Goal: Check status: Check status

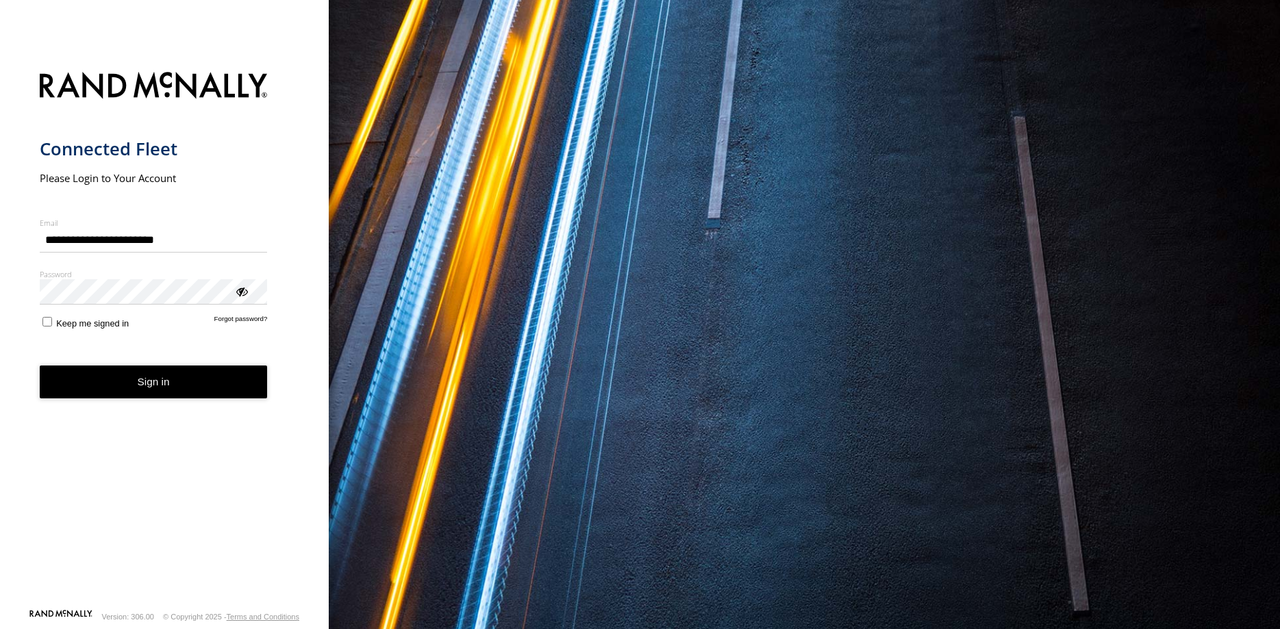
type input "**********"
click at [158, 386] on button "Sign in" at bounding box center [154, 383] width 228 height 34
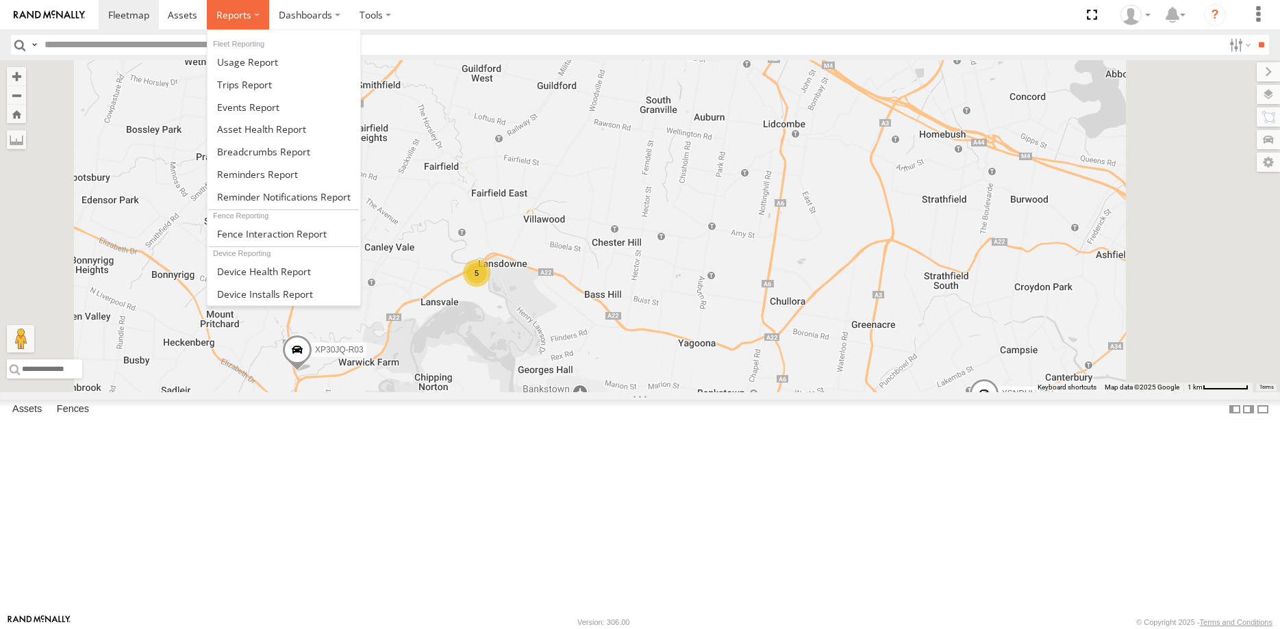
click at [229, 16] on span at bounding box center [233, 14] width 35 height 13
click at [274, 150] on span at bounding box center [263, 151] width 93 height 13
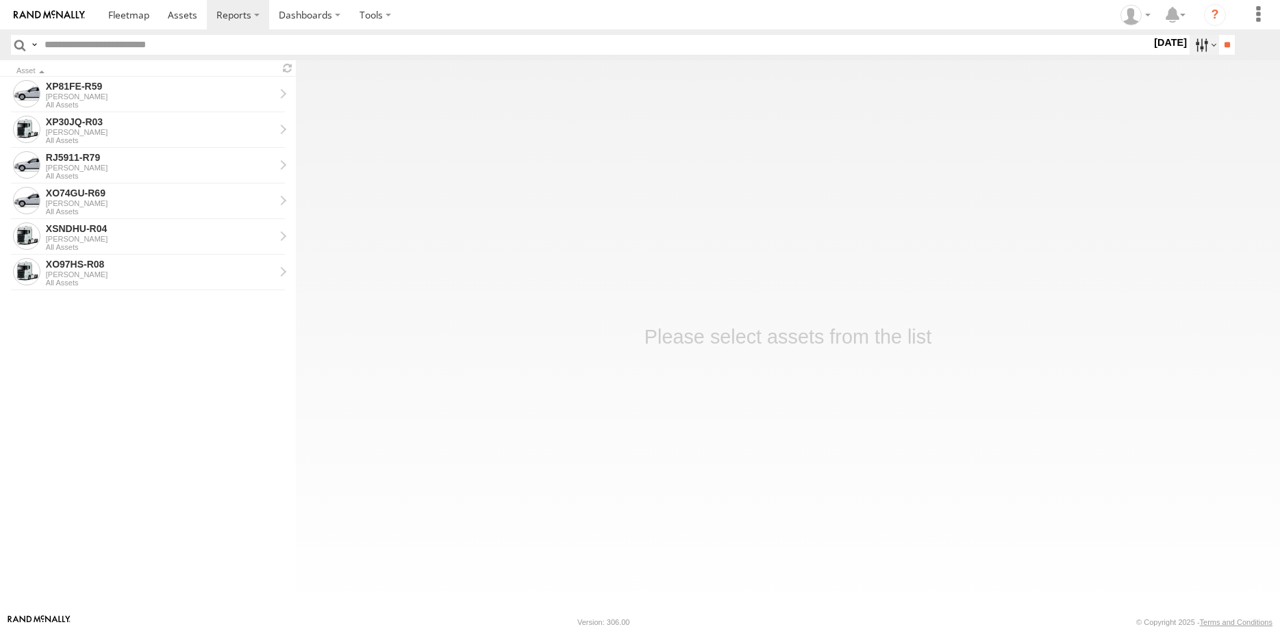
click at [1205, 39] on label at bounding box center [1204, 45] width 29 height 20
click at [0, 0] on label at bounding box center [0, 0] width 0 height 0
click at [1227, 45] on input "**" at bounding box center [1227, 45] width 16 height 20
click at [173, 87] on div "XP81FE-R59" at bounding box center [160, 86] width 229 height 12
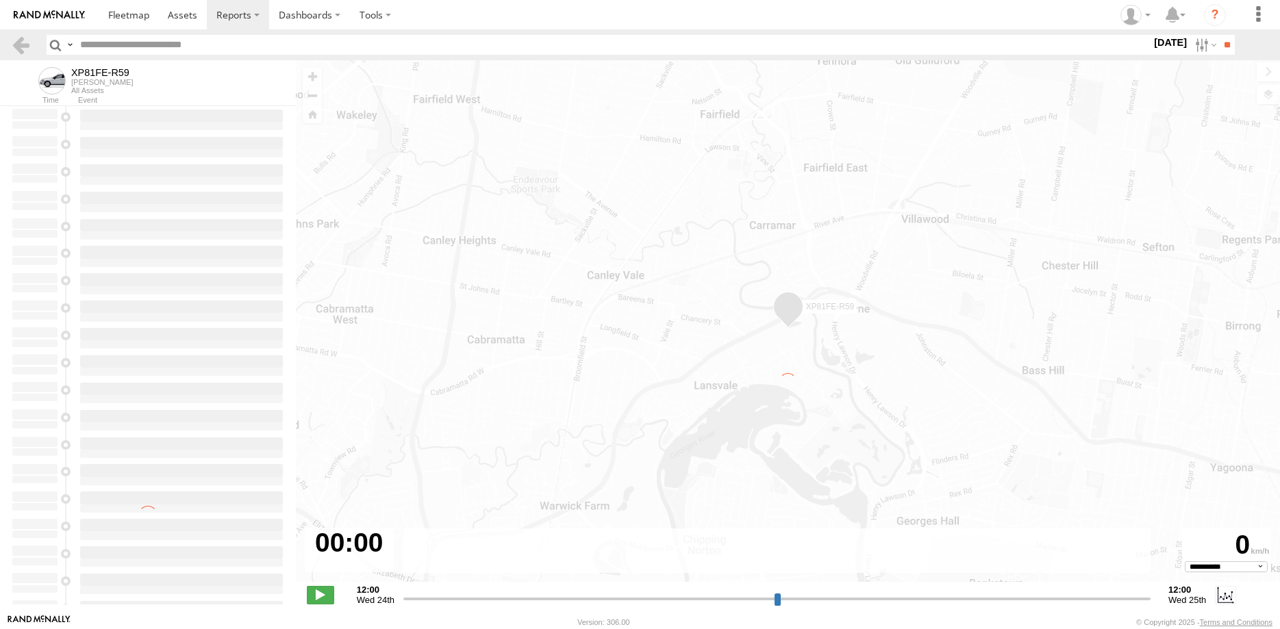
select select "**********"
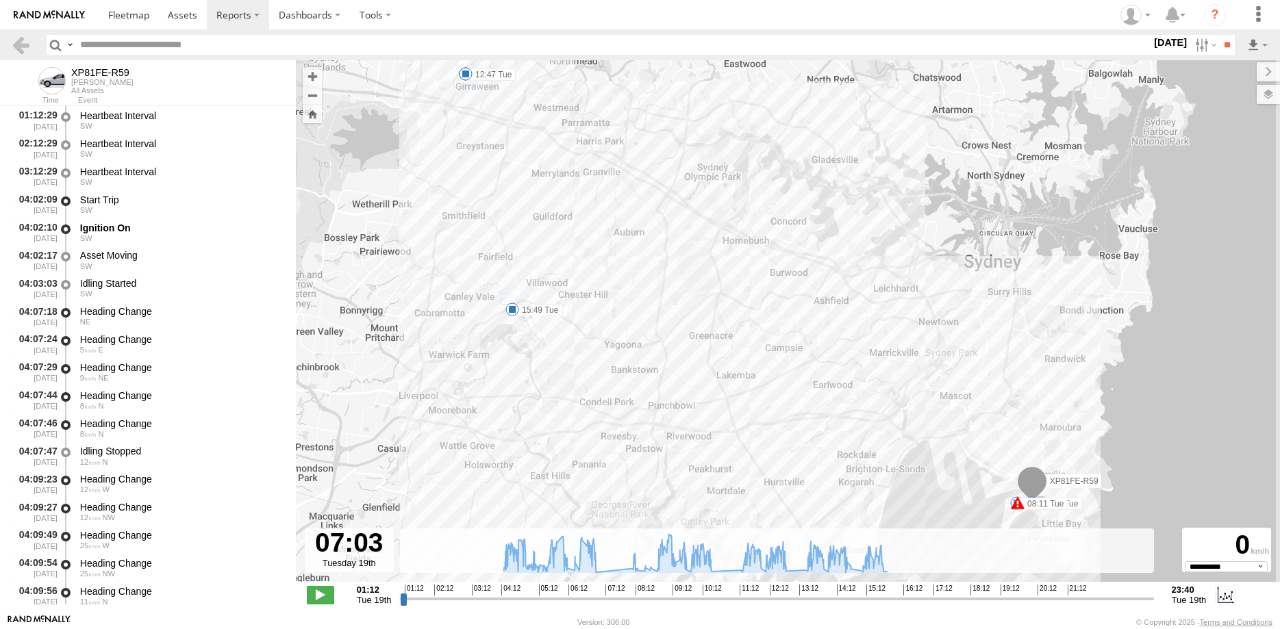
click at [598, 596] on input "range" at bounding box center [776, 598] width 753 height 13
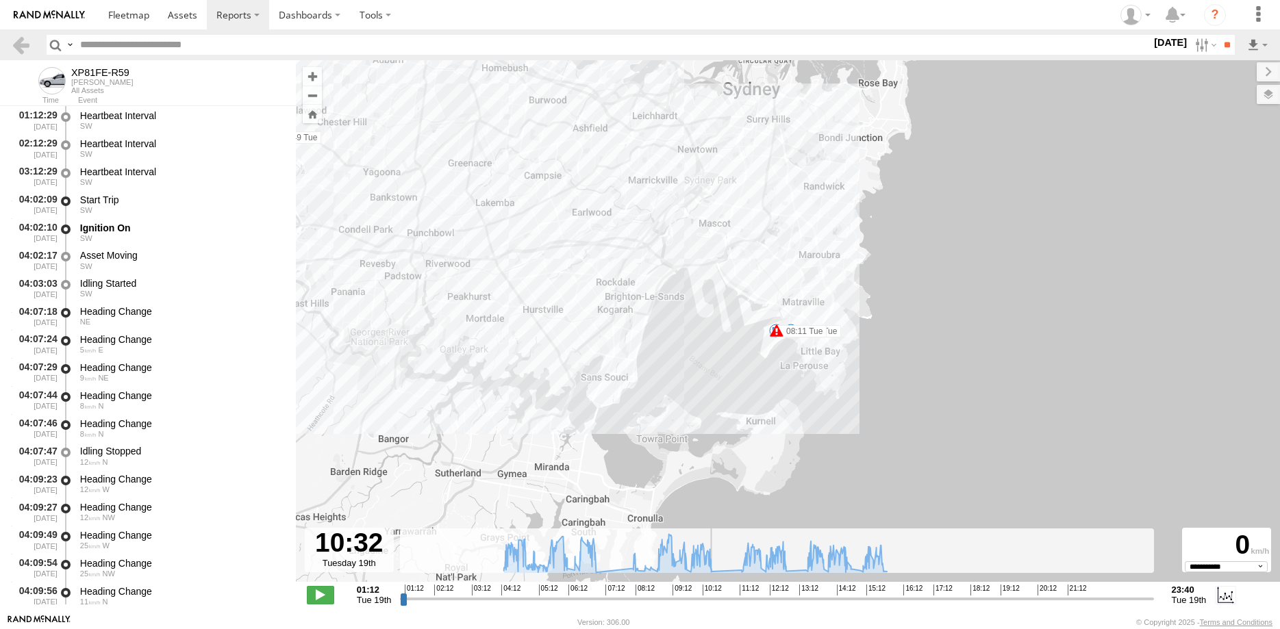
click at [714, 603] on input "range" at bounding box center [776, 598] width 753 height 13
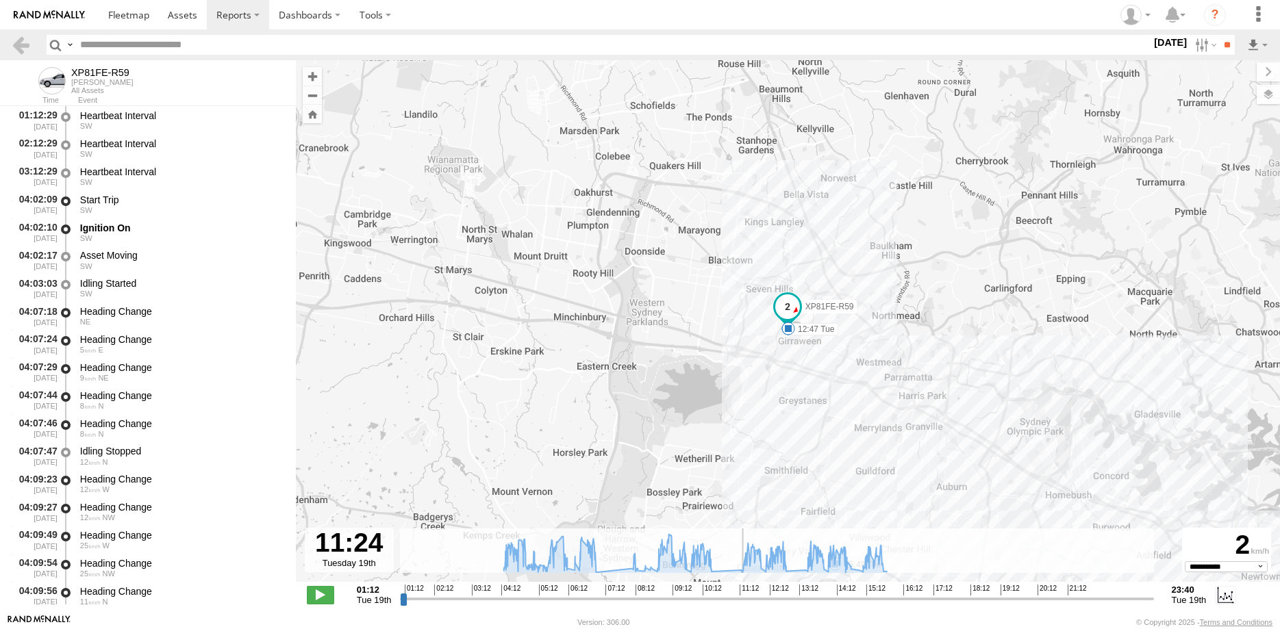
click at [743, 598] on input "range" at bounding box center [776, 598] width 753 height 13
click at [786, 600] on input "range" at bounding box center [776, 598] width 753 height 13
click at [851, 601] on input "range" at bounding box center [776, 598] width 753 height 13
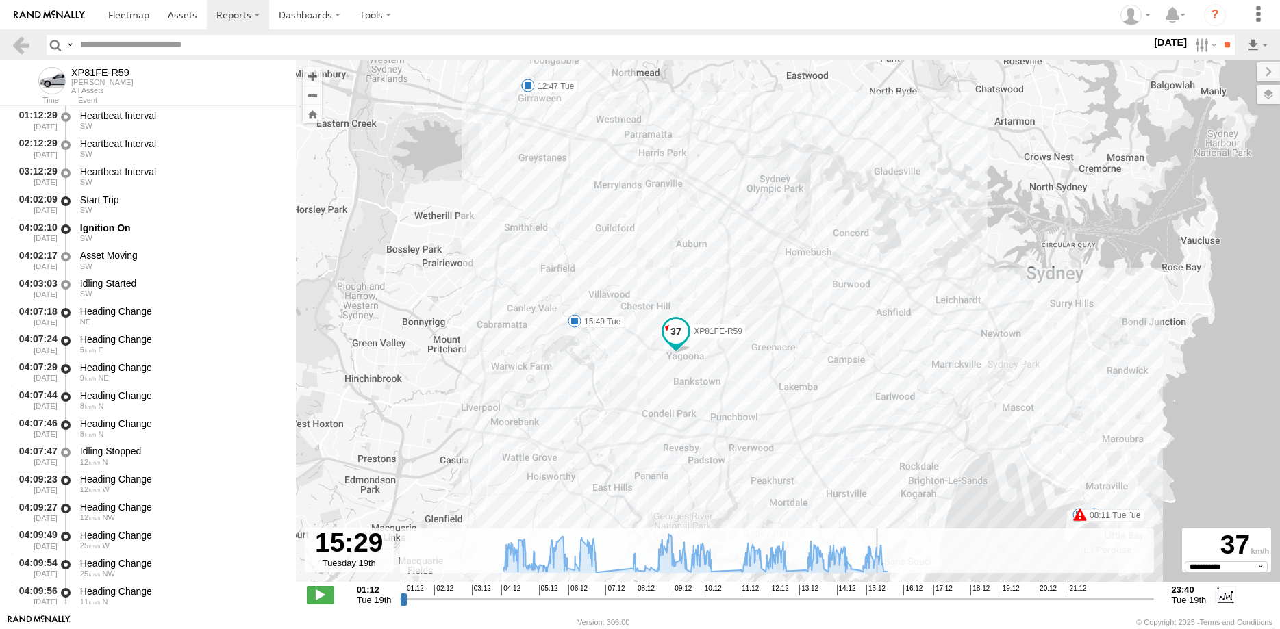
click at [879, 600] on input "range" at bounding box center [776, 598] width 753 height 13
drag, startPoint x: 311, startPoint y: 591, endPoint x: 377, endPoint y: 556, distance: 75.1
click at [311, 590] on span at bounding box center [320, 595] width 27 height 18
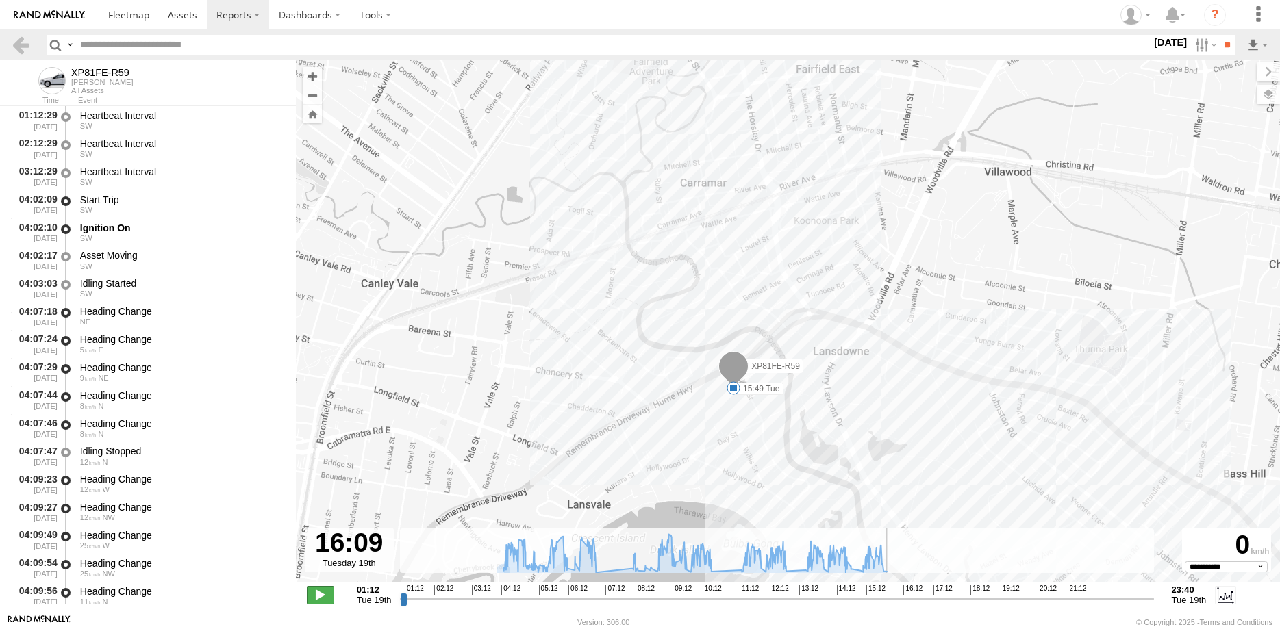
click at [327, 591] on span at bounding box center [320, 595] width 27 height 18
type input "**********"
click at [20, 40] on link at bounding box center [21, 45] width 20 height 20
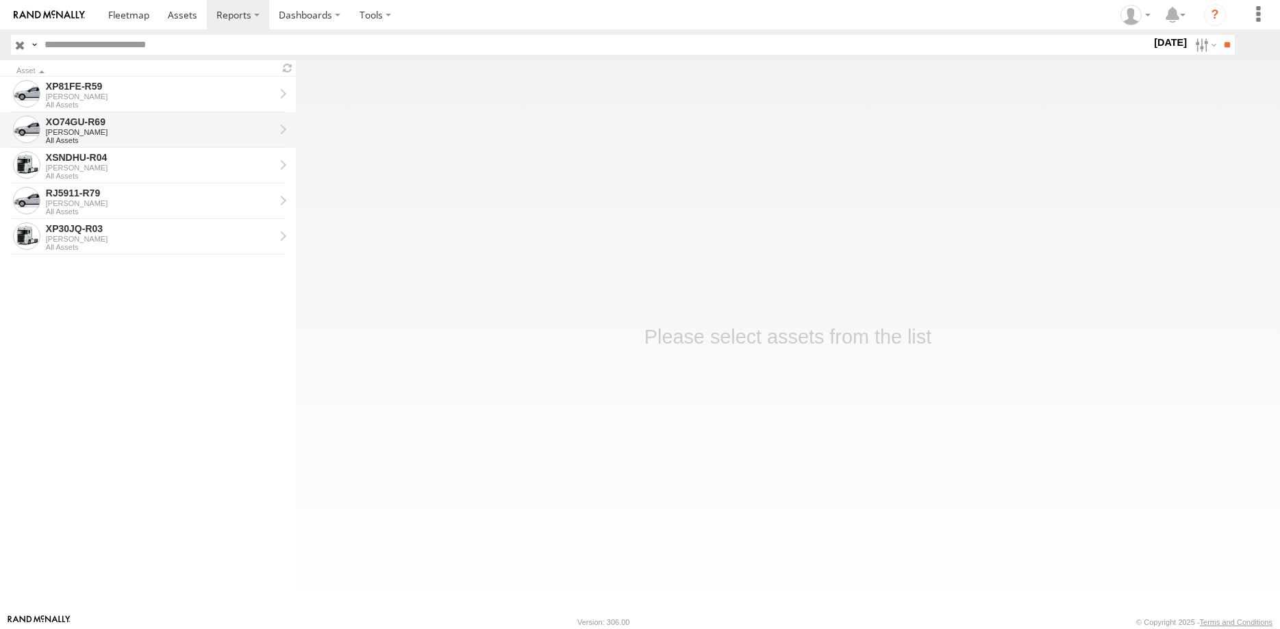
click at [127, 123] on div "XO74GU-R69" at bounding box center [160, 122] width 229 height 12
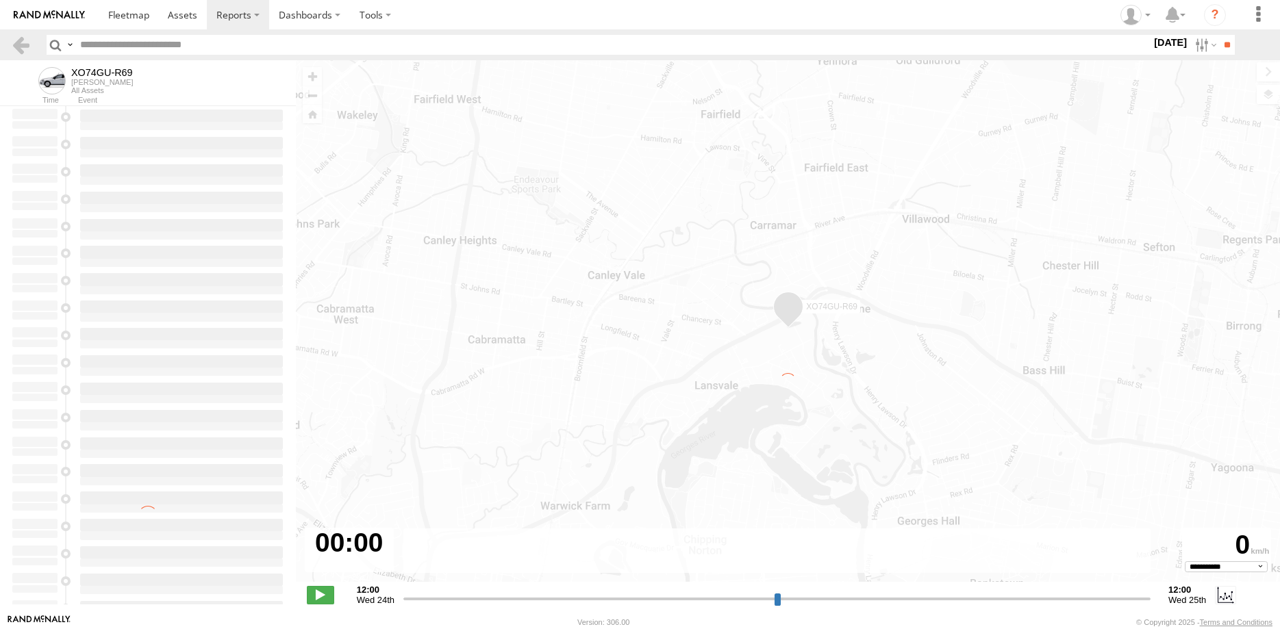
select select "**********"
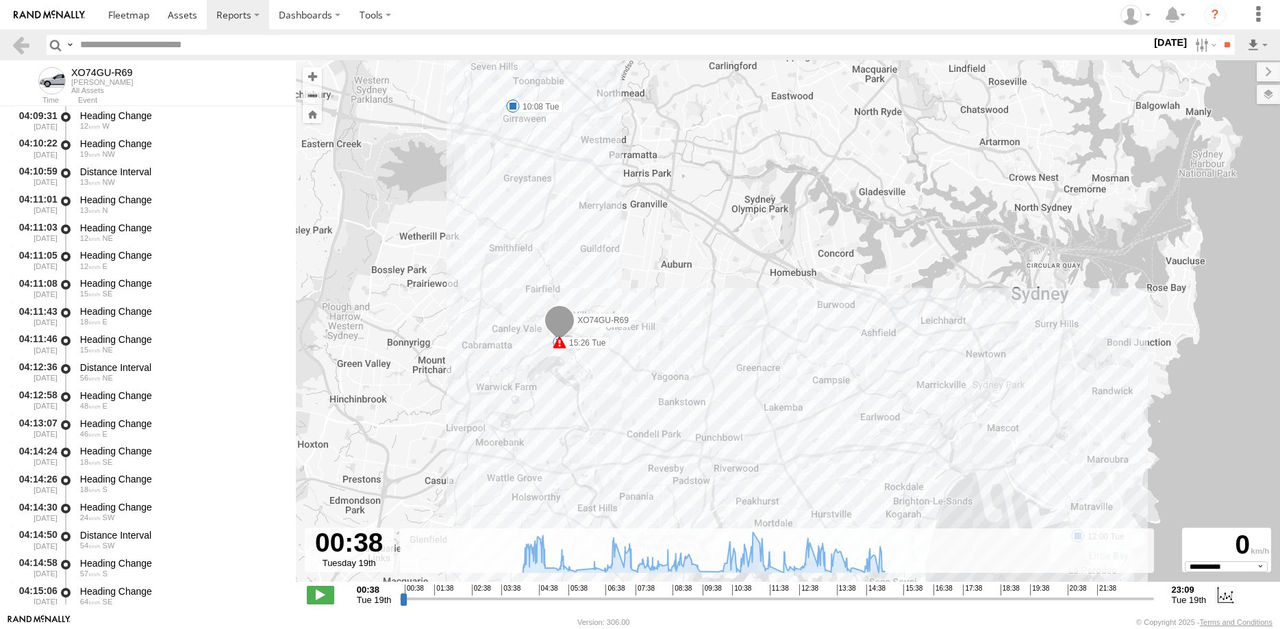
scroll to position [395, 0]
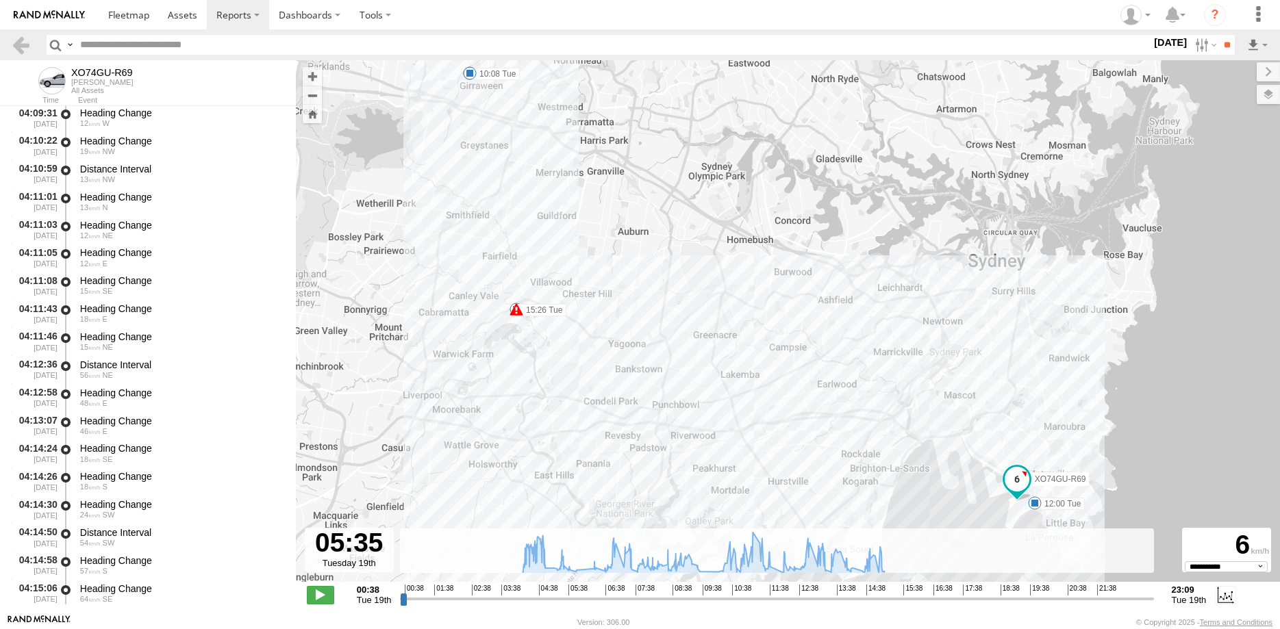
click at [568, 601] on input "range" at bounding box center [776, 598] width 753 height 13
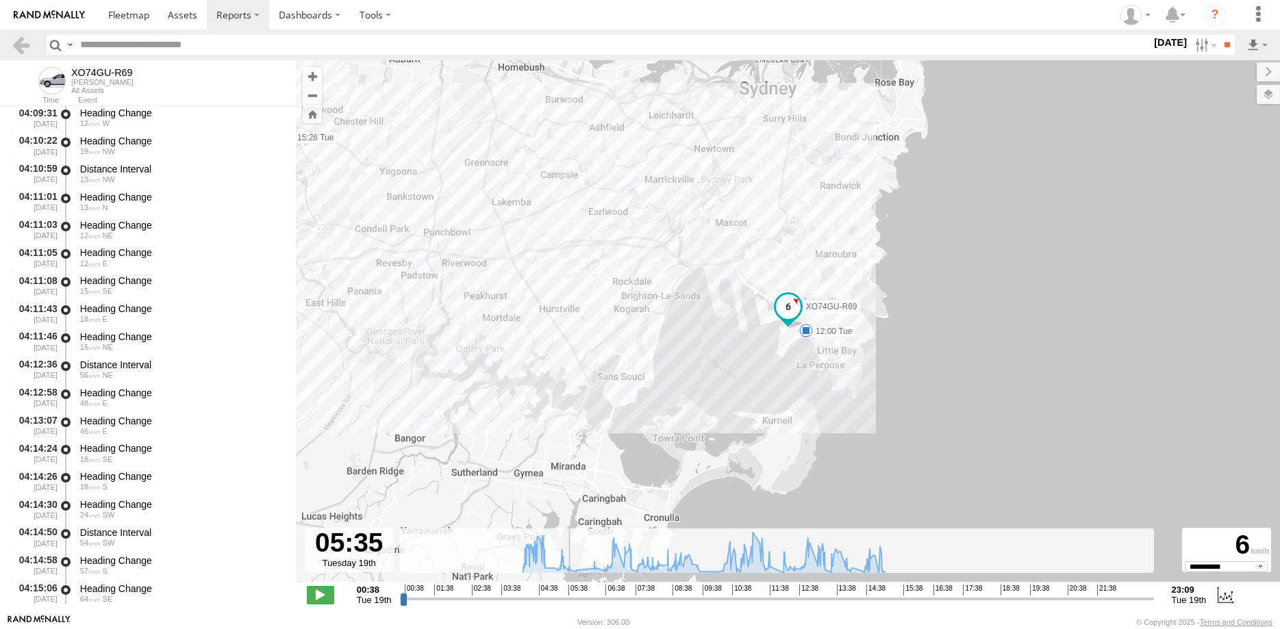
click at [546, 597] on input "range" at bounding box center [776, 598] width 753 height 13
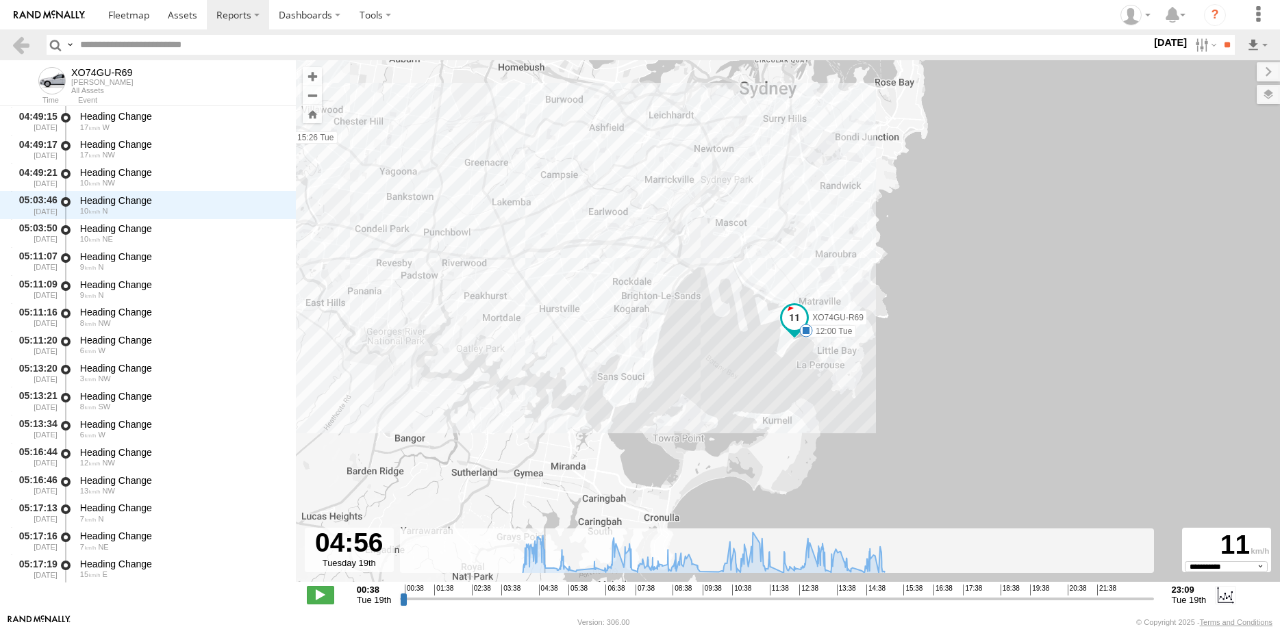
click at [697, 600] on input "range" at bounding box center [776, 598] width 753 height 13
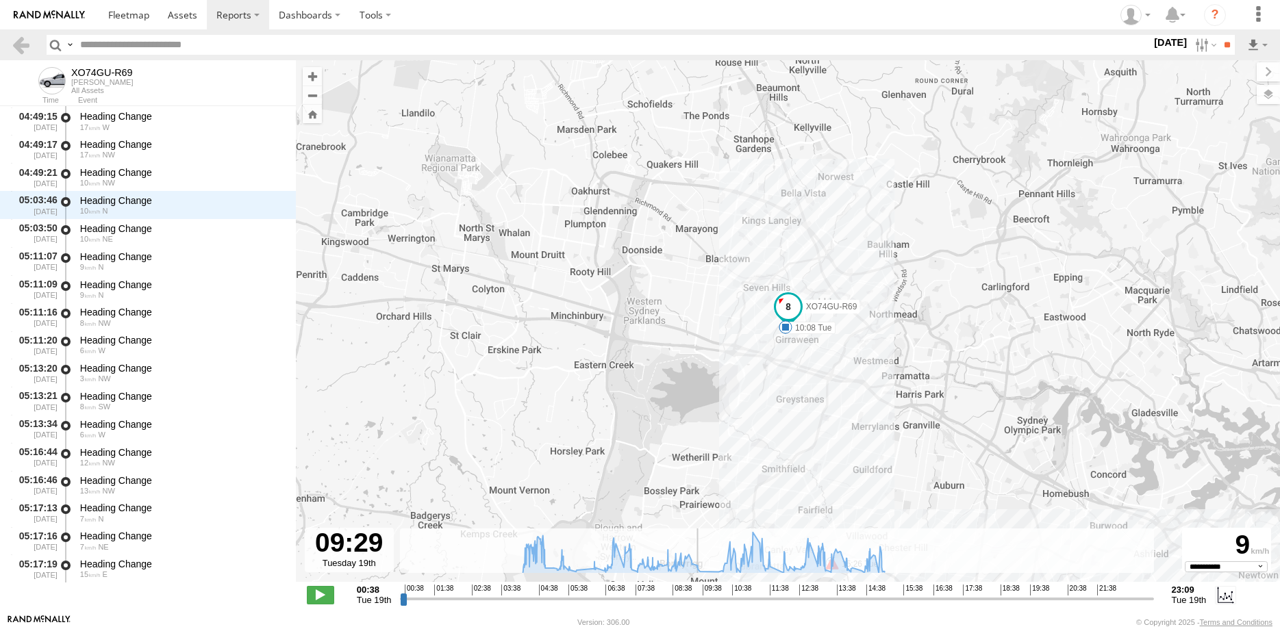
click at [880, 598] on input "range" at bounding box center [776, 598] width 753 height 13
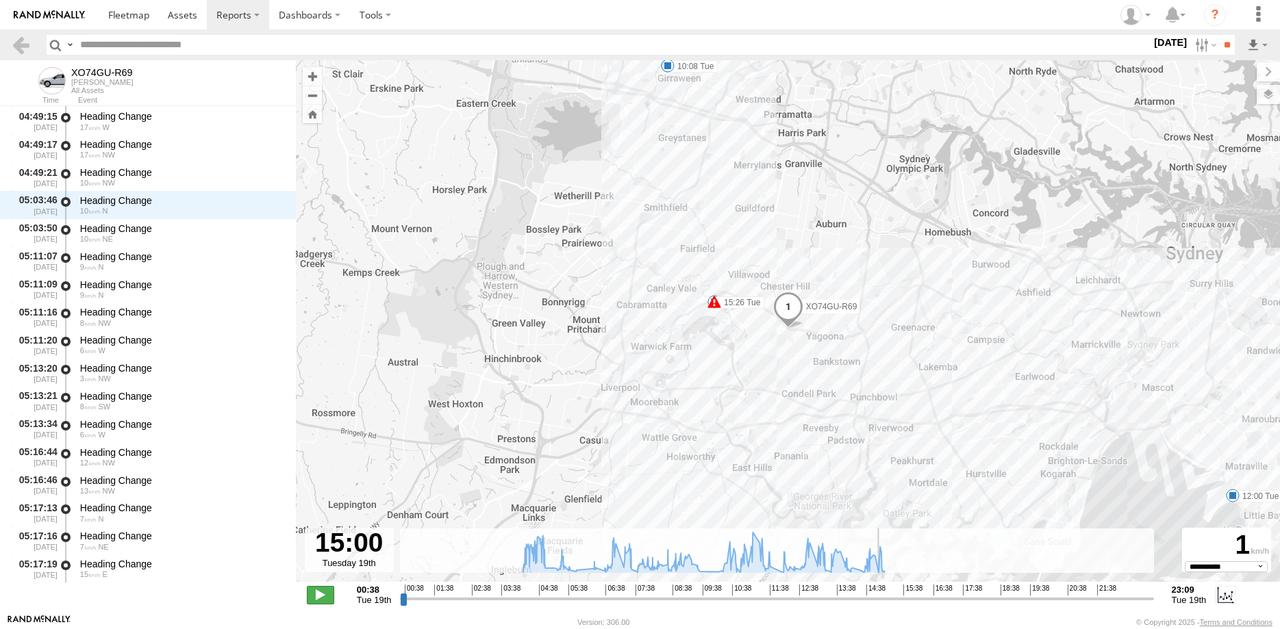
click at [321, 598] on span at bounding box center [320, 595] width 27 height 18
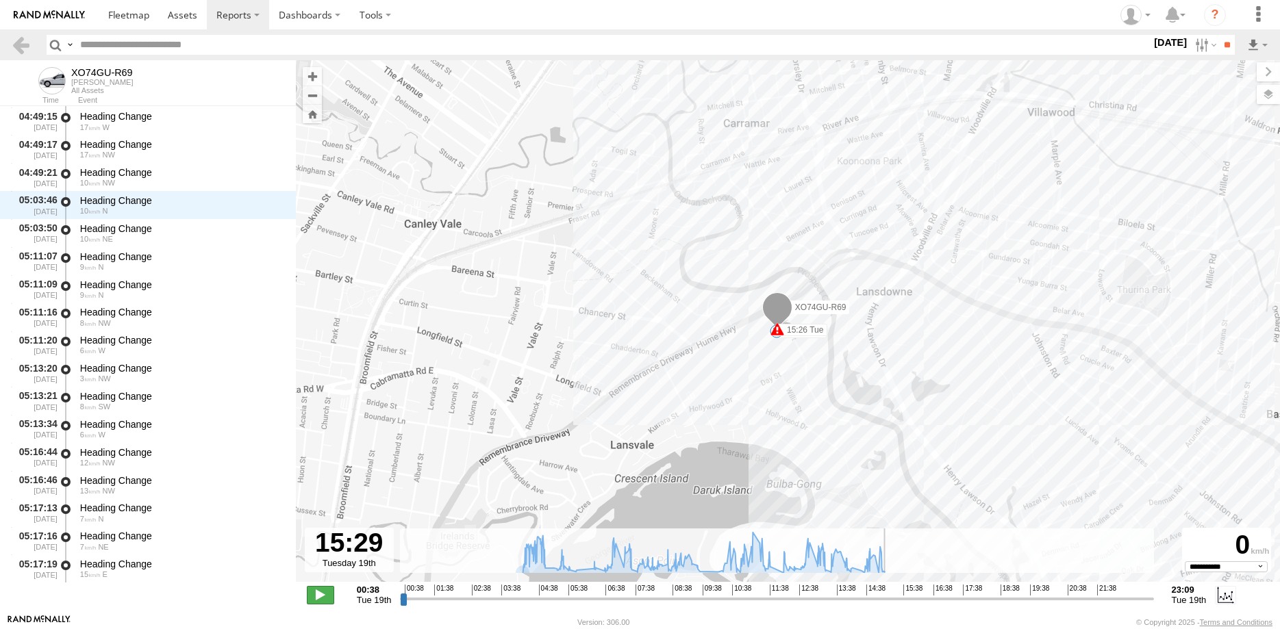
click at [318, 592] on span at bounding box center [320, 595] width 27 height 18
type input "**********"
click at [10, 42] on header "Search Query Asset ID Asset Label Registration Manufacturer Model VIN Job ID" at bounding box center [640, 44] width 1280 height 31
click at [26, 49] on link at bounding box center [21, 45] width 20 height 20
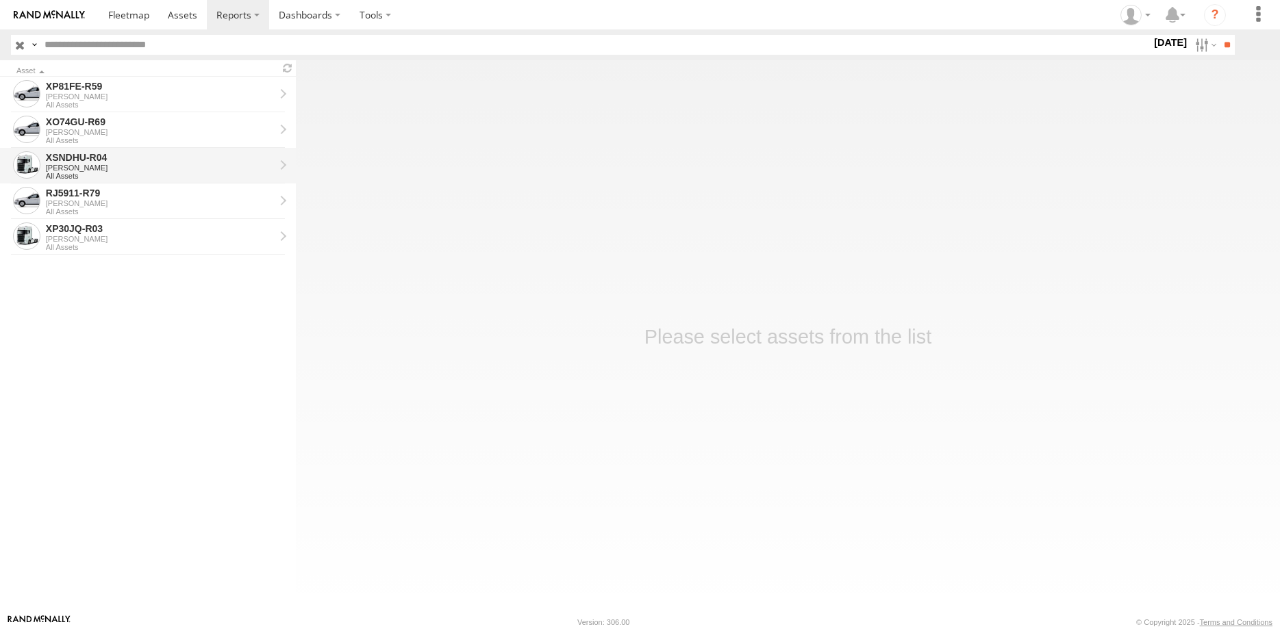
click at [153, 161] on div "XSNDHU-R04" at bounding box center [160, 157] width 229 height 12
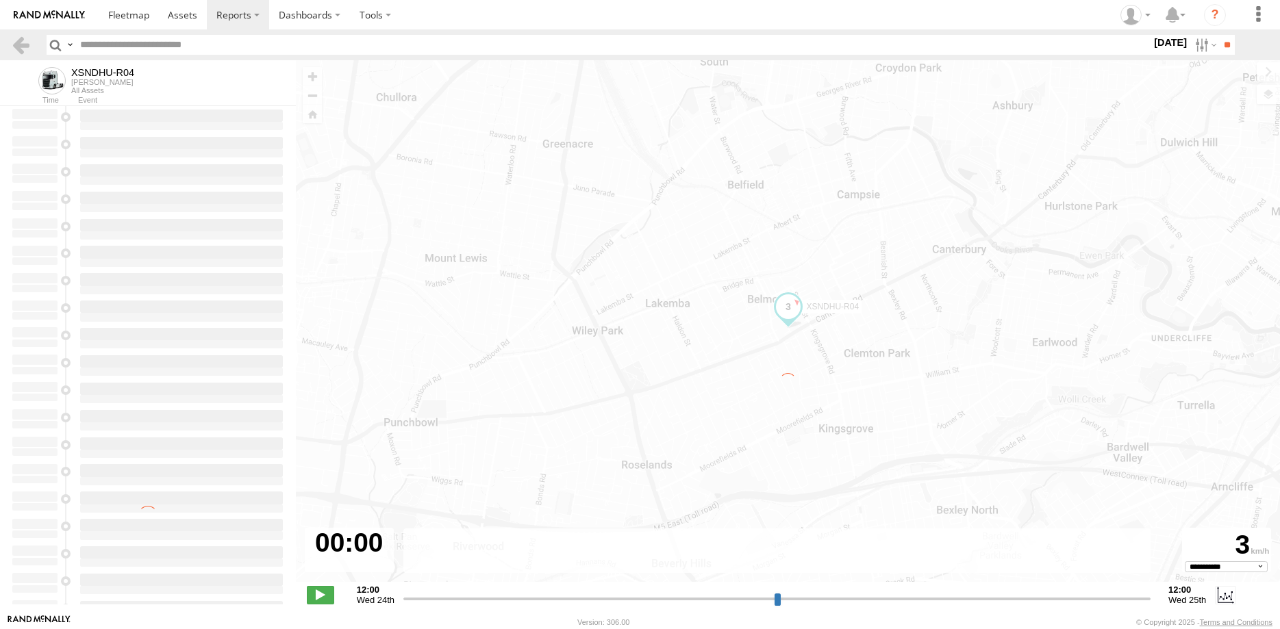
select select "**********"
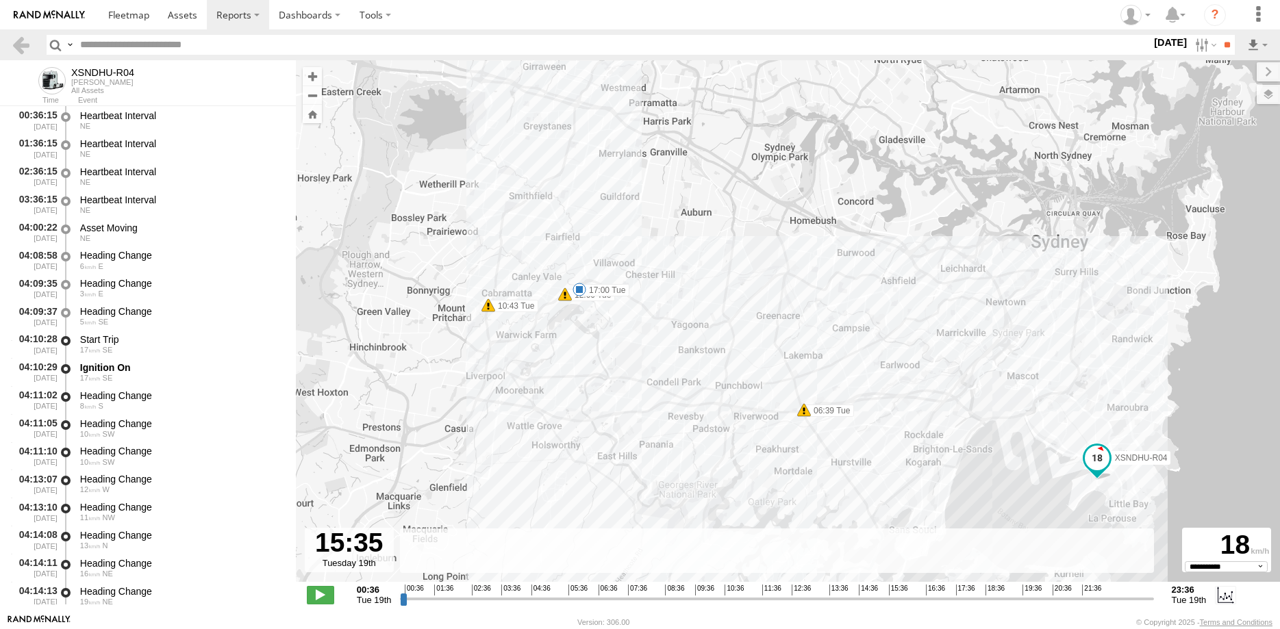
click at [890, 596] on input "range" at bounding box center [776, 598] width 753 height 13
click at [907, 600] on input "range" at bounding box center [776, 598] width 753 height 13
click at [916, 600] on input "range" at bounding box center [776, 598] width 753 height 13
click at [318, 591] on span at bounding box center [320, 595] width 27 height 18
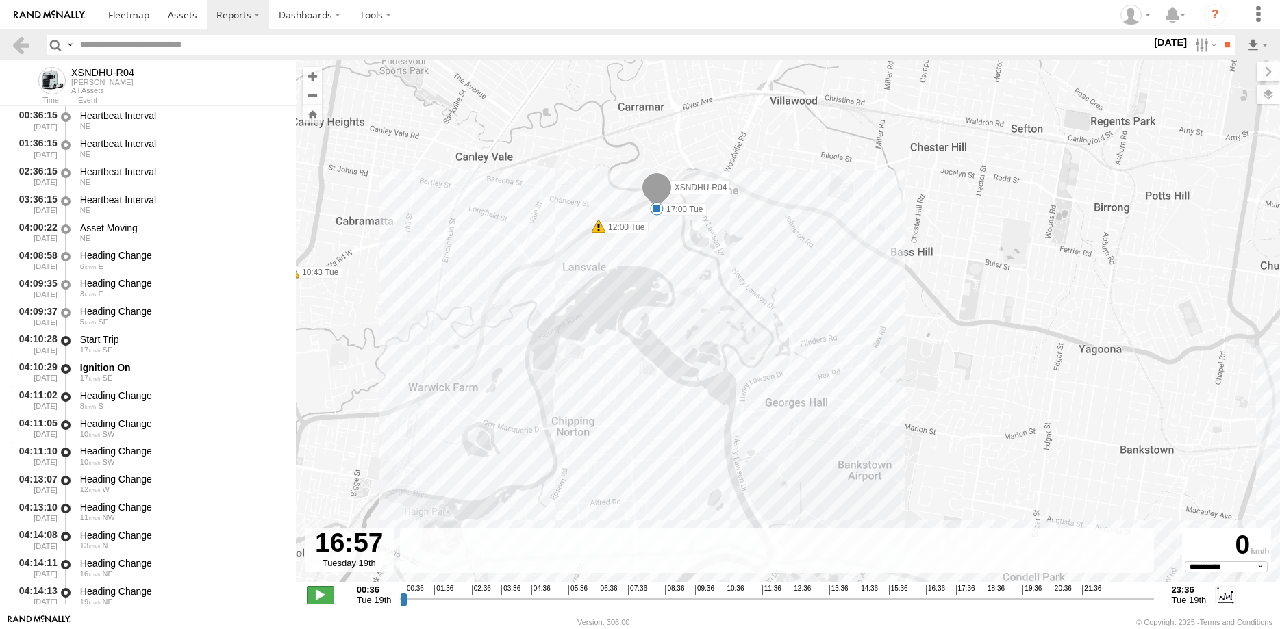
type input "**********"
click at [321, 592] on span at bounding box center [320, 595] width 27 height 18
click at [8, 45] on header "Search Query Asset ID Asset Label Registration Manufacturer Model VIN Job ID" at bounding box center [640, 44] width 1280 height 31
click at [17, 46] on link at bounding box center [21, 45] width 20 height 20
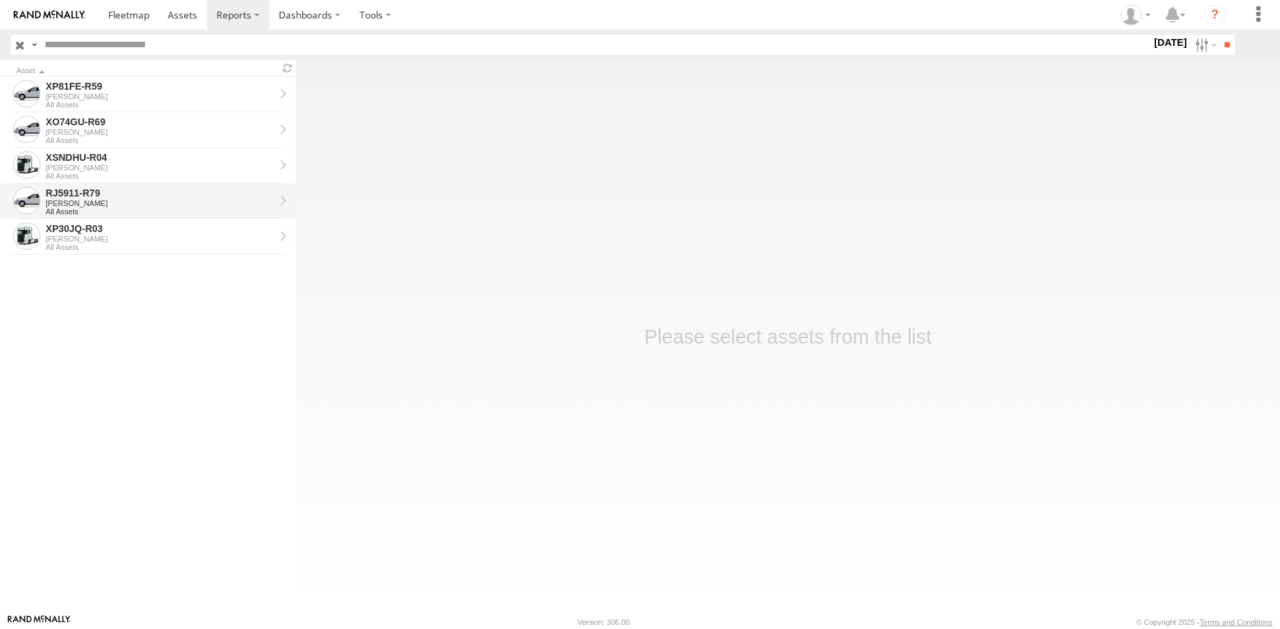
click at [147, 198] on div "RJ5911-R79" at bounding box center [160, 193] width 229 height 12
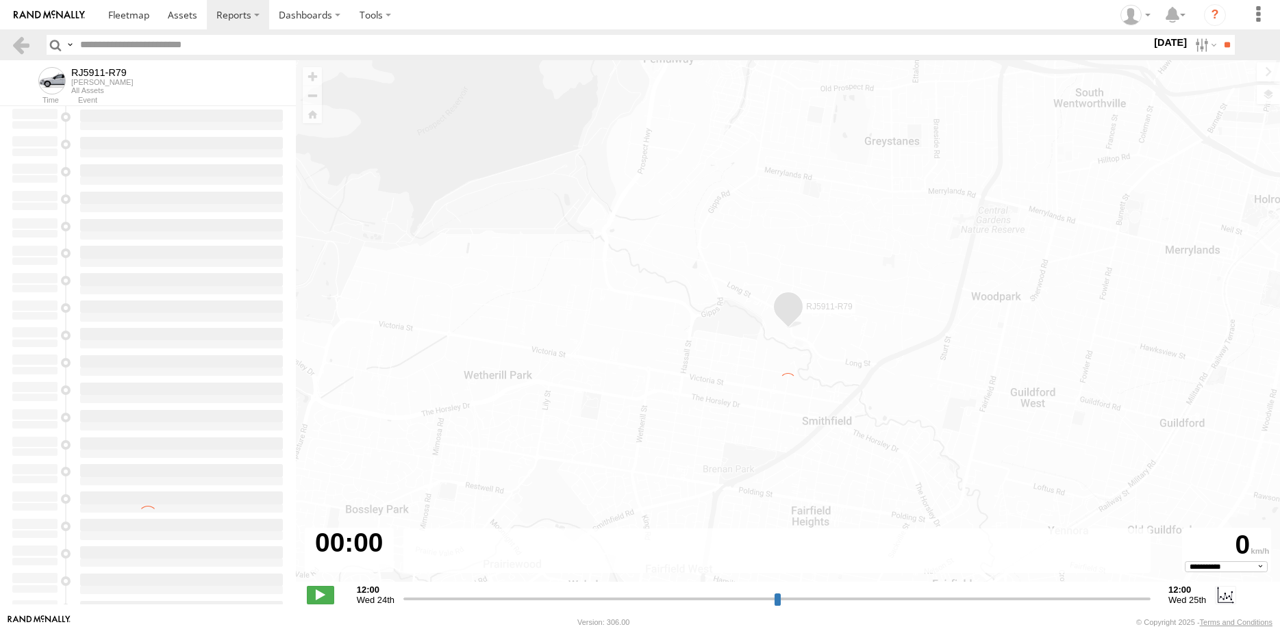
select select "**********"
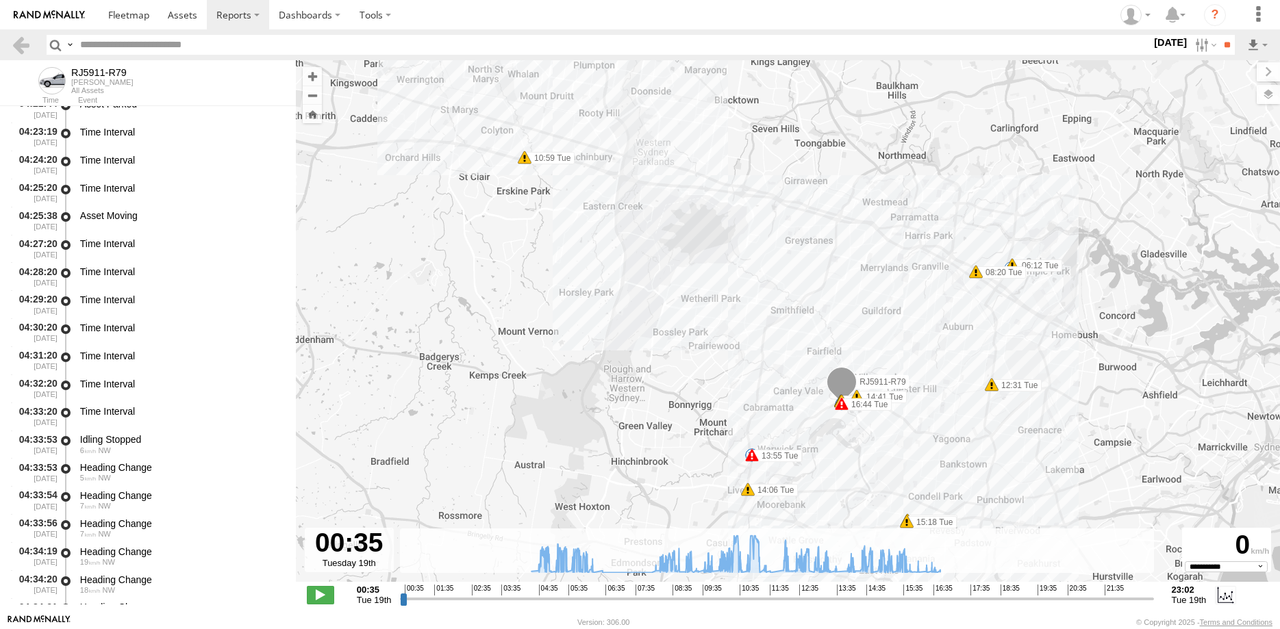
scroll to position [855, 0]
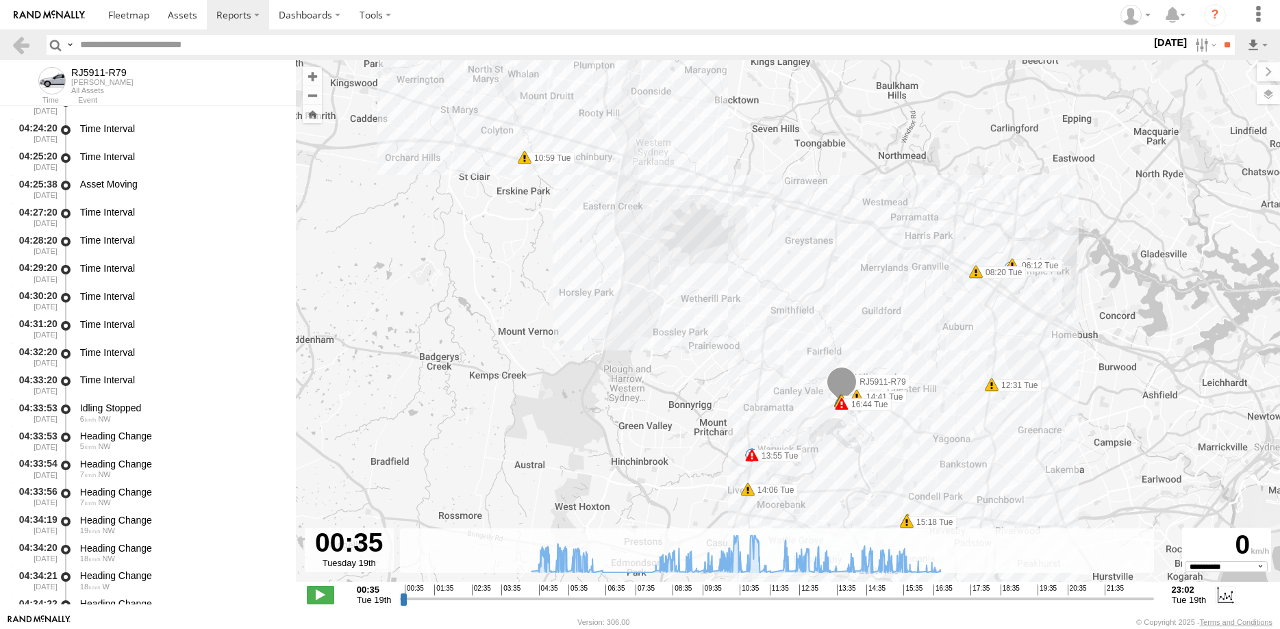
click at [601, 600] on input "range" at bounding box center [776, 598] width 753 height 13
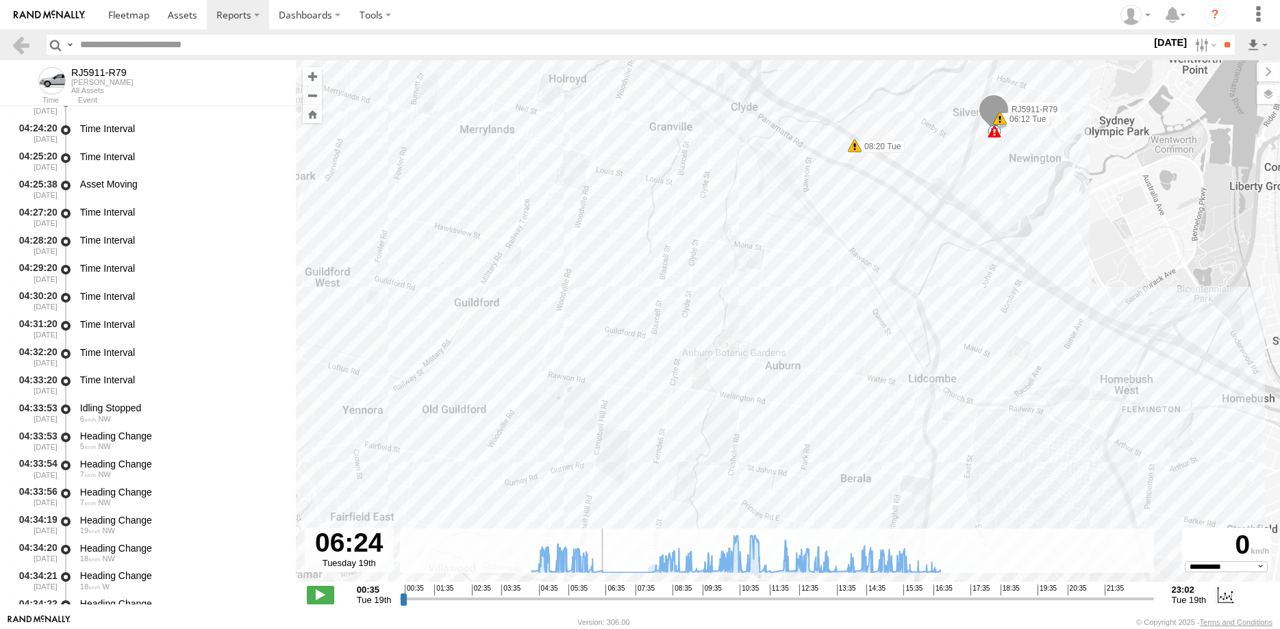
click at [597, 595] on input "range" at bounding box center [776, 598] width 753 height 13
click at [594, 592] on div "00:35 01:35 02:35 03:35 04:35 05:35 06:35 07:35 08:35 09:35 10:35 11:35 12:35 1…" at bounding box center [777, 590] width 745 height 10
click at [654, 596] on input "range" at bounding box center [776, 598] width 753 height 13
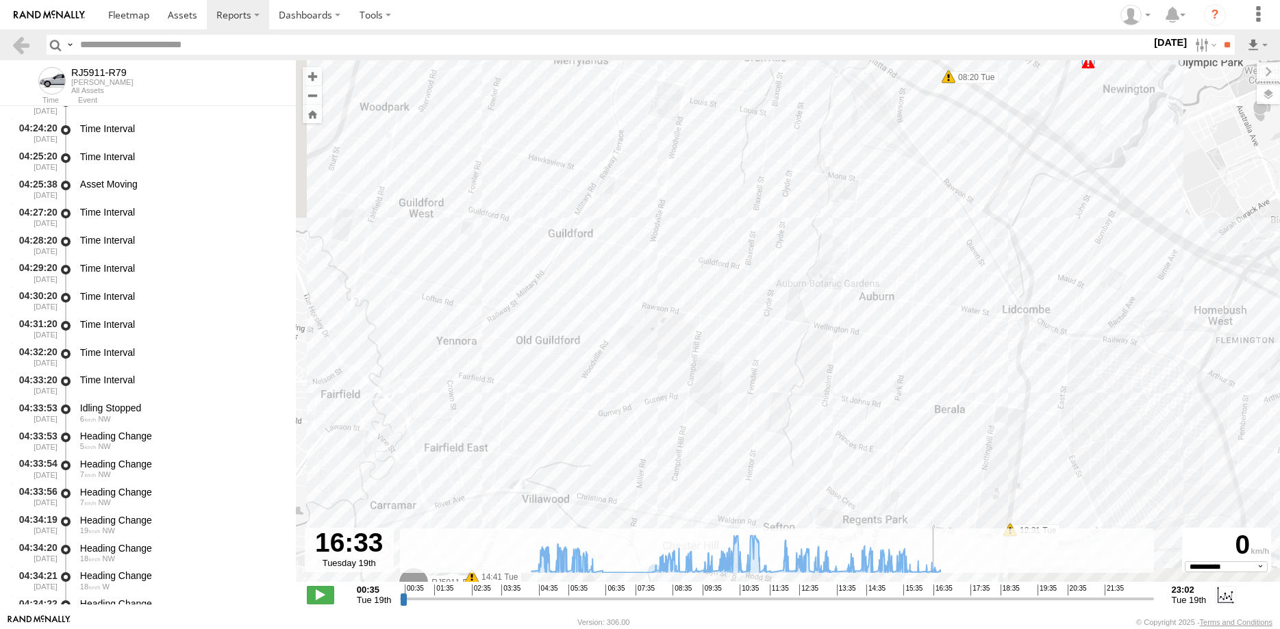
click at [935, 595] on input "range" at bounding box center [776, 598] width 753 height 13
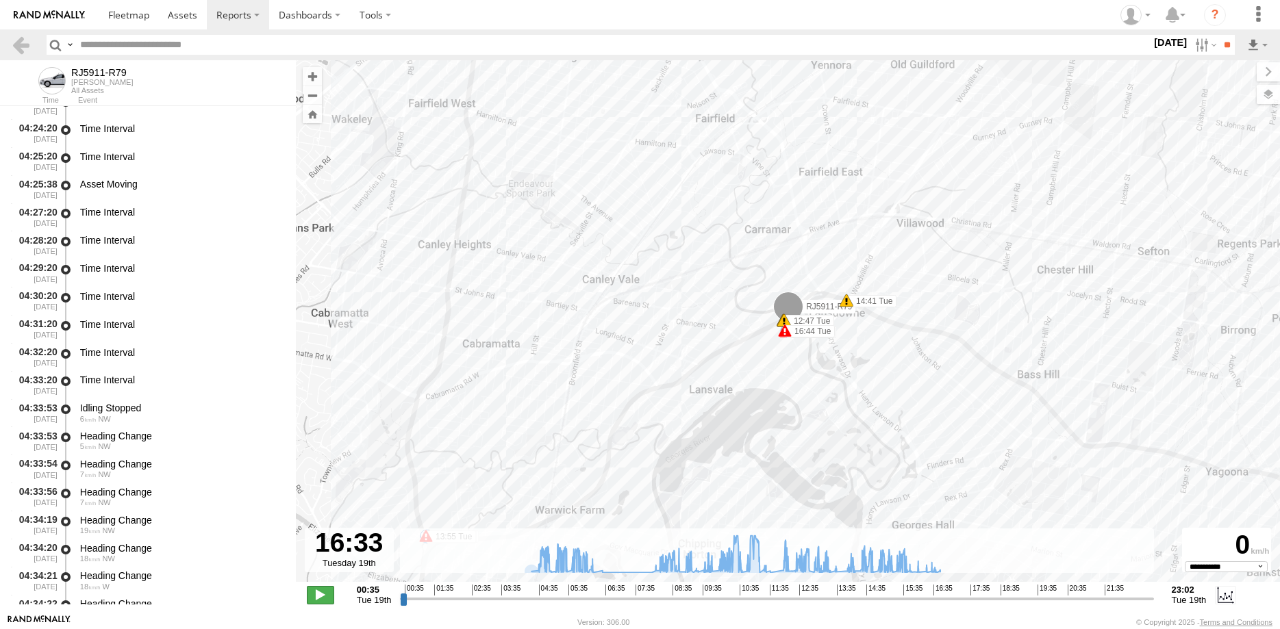
click at [319, 592] on span at bounding box center [320, 595] width 27 height 18
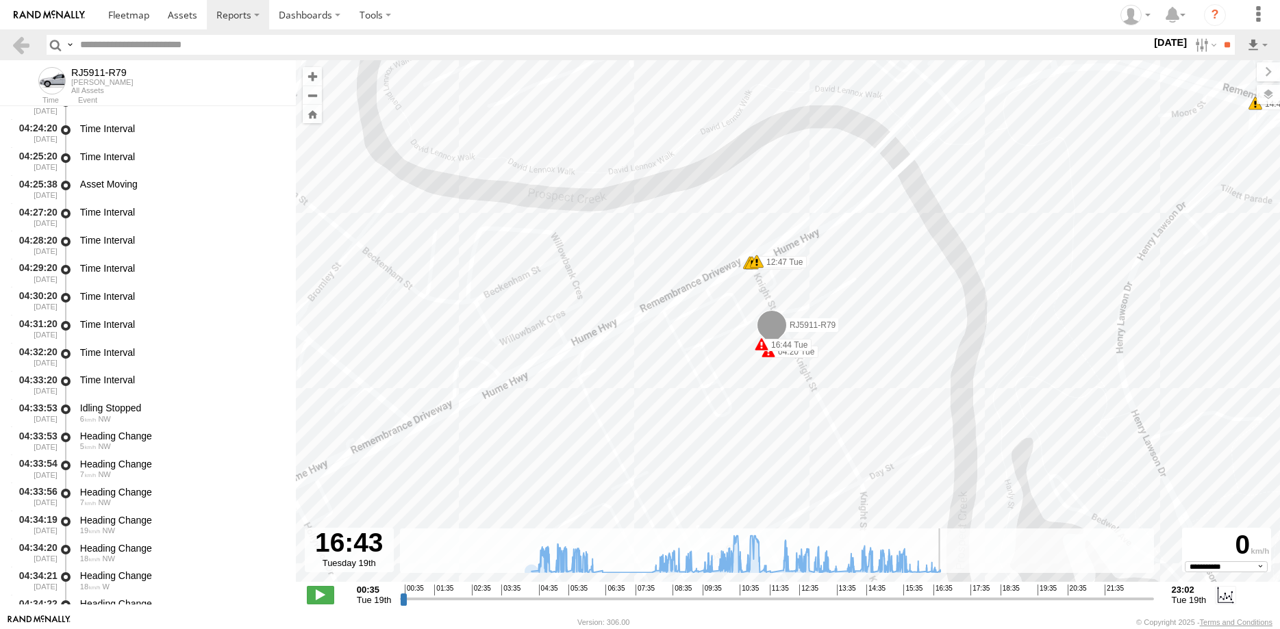
click at [940, 601] on input "range" at bounding box center [776, 598] width 753 height 13
click at [320, 593] on span at bounding box center [320, 595] width 27 height 18
type input "**********"
click at [18, 44] on link at bounding box center [21, 45] width 20 height 20
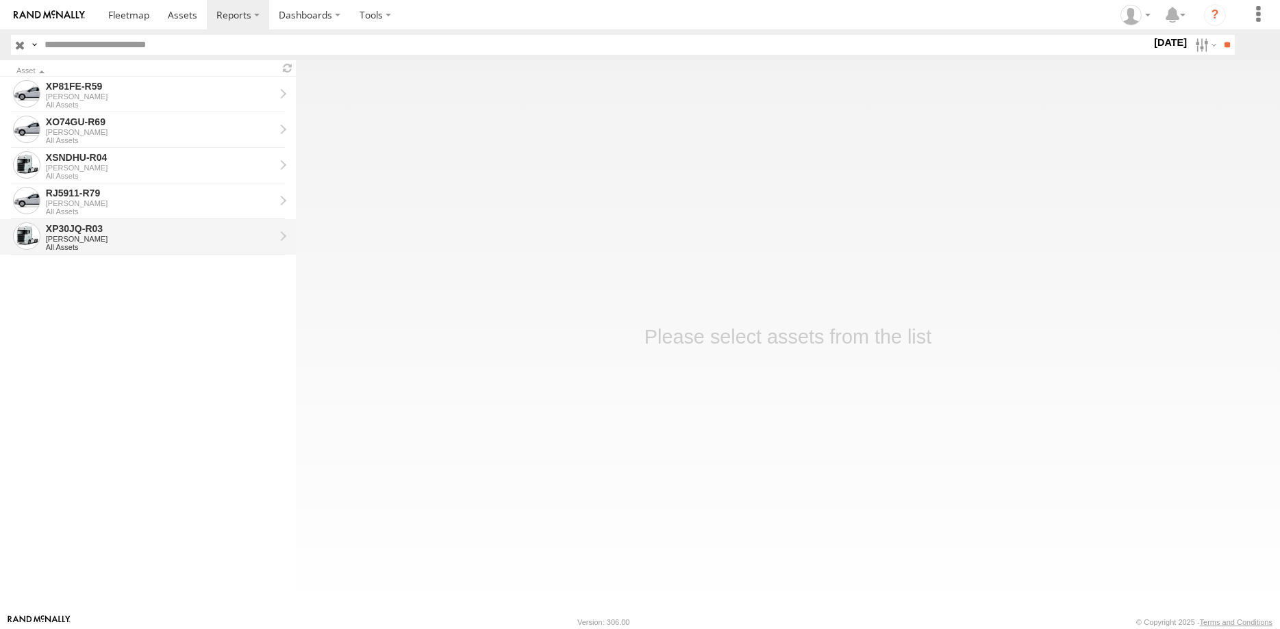
click at [142, 235] on div "XP30JQ-R03" at bounding box center [160, 229] width 229 height 12
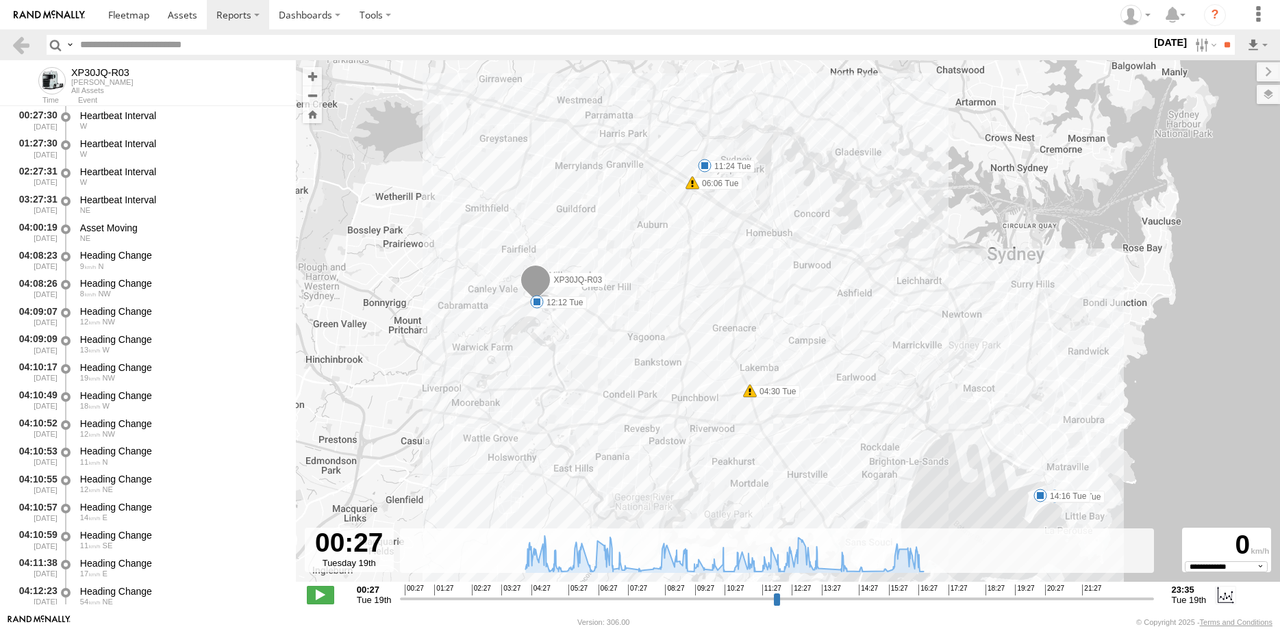
select select "**********"
click at [624, 599] on input "range" at bounding box center [776, 598] width 753 height 13
click at [816, 595] on input "range" at bounding box center [776, 598] width 753 height 13
click at [849, 593] on input "range" at bounding box center [776, 598] width 753 height 13
click at [868, 595] on input "range" at bounding box center [776, 598] width 753 height 13
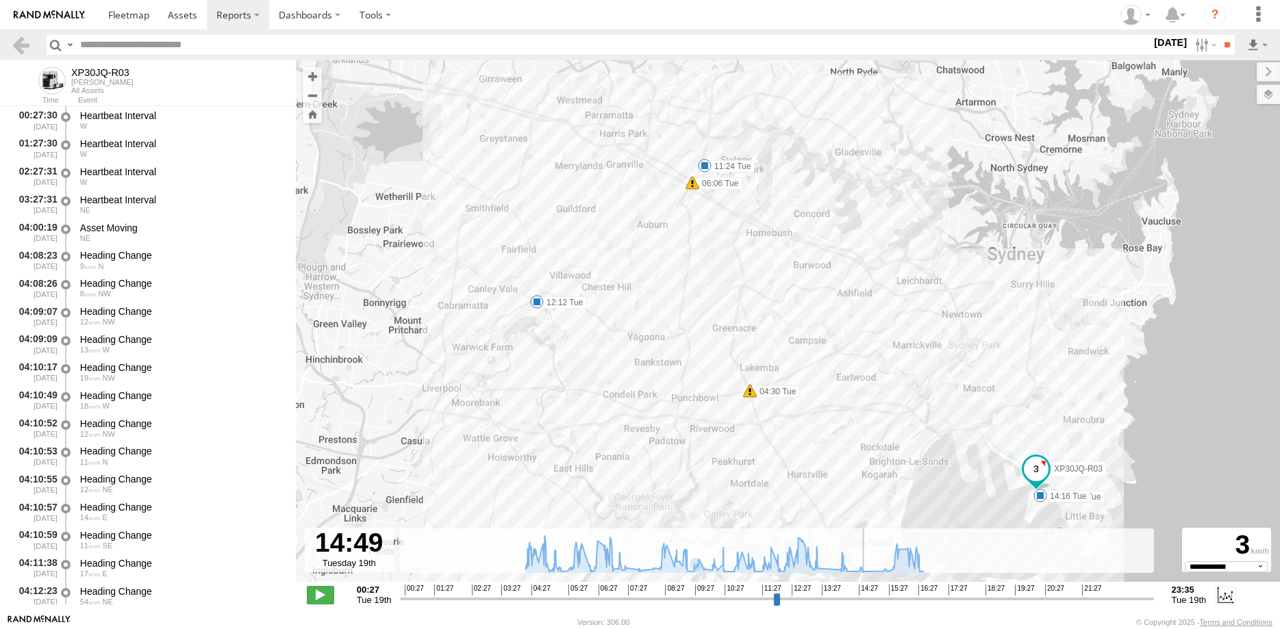
click at [914, 597] on input "range" at bounding box center [776, 598] width 753 height 13
click at [321, 595] on span at bounding box center [320, 595] width 27 height 18
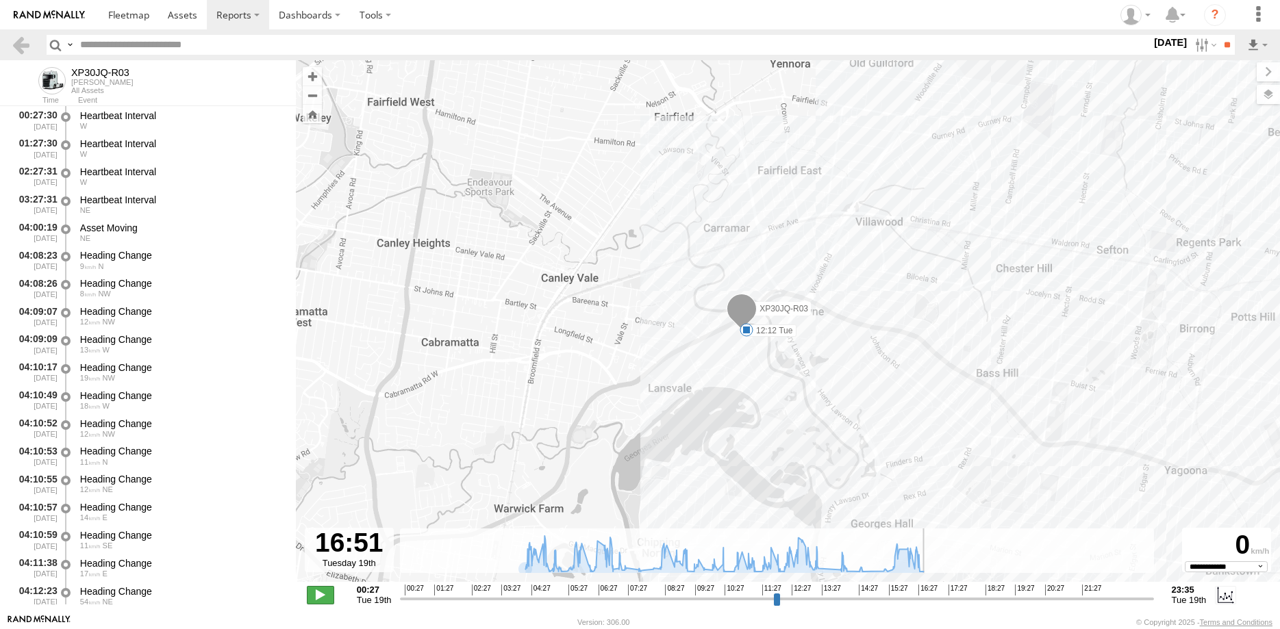
click at [316, 598] on span at bounding box center [320, 595] width 27 height 18
type input "**********"
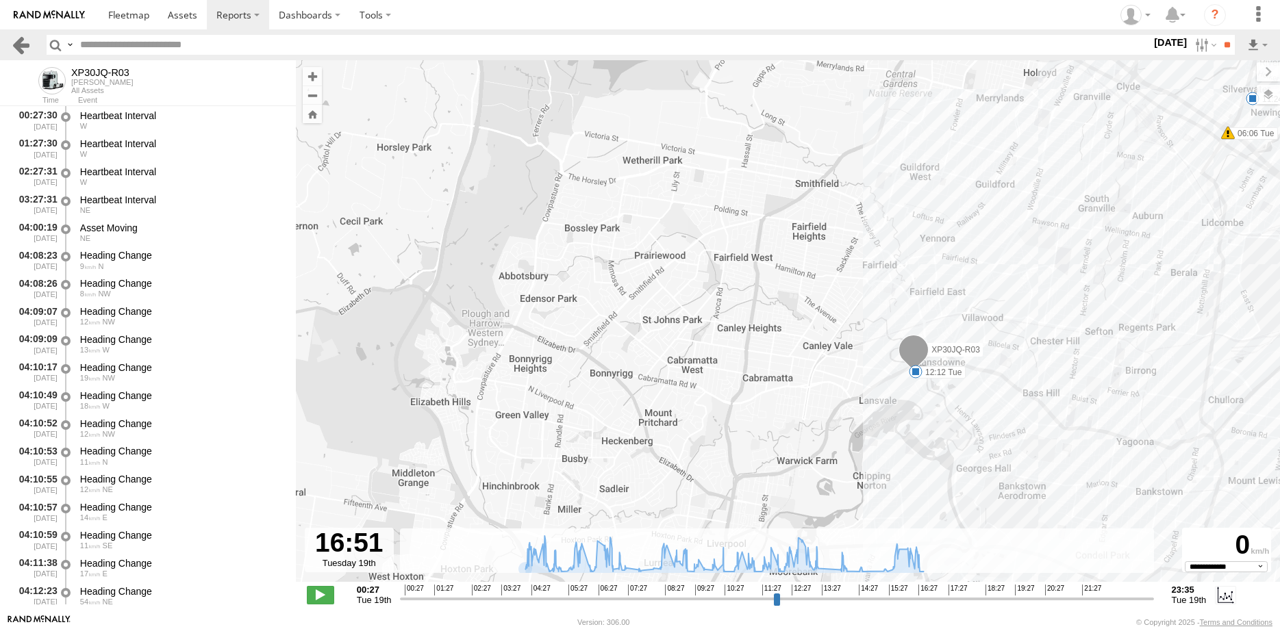
click at [16, 53] on link at bounding box center [21, 45] width 20 height 20
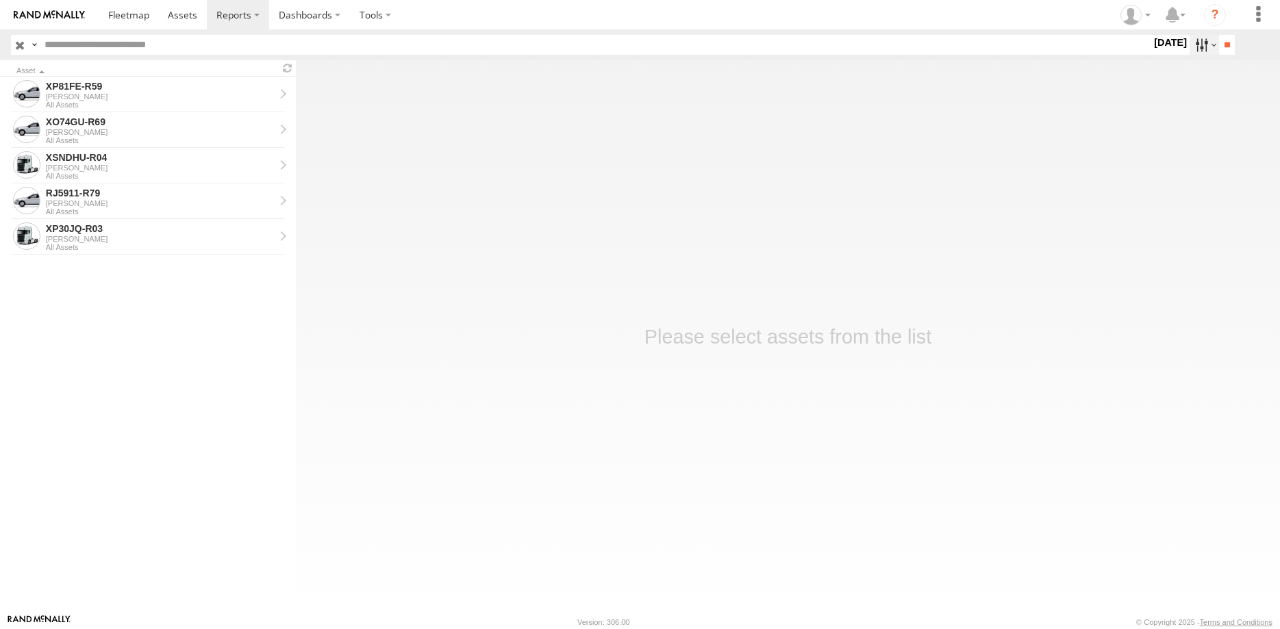
click at [1204, 46] on label at bounding box center [1204, 45] width 29 height 20
click at [0, 0] on label at bounding box center [0, 0] width 0 height 0
click at [1225, 45] on input "**" at bounding box center [1227, 45] width 16 height 20
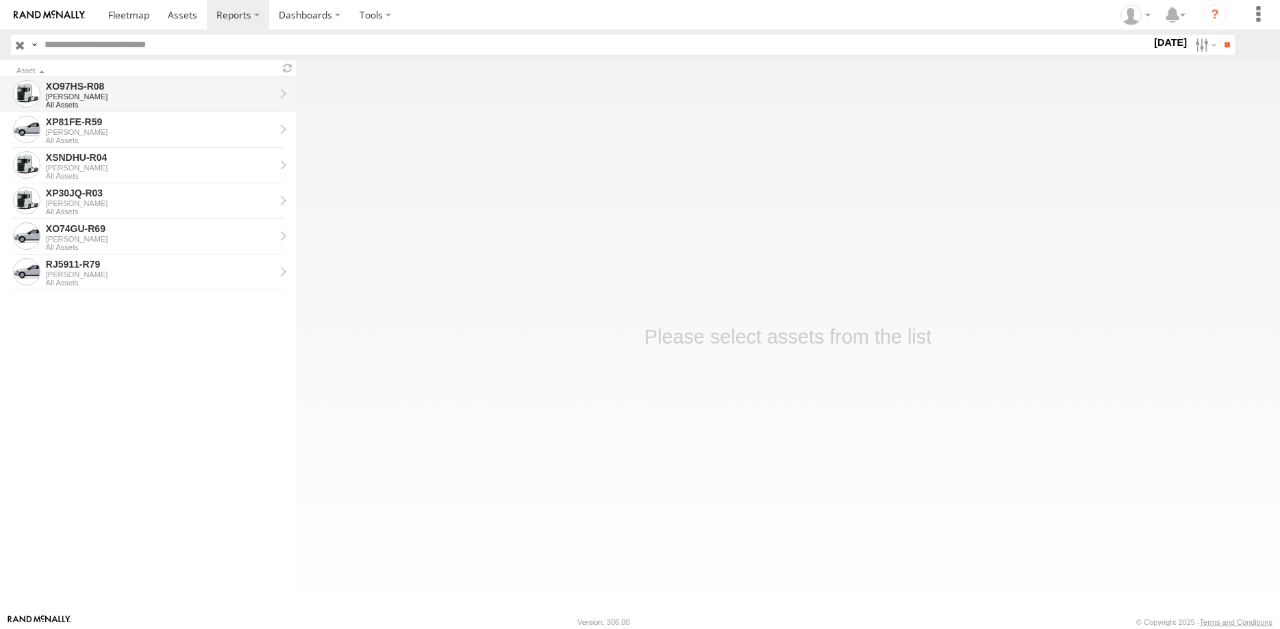
click at [203, 88] on div "XO97HS-R08" at bounding box center [160, 86] width 229 height 12
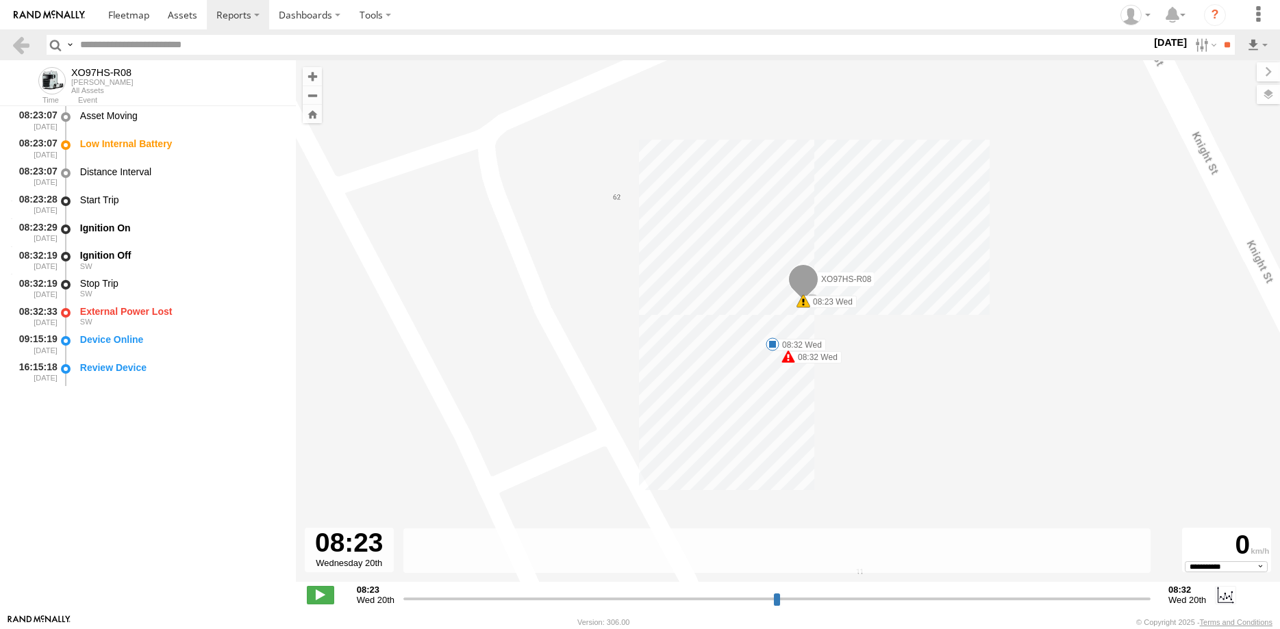
select select "**********"
click at [24, 46] on link at bounding box center [21, 45] width 20 height 20
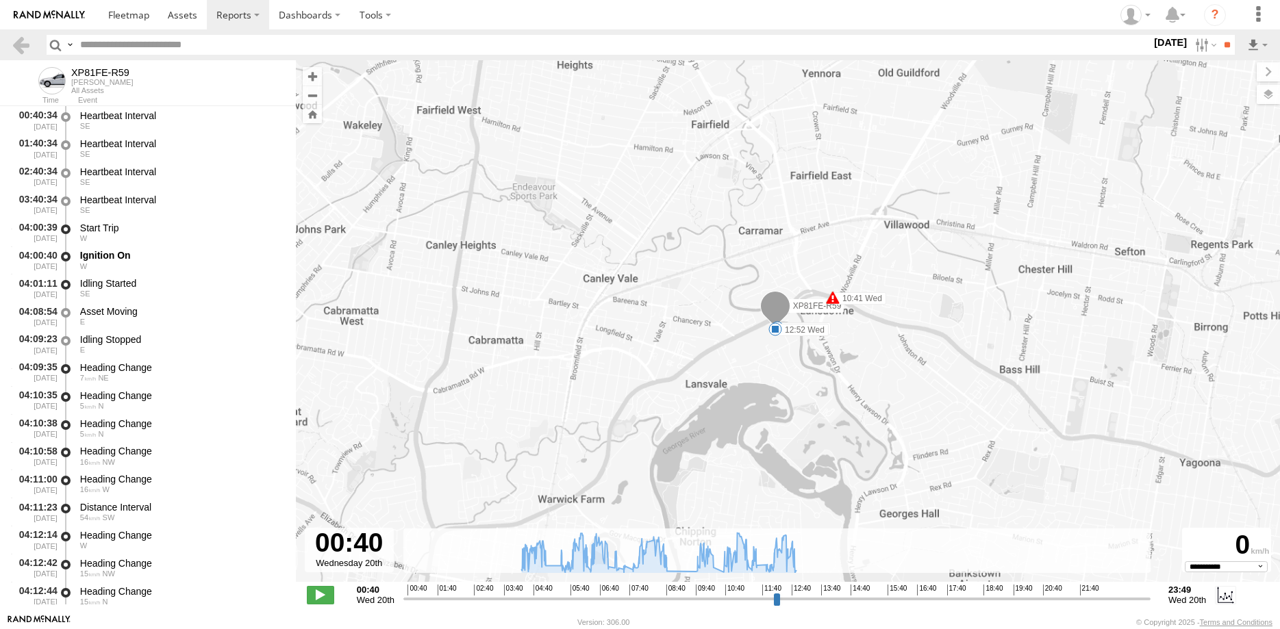
select select "**********"
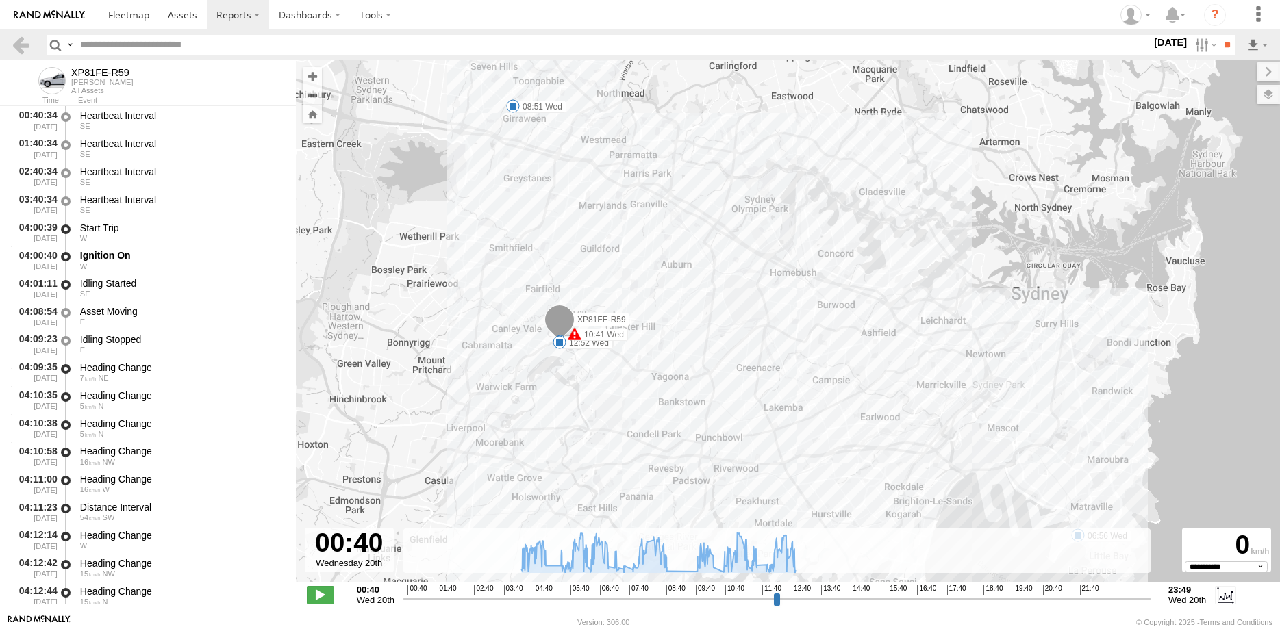
click at [669, 593] on input "range" at bounding box center [776, 598] width 747 height 13
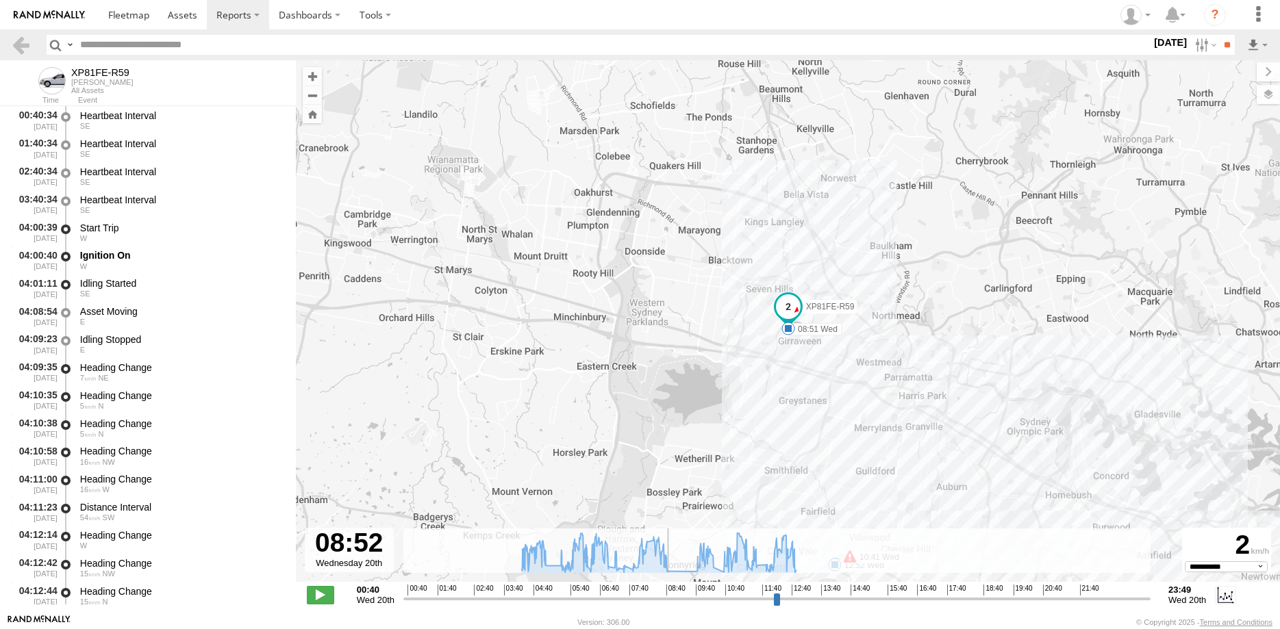
click at [697, 596] on input "range" at bounding box center [776, 598] width 747 height 13
click at [666, 596] on input "range" at bounding box center [776, 598] width 747 height 13
click at [692, 599] on input "range" at bounding box center [776, 598] width 747 height 13
click at [789, 599] on input "range" at bounding box center [776, 598] width 747 height 13
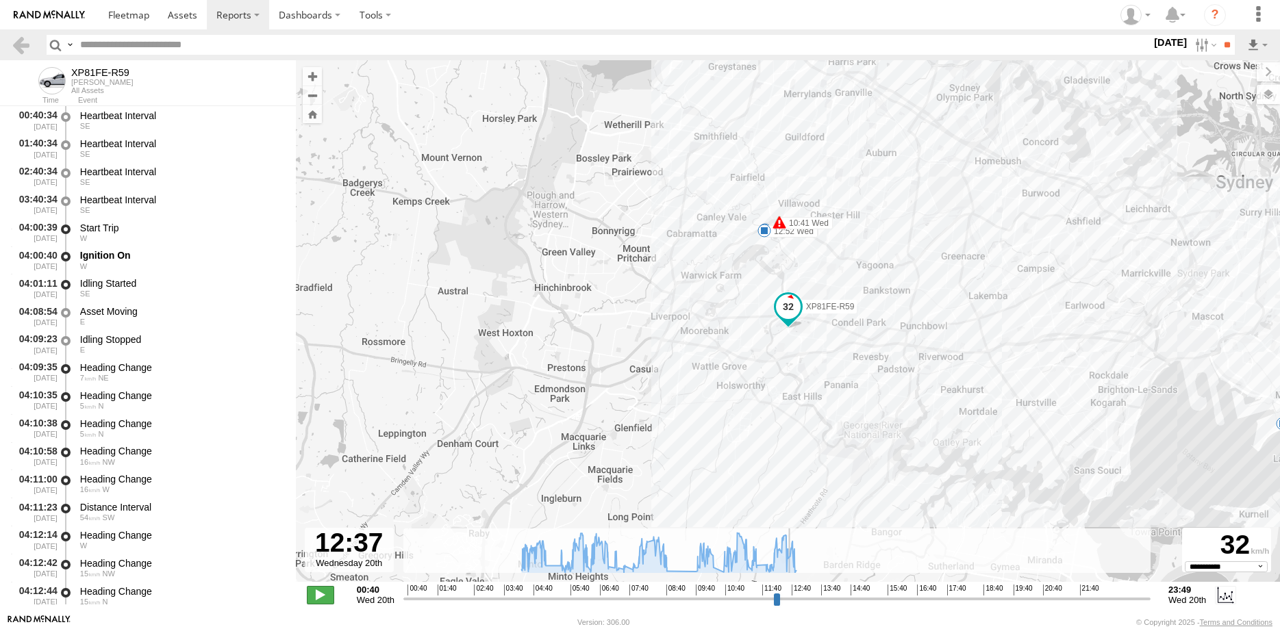
click at [322, 589] on span at bounding box center [320, 595] width 27 height 18
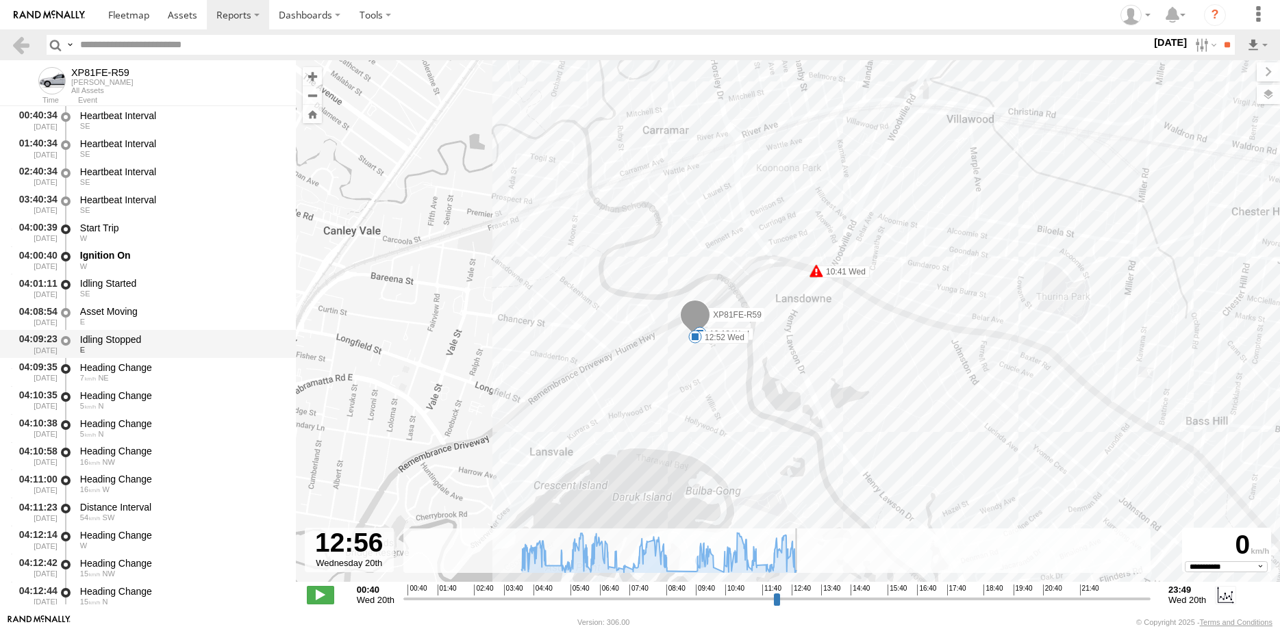
drag, startPoint x: 321, startPoint y: 592, endPoint x: 203, endPoint y: 353, distance: 265.9
click at [321, 591] on span at bounding box center [320, 595] width 27 height 18
type input "**********"
click at [18, 50] on link at bounding box center [21, 45] width 20 height 20
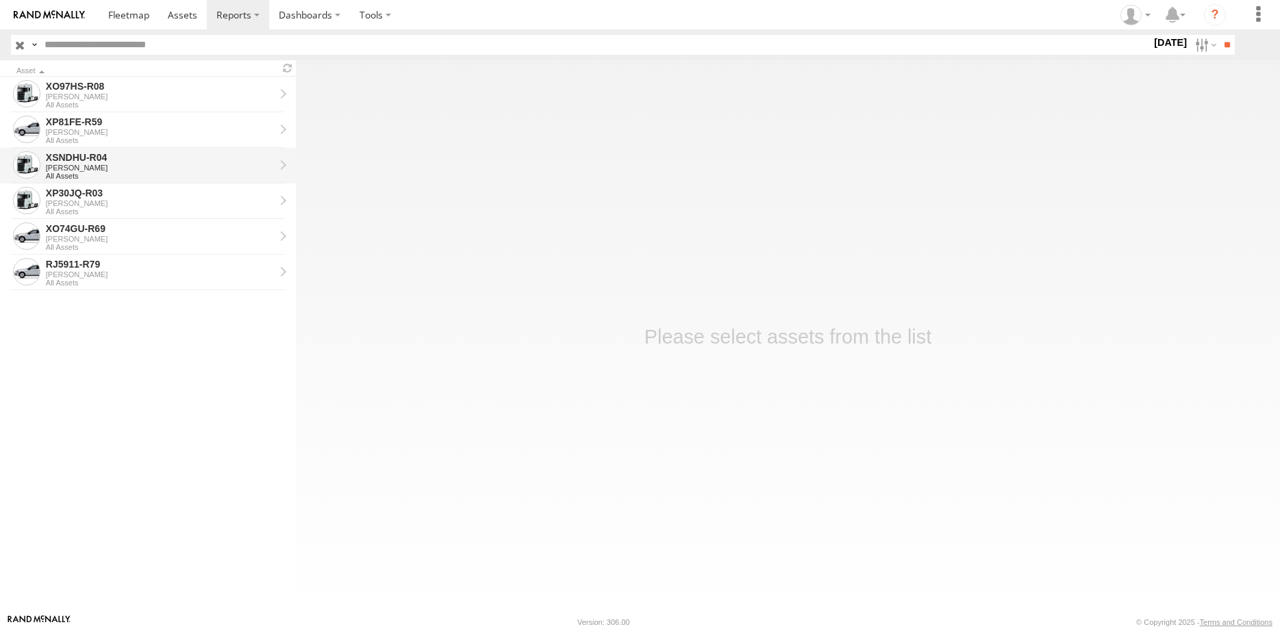
click at [173, 163] on div "XSNDHU-R04" at bounding box center [160, 157] width 229 height 12
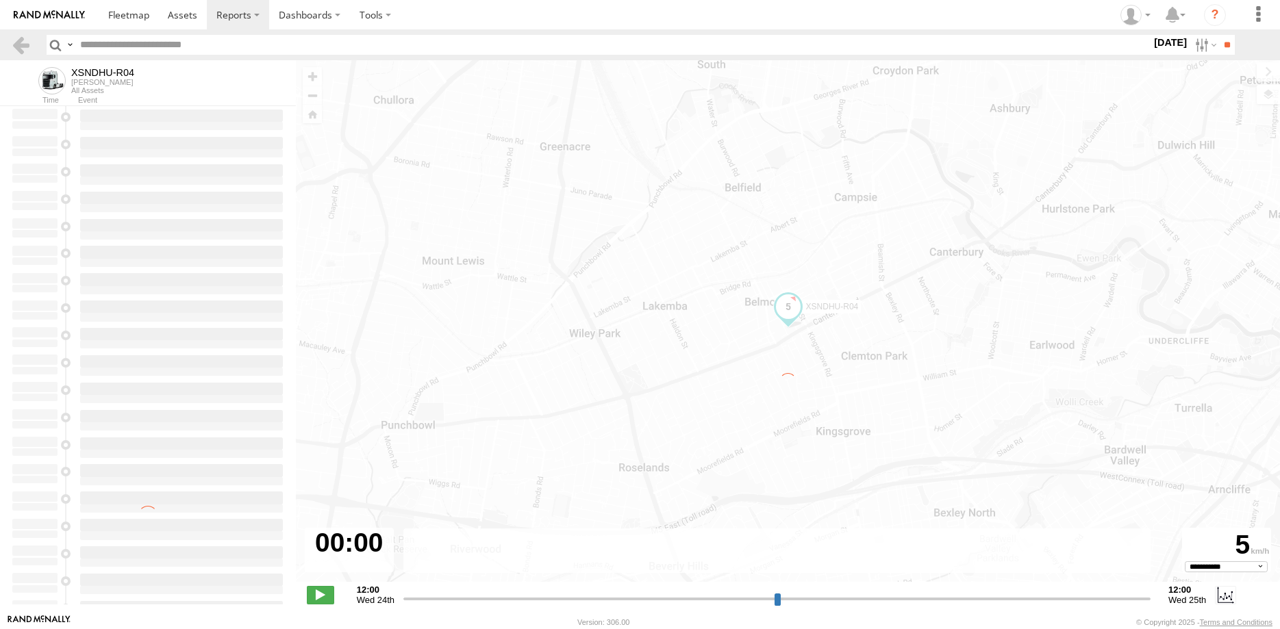
select select "**********"
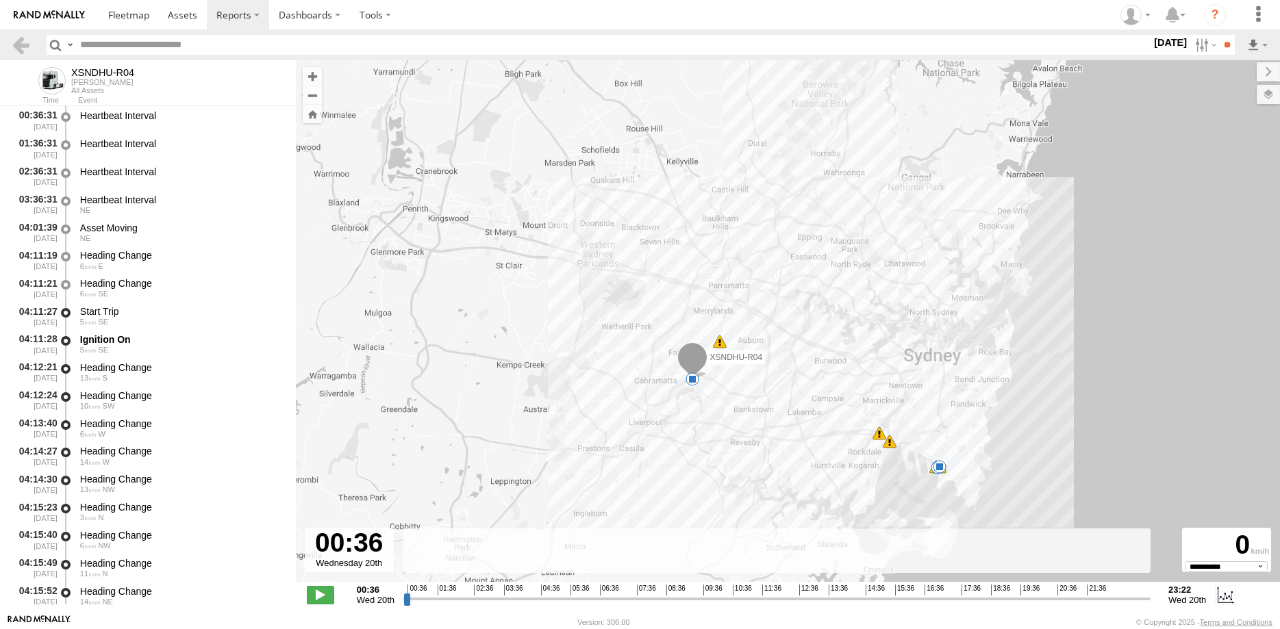
click at [1013, 600] on input "range" at bounding box center [776, 598] width 747 height 13
click at [1001, 597] on input "range" at bounding box center [776, 598] width 747 height 13
click at [319, 595] on span at bounding box center [320, 595] width 27 height 18
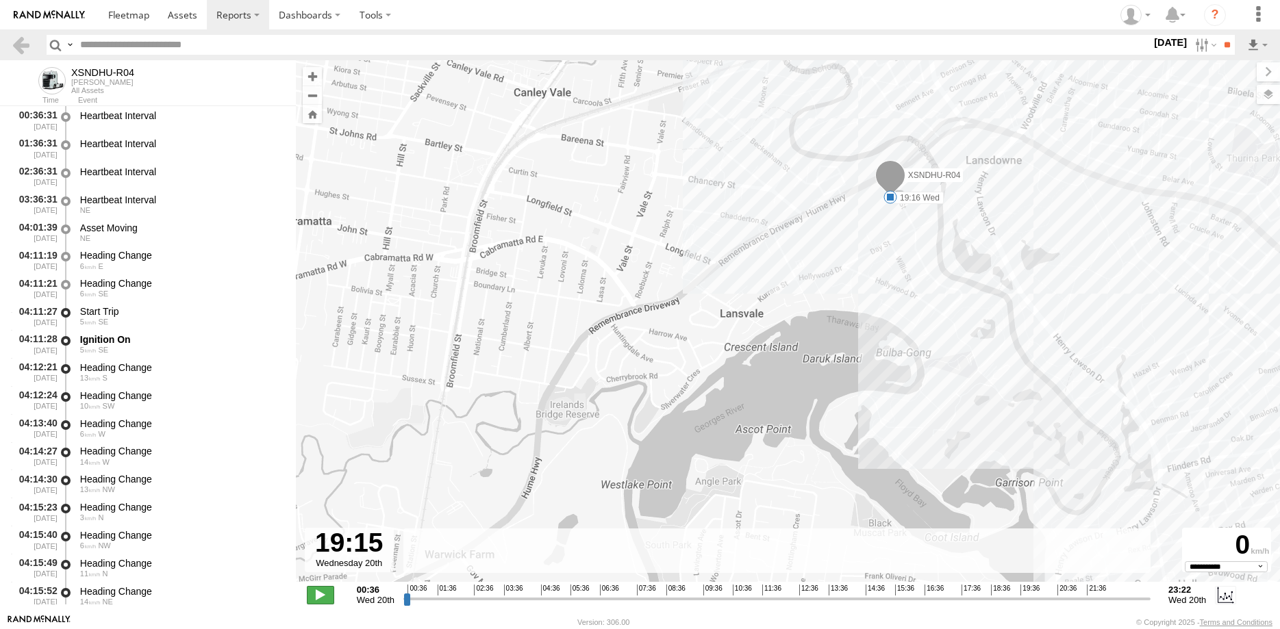
click at [316, 599] on span at bounding box center [320, 595] width 27 height 18
type input "**********"
click at [12, 45] on link at bounding box center [21, 45] width 20 height 20
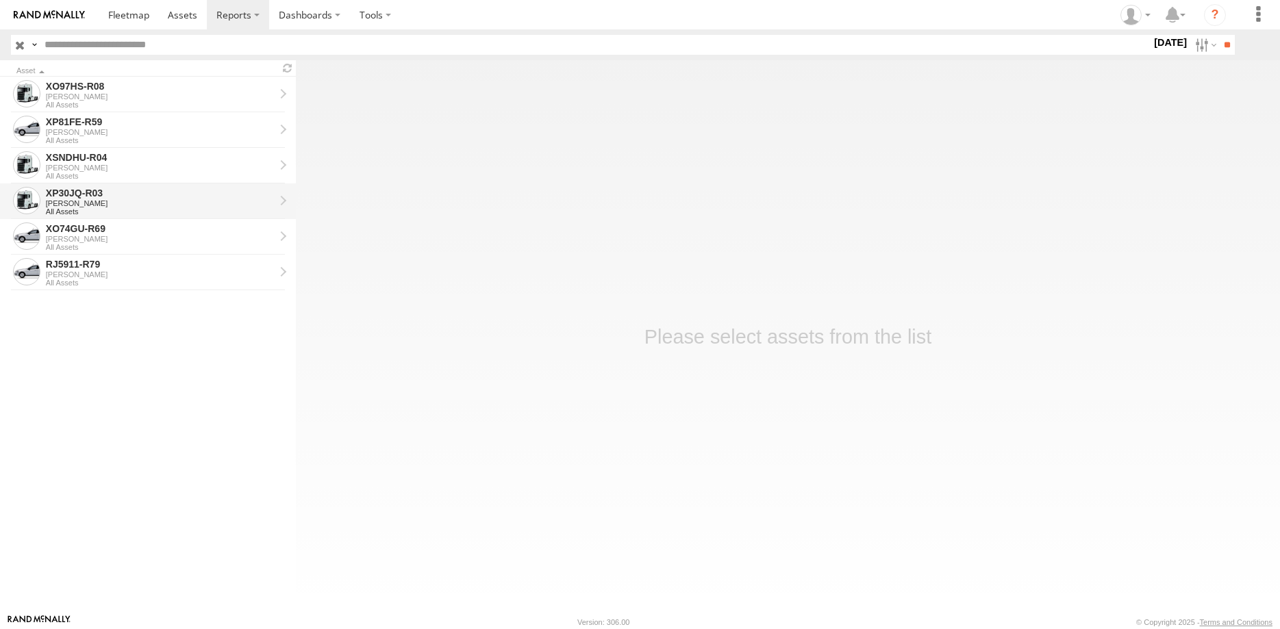
click at [132, 201] on div "[PERSON_NAME]" at bounding box center [160, 203] width 229 height 8
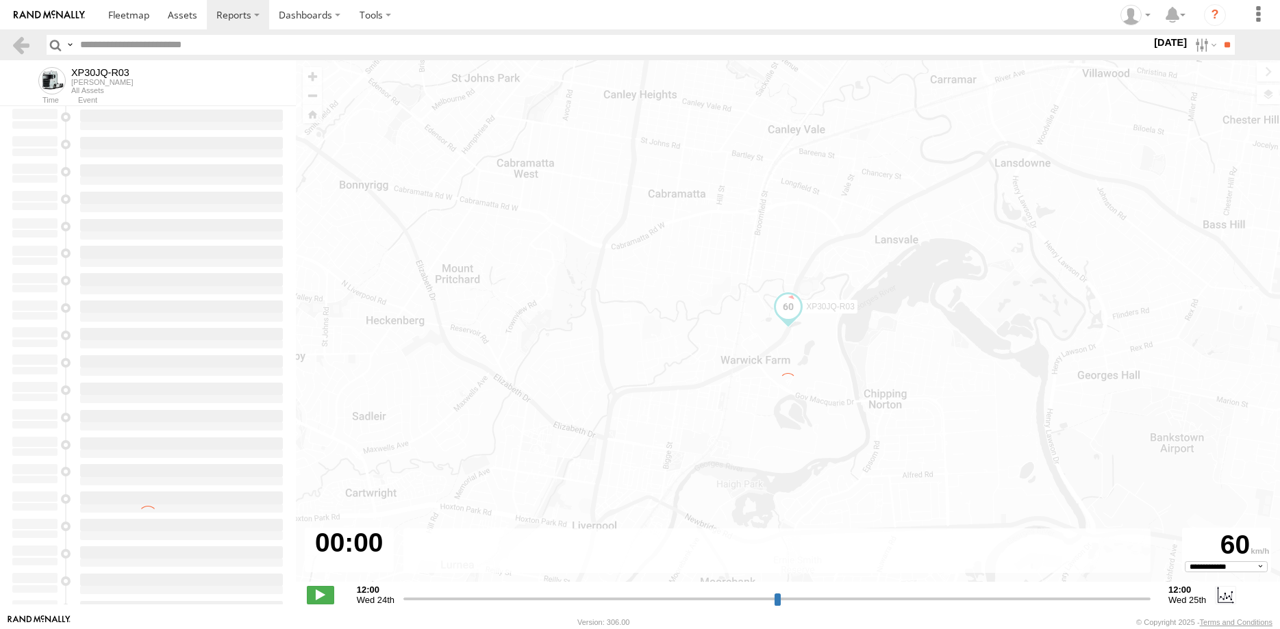
select select "**********"
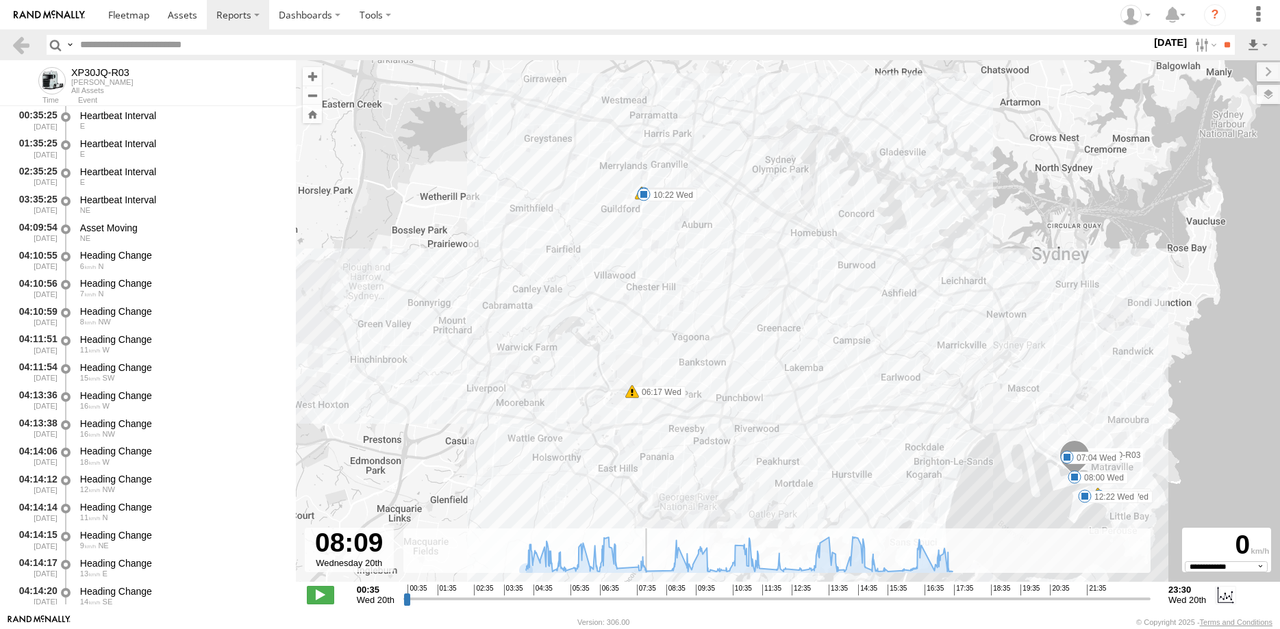
click at [651, 597] on input "range" at bounding box center [776, 598] width 747 height 13
click at [619, 599] on input "range" at bounding box center [776, 598] width 747 height 13
click at [785, 599] on input "range" at bounding box center [776, 598] width 747 height 13
click at [877, 595] on input "range" at bounding box center [776, 598] width 747 height 13
click at [942, 597] on input "range" at bounding box center [776, 598] width 747 height 13
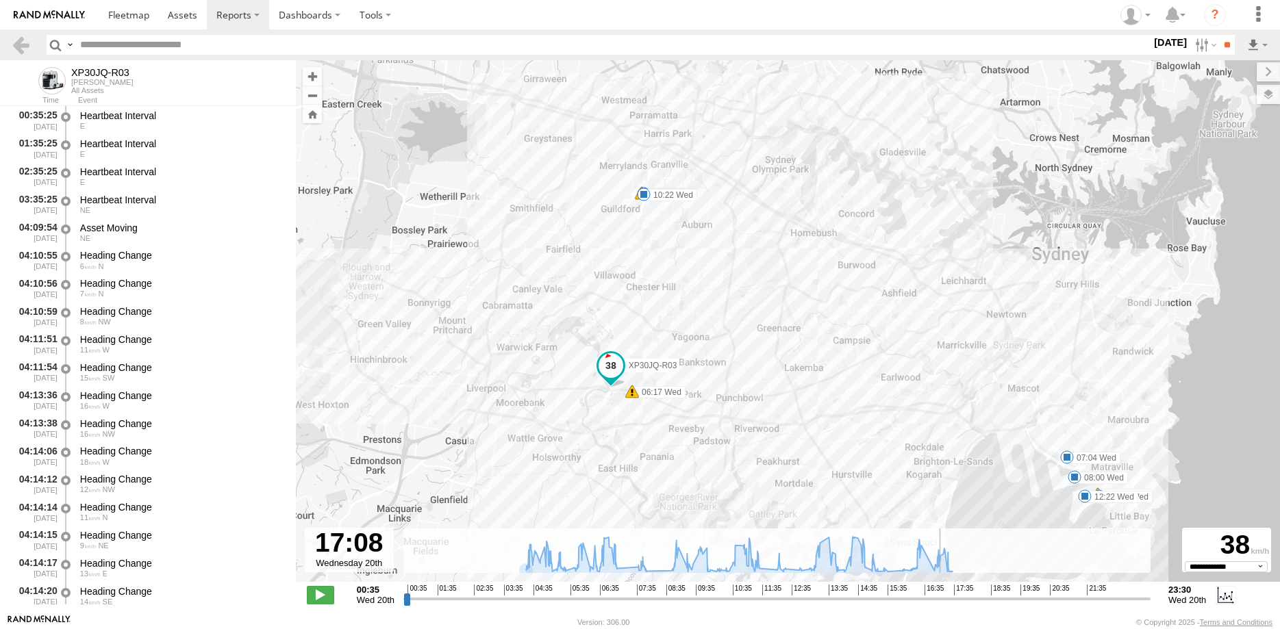
click at [949, 597] on input "range" at bounding box center [776, 598] width 747 height 13
click at [321, 592] on span at bounding box center [320, 595] width 27 height 18
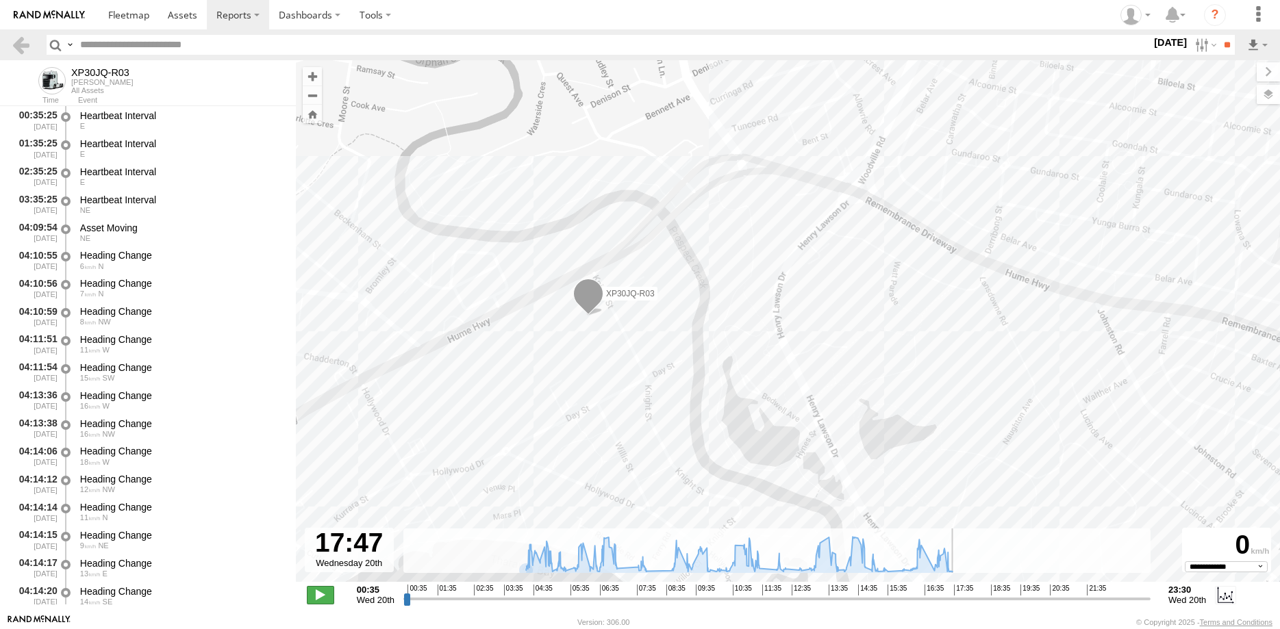
click at [323, 591] on span at bounding box center [320, 595] width 27 height 18
type input "**********"
click at [18, 50] on link at bounding box center [21, 45] width 20 height 20
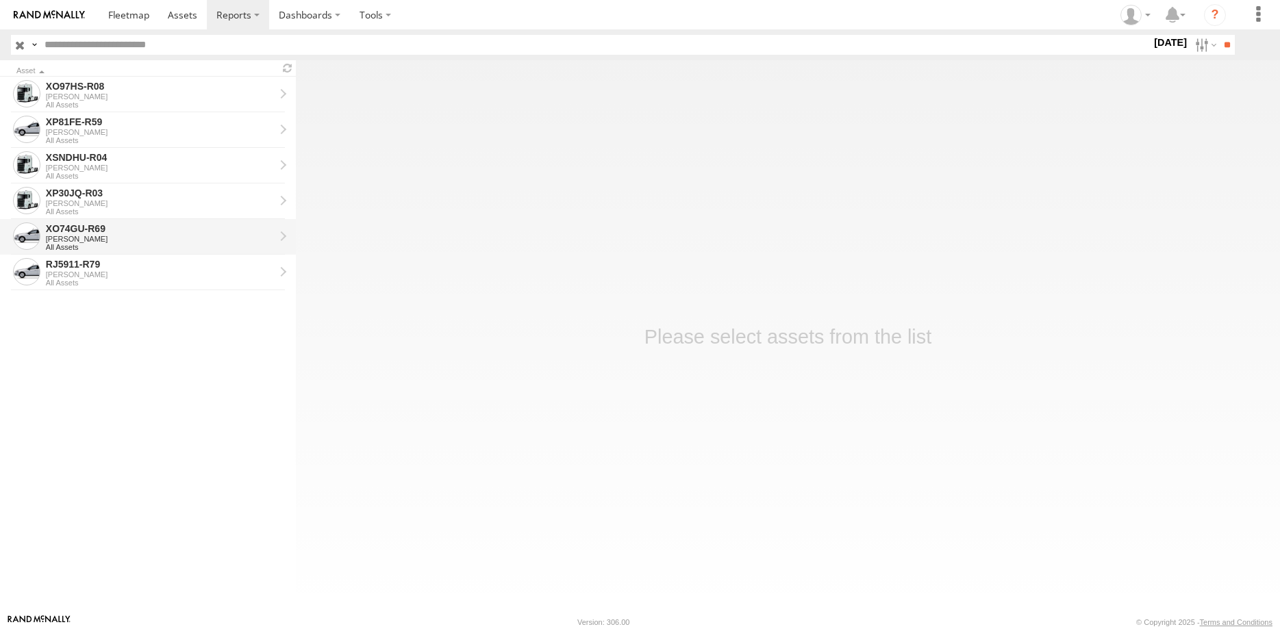
click at [147, 231] on div "XO74GU-R69" at bounding box center [160, 229] width 229 height 12
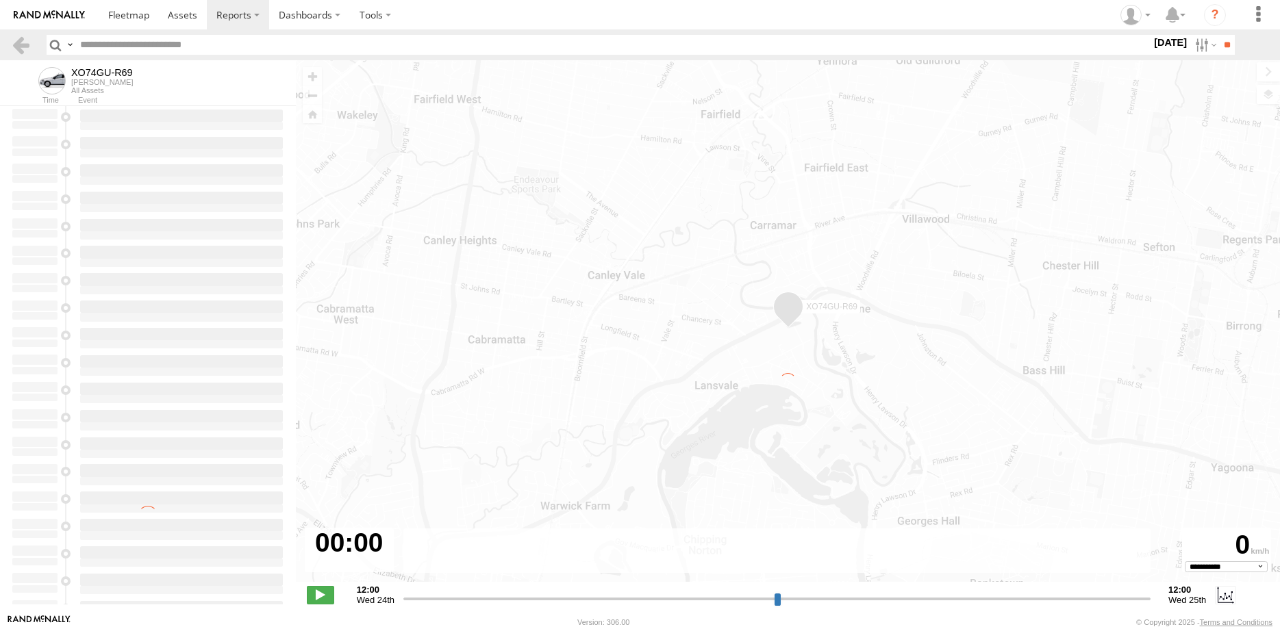
select select "**********"
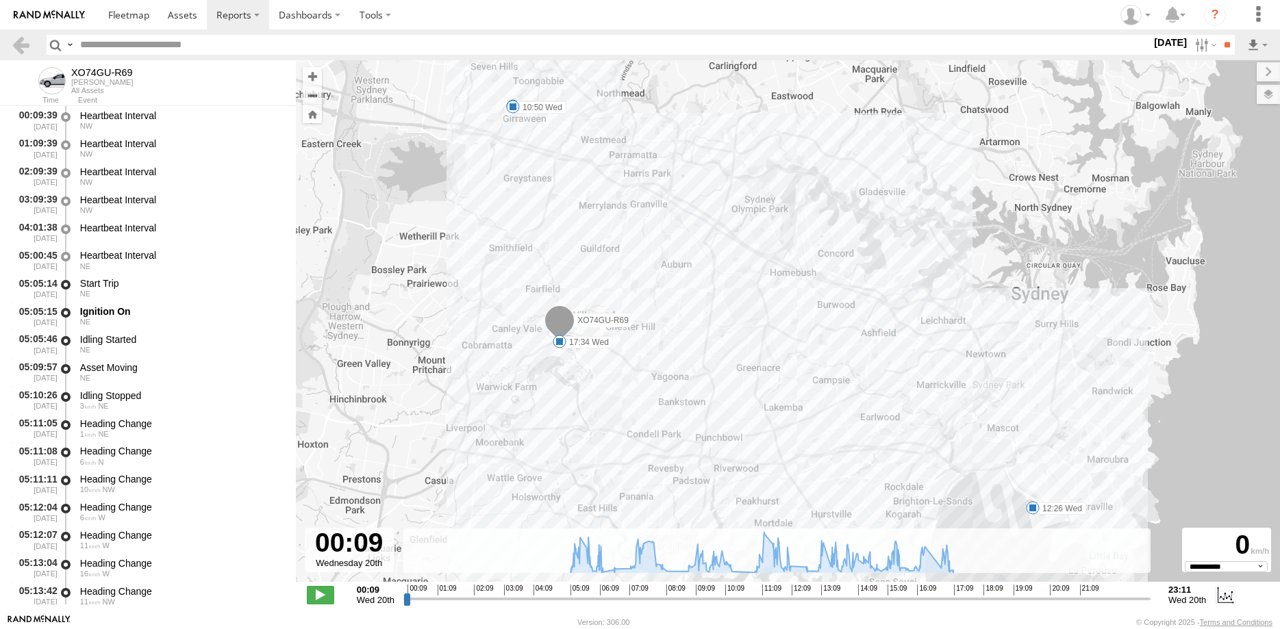
click at [601, 597] on input "range" at bounding box center [776, 598] width 747 height 13
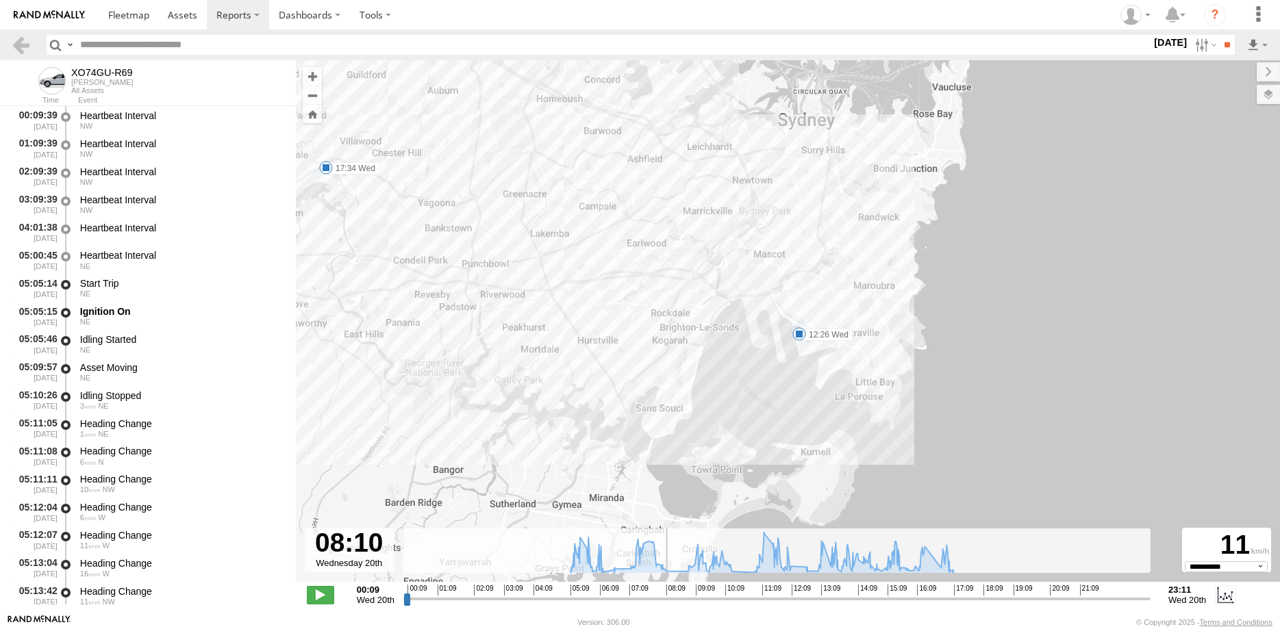
click at [664, 597] on input "range" at bounding box center [776, 598] width 747 height 13
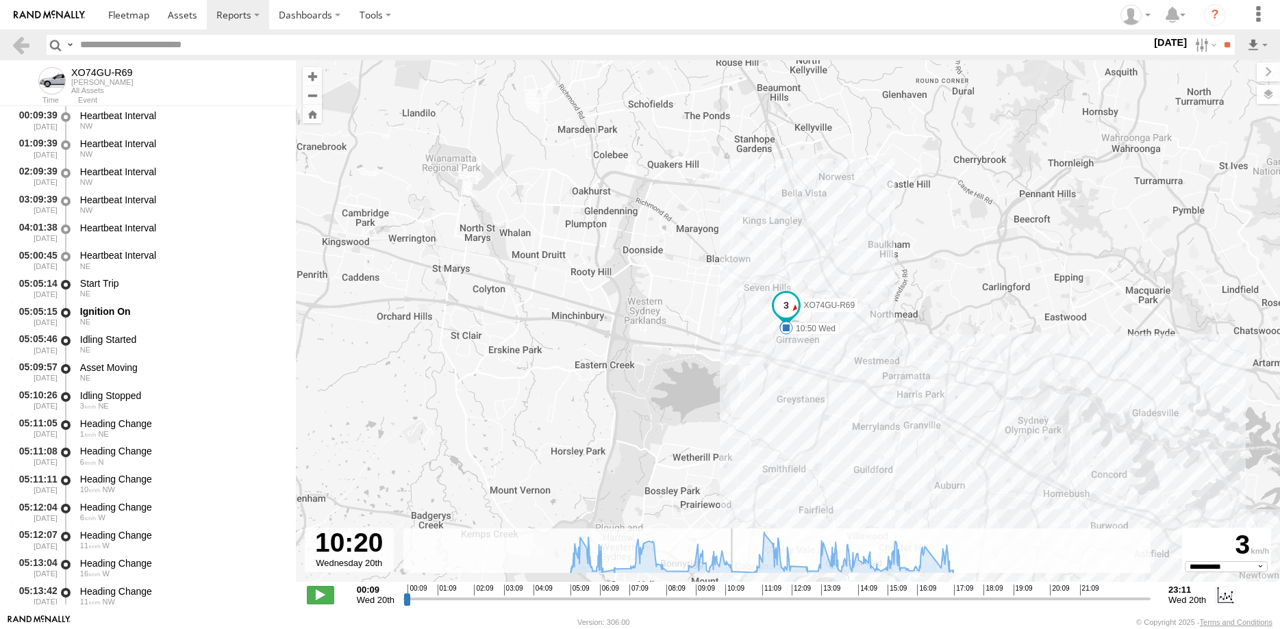
click at [734, 596] on input "range" at bounding box center [776, 598] width 747 height 13
click at [731, 600] on input "range" at bounding box center [776, 598] width 747 height 13
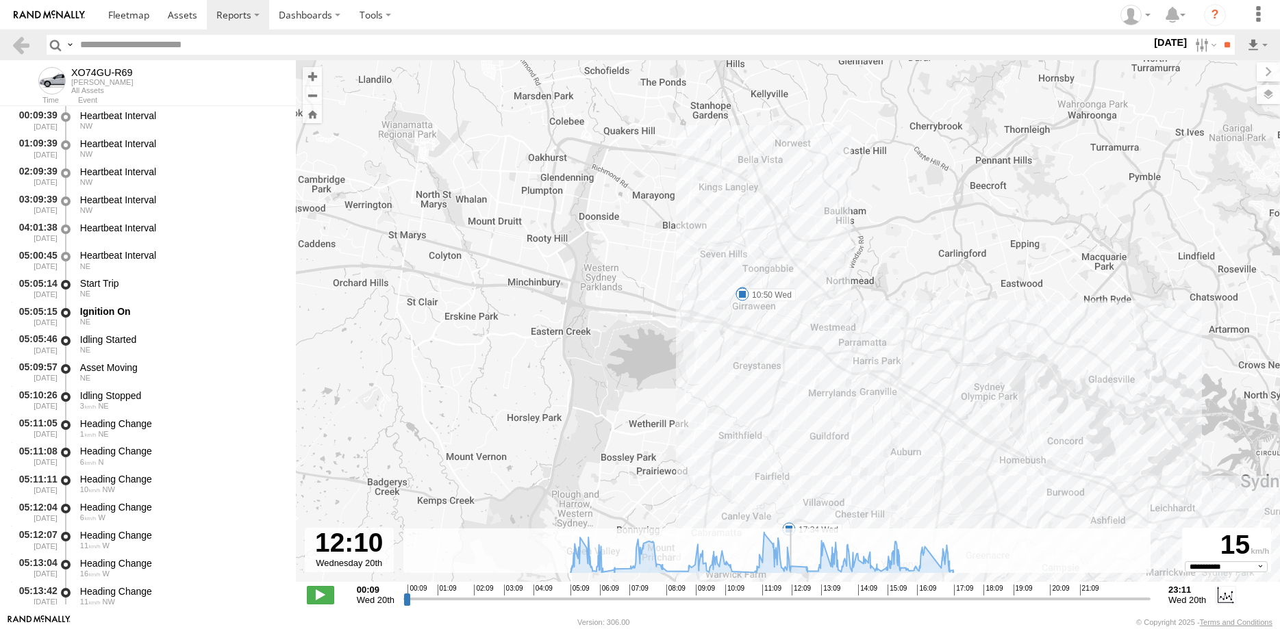
click at [793, 600] on input "range" at bounding box center [776, 598] width 747 height 13
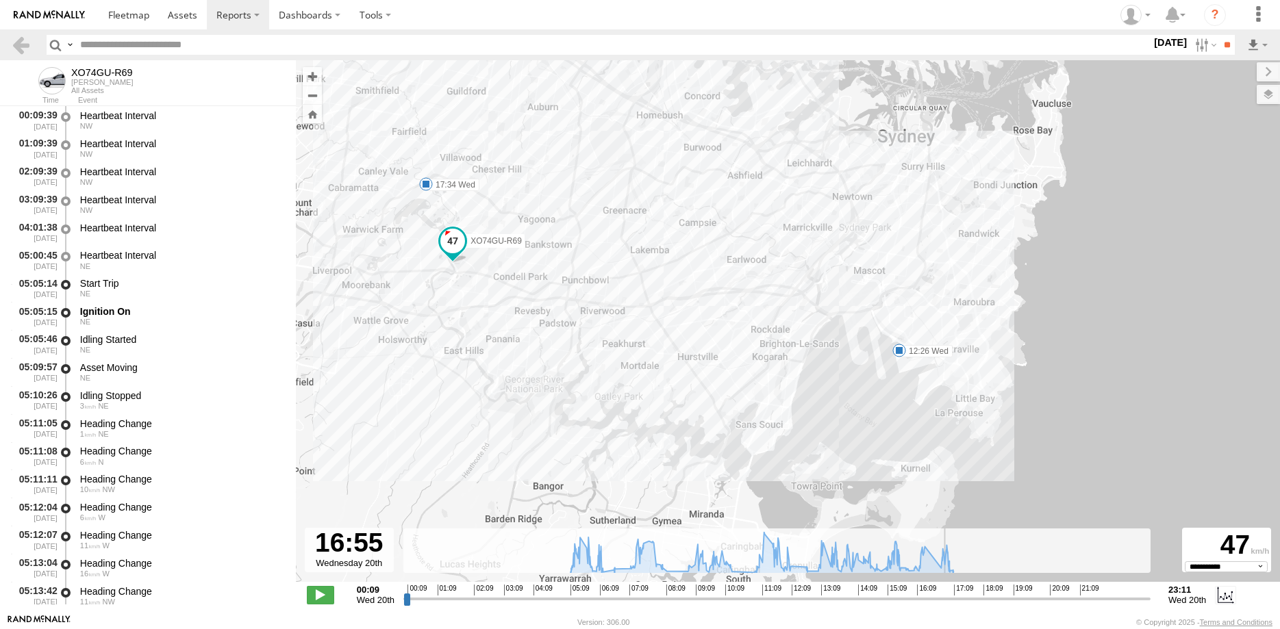
click at [946, 599] on input "range" at bounding box center [776, 598] width 747 height 13
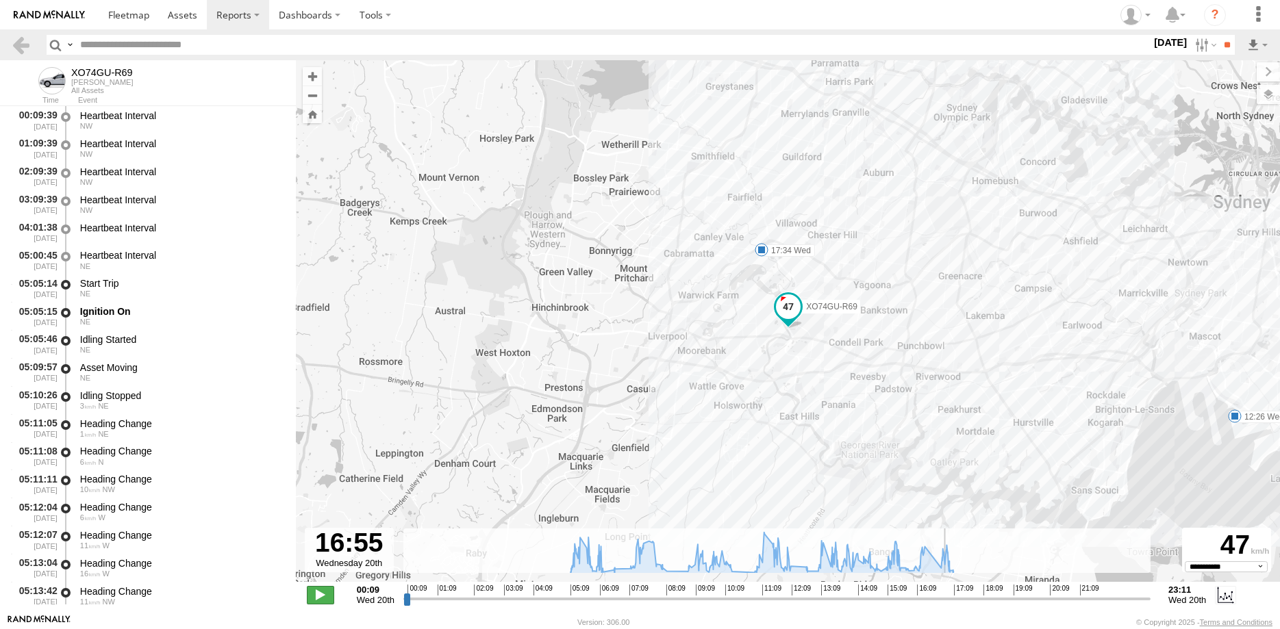
click at [321, 590] on span at bounding box center [320, 595] width 27 height 18
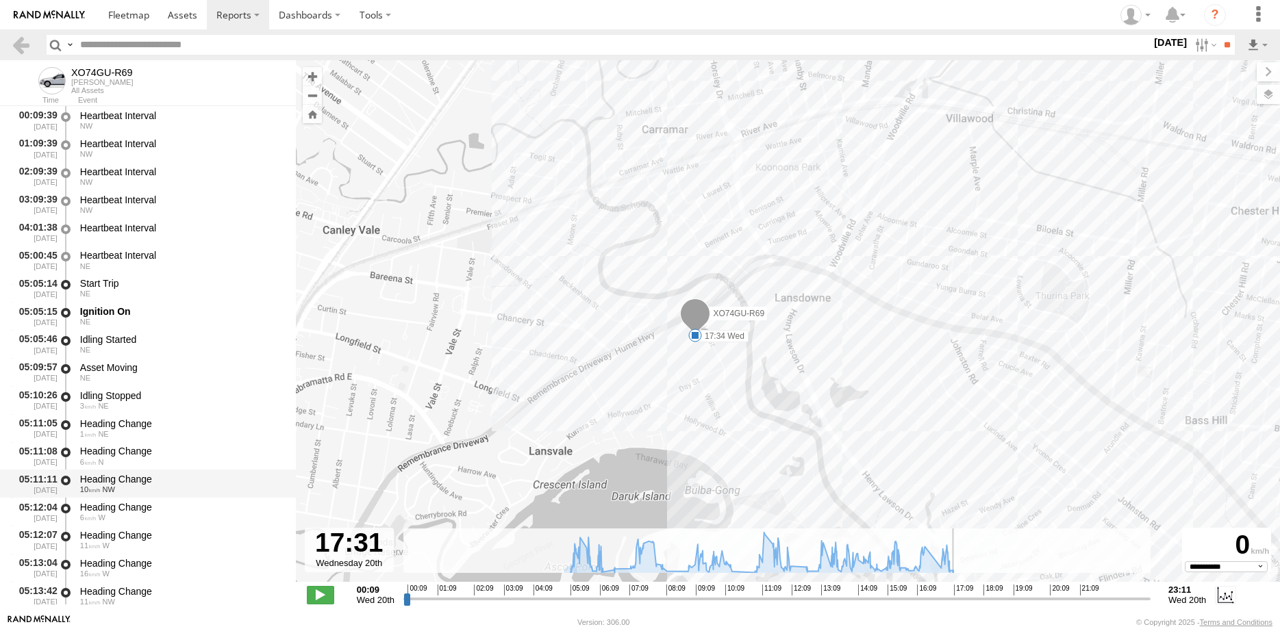
drag, startPoint x: 321, startPoint y: 592, endPoint x: 294, endPoint y: 489, distance: 106.2
click at [321, 592] on span at bounding box center [320, 595] width 27 height 18
type input "**********"
click at [16, 48] on link at bounding box center [21, 45] width 20 height 20
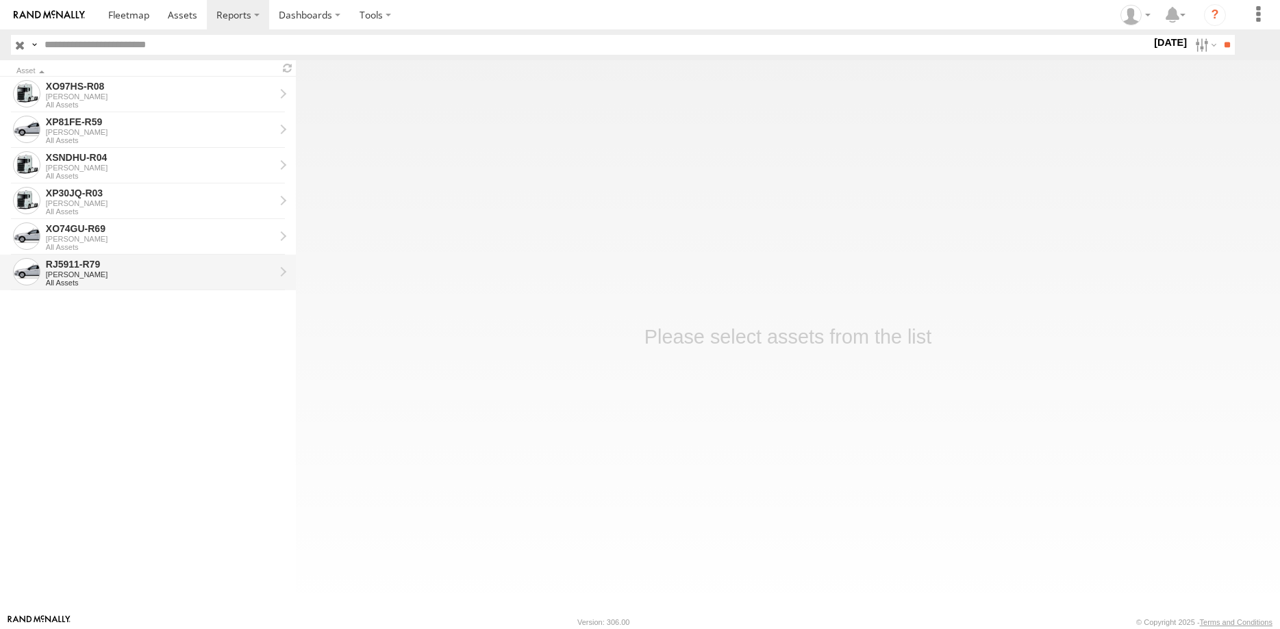
click at [194, 276] on div "[PERSON_NAME]" at bounding box center [160, 275] width 229 height 8
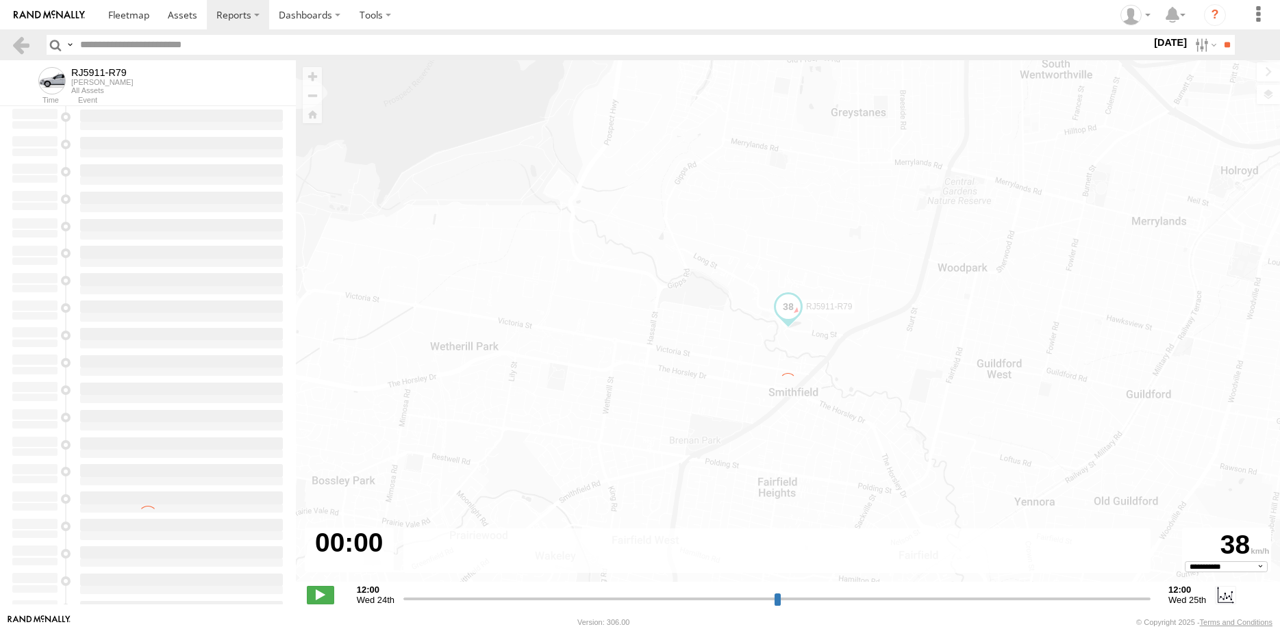
select select "**********"
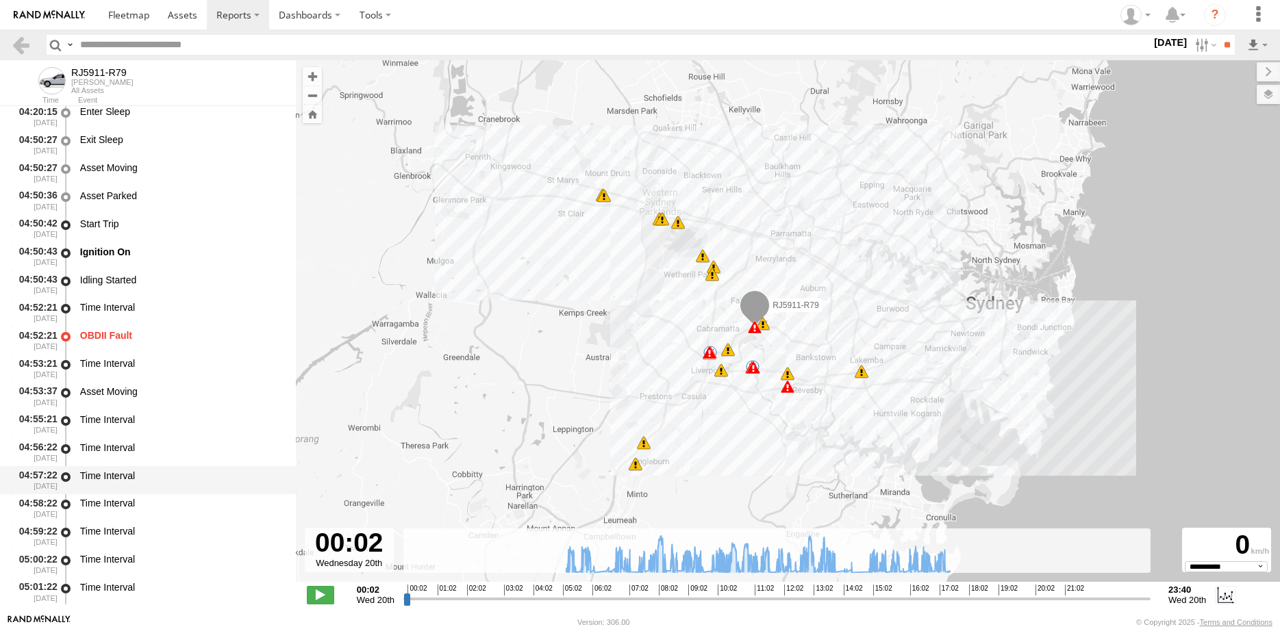
scroll to position [526, 0]
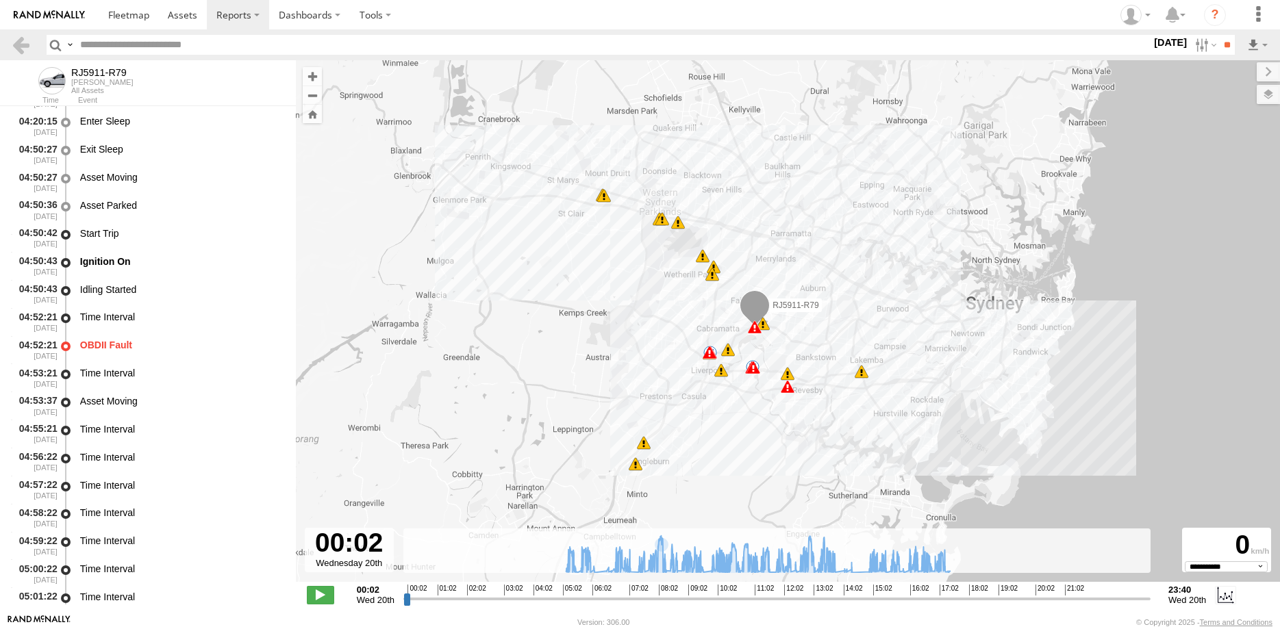
click at [944, 599] on input "range" at bounding box center [776, 598] width 747 height 13
click at [320, 594] on span at bounding box center [320, 595] width 27 height 18
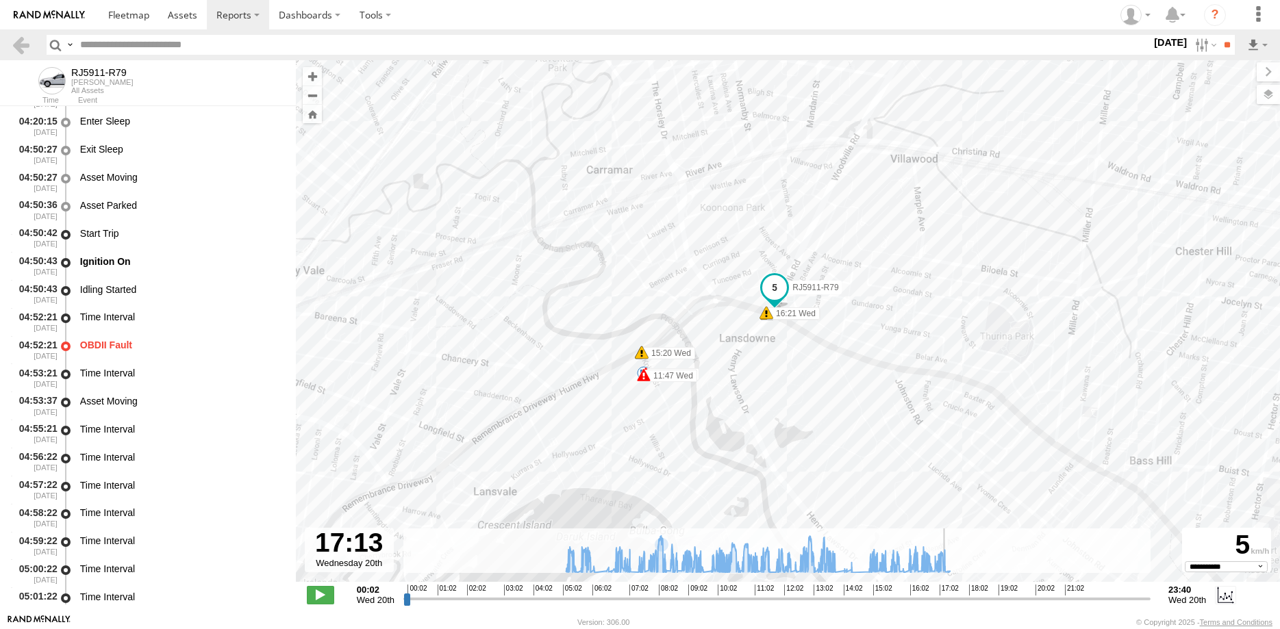
drag, startPoint x: 672, startPoint y: 492, endPoint x: 803, endPoint y: 368, distance: 181.2
click at [788, 384] on div "RJ5911-R79 04:52 Wed 06:13 Wed 08:13 Wed 08:14 Wed 08:36 Wed 08:36 Wed 08:49 We…" at bounding box center [788, 328] width 984 height 536
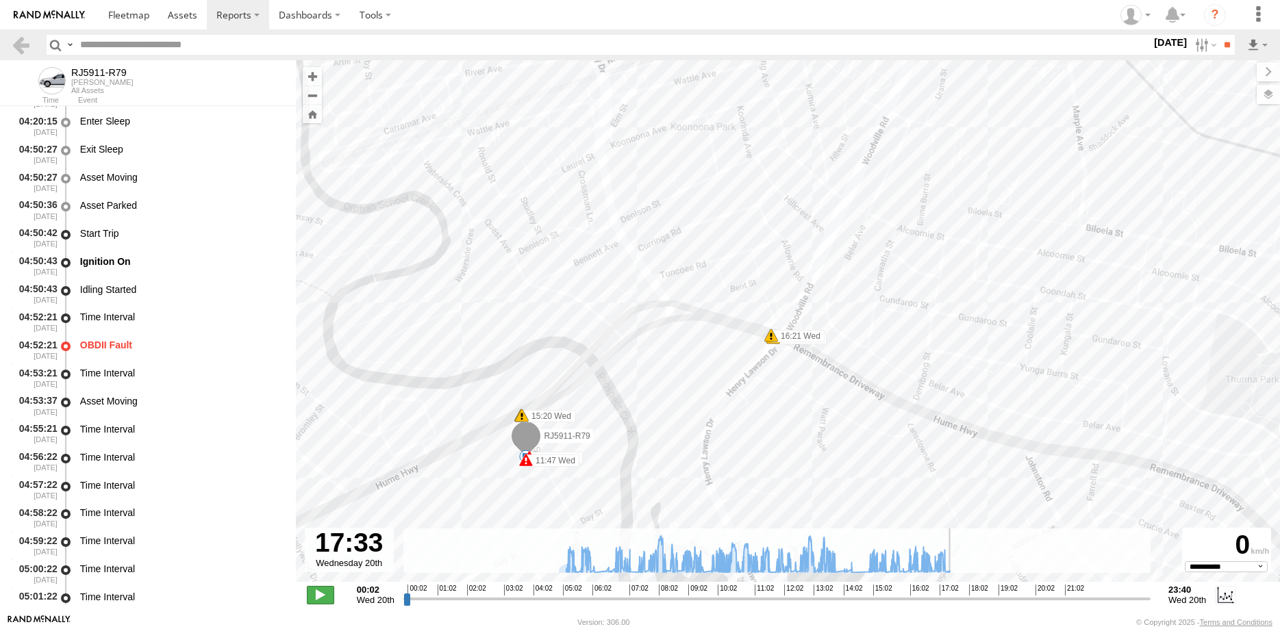
click at [325, 590] on span at bounding box center [320, 595] width 27 height 18
type input "**********"
click at [20, 42] on link at bounding box center [21, 45] width 20 height 20
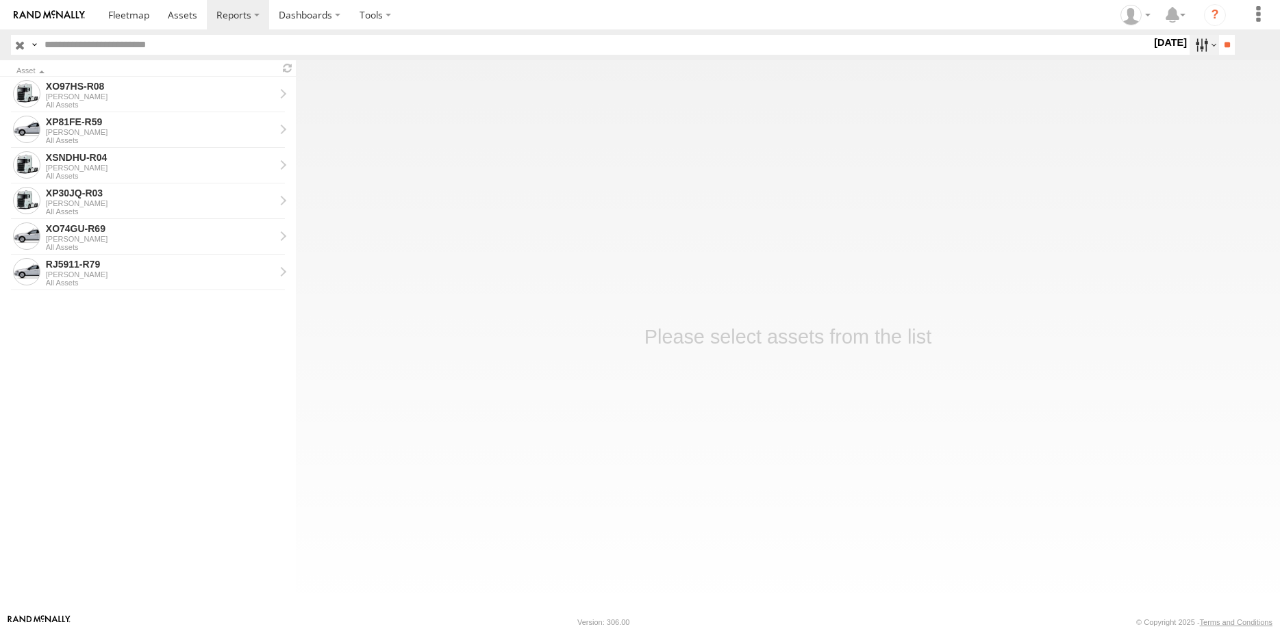
click at [1206, 48] on label at bounding box center [1204, 45] width 29 height 20
click at [0, 0] on label at bounding box center [0, 0] width 0 height 0
click at [1224, 42] on input "**" at bounding box center [1227, 45] width 16 height 20
click at [107, 93] on div "[PERSON_NAME]" at bounding box center [160, 96] width 229 height 8
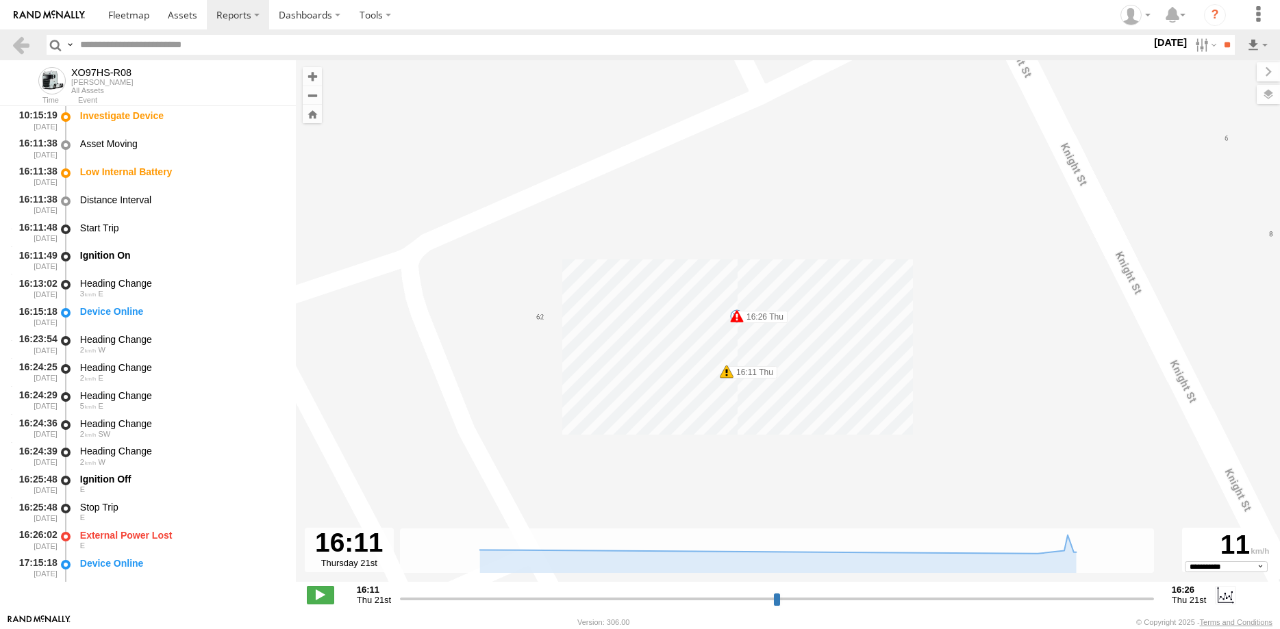
select select "**********"
click at [16, 43] on link at bounding box center [21, 45] width 20 height 20
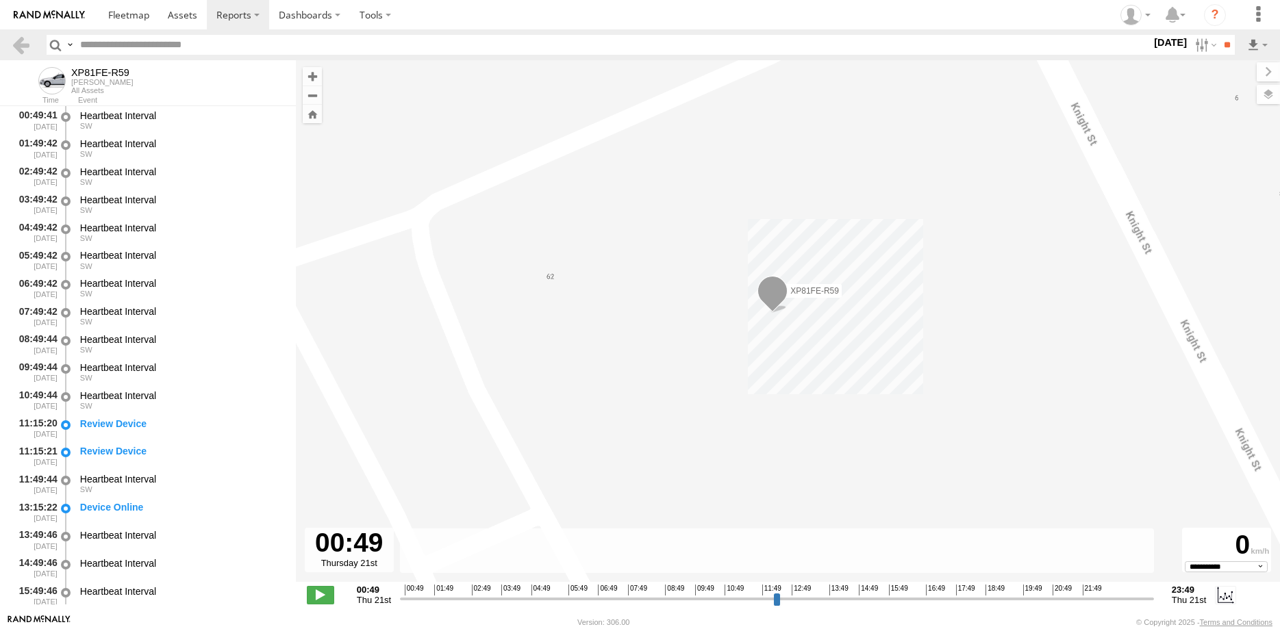
select select "**********"
click at [17, 43] on link at bounding box center [21, 45] width 20 height 20
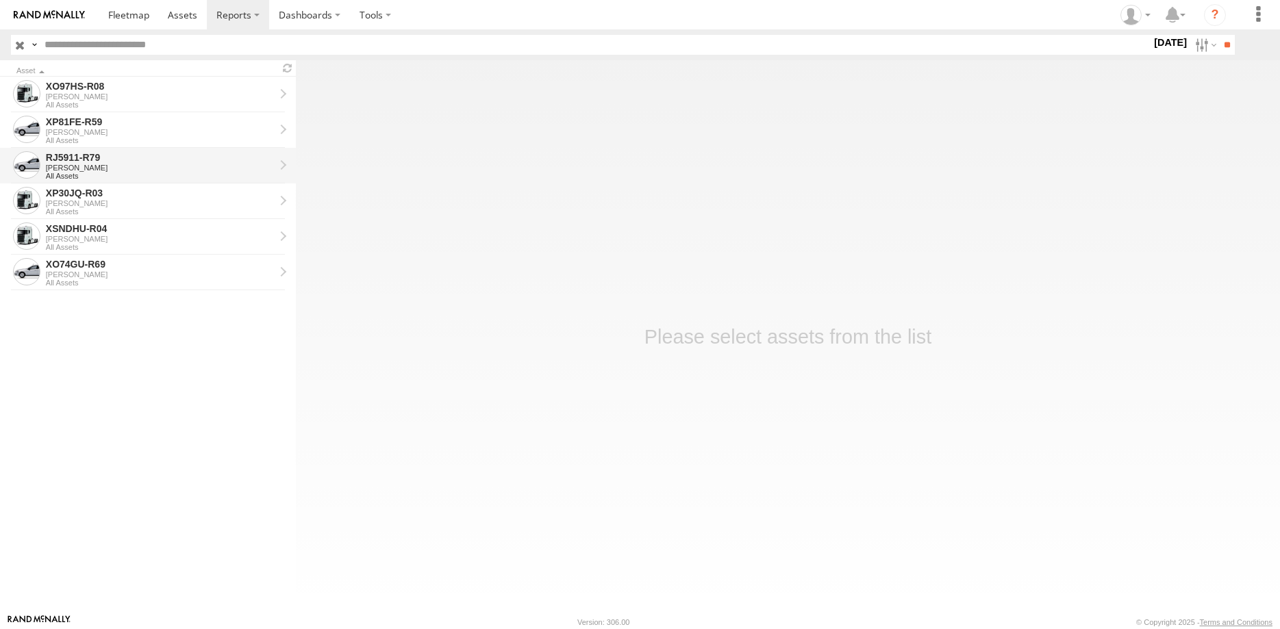
click at [222, 169] on div "[PERSON_NAME]" at bounding box center [160, 168] width 229 height 8
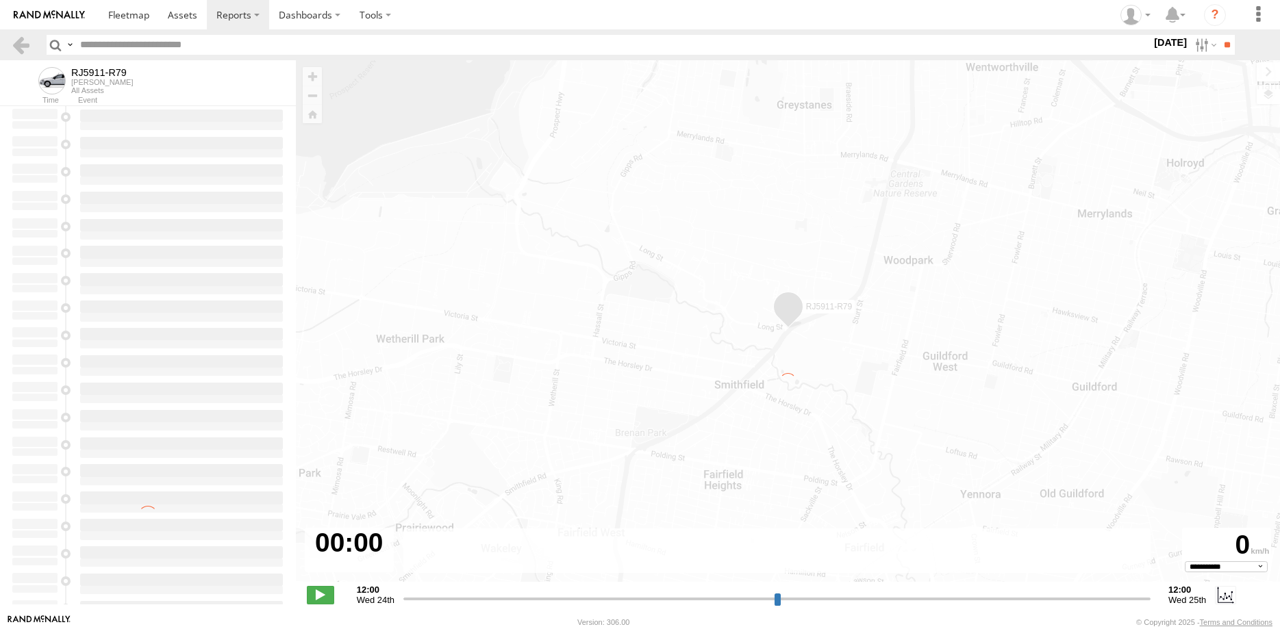
select select "**********"
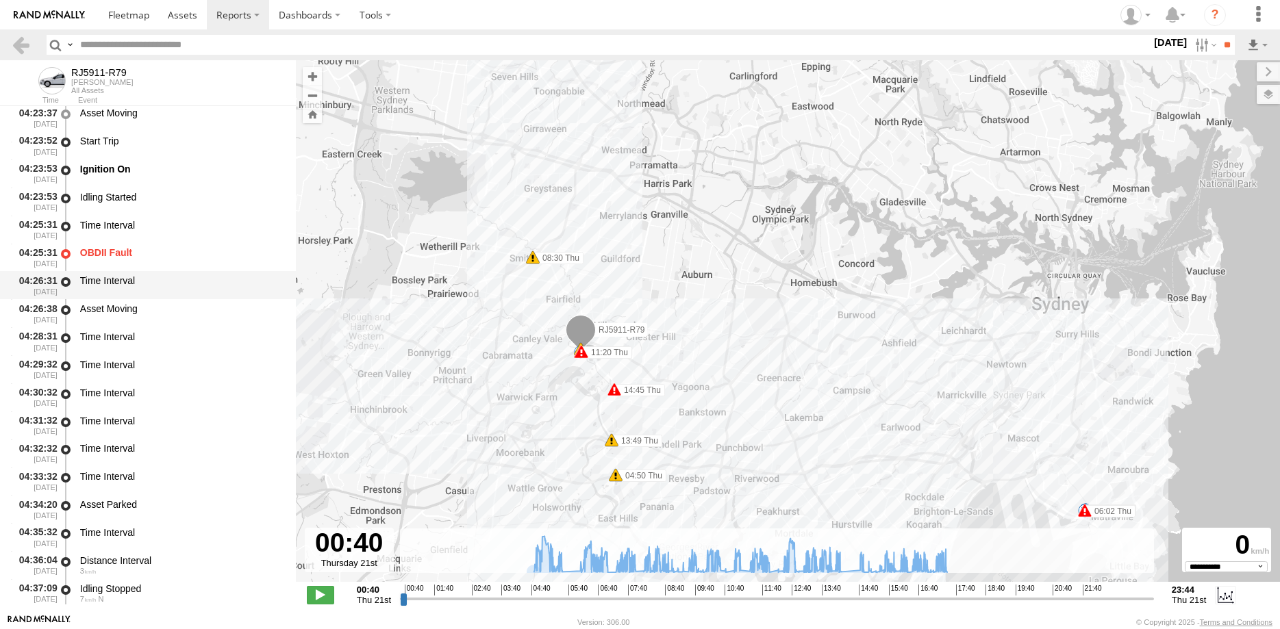
scroll to position [526, 0]
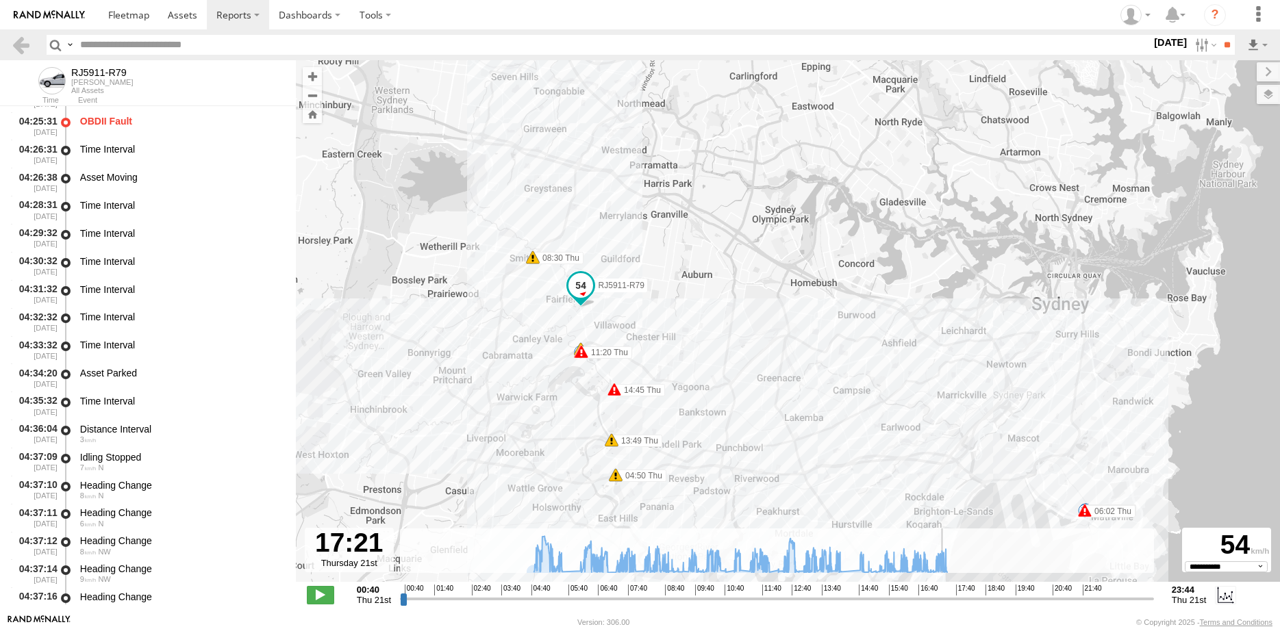
click at [944, 599] on input "range" at bounding box center [777, 598] width 754 height 13
click at [321, 594] on span at bounding box center [320, 595] width 27 height 18
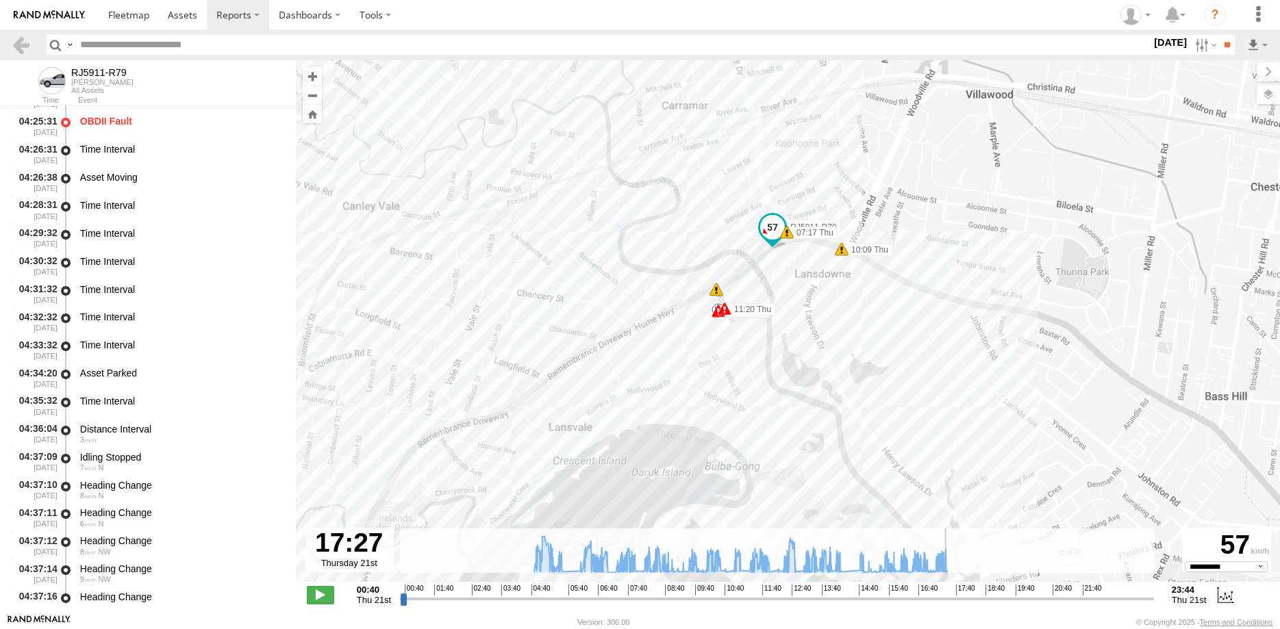
drag, startPoint x: 768, startPoint y: 482, endPoint x: 787, endPoint y: 395, distance: 88.4
click at [787, 395] on div "RJ5911-R79 04:25 Thu 04:50 Thu 05:29 Thu 05:30 Thu 05:30 Thu 05:54 Thu 05:54 Th…" at bounding box center [788, 328] width 984 height 536
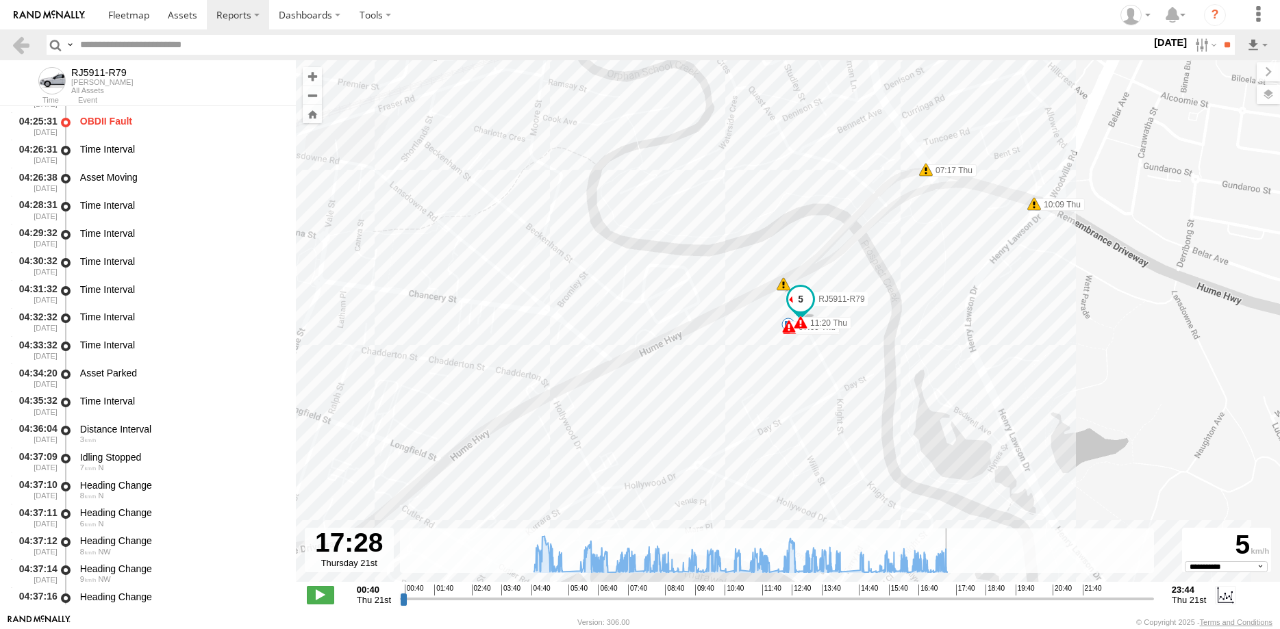
drag, startPoint x: 945, startPoint y: 502, endPoint x: 936, endPoint y: 339, distance: 163.3
click at [936, 339] on div "RJ5911-R79 04:25 Thu 04:50 Thu 05:29 Thu 05:30 Thu 05:30 Thu 05:54 Thu 05:54 Th…" at bounding box center [788, 328] width 984 height 536
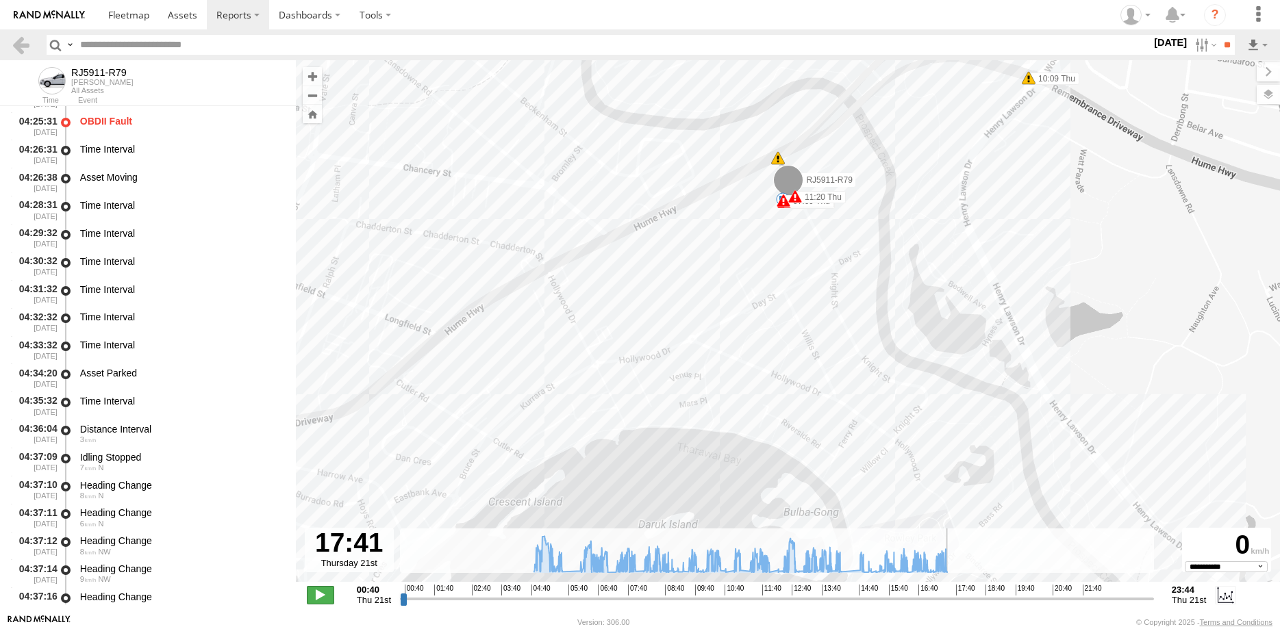
click at [322, 596] on span at bounding box center [320, 595] width 27 height 18
type input "**********"
click at [25, 46] on link at bounding box center [21, 45] width 20 height 20
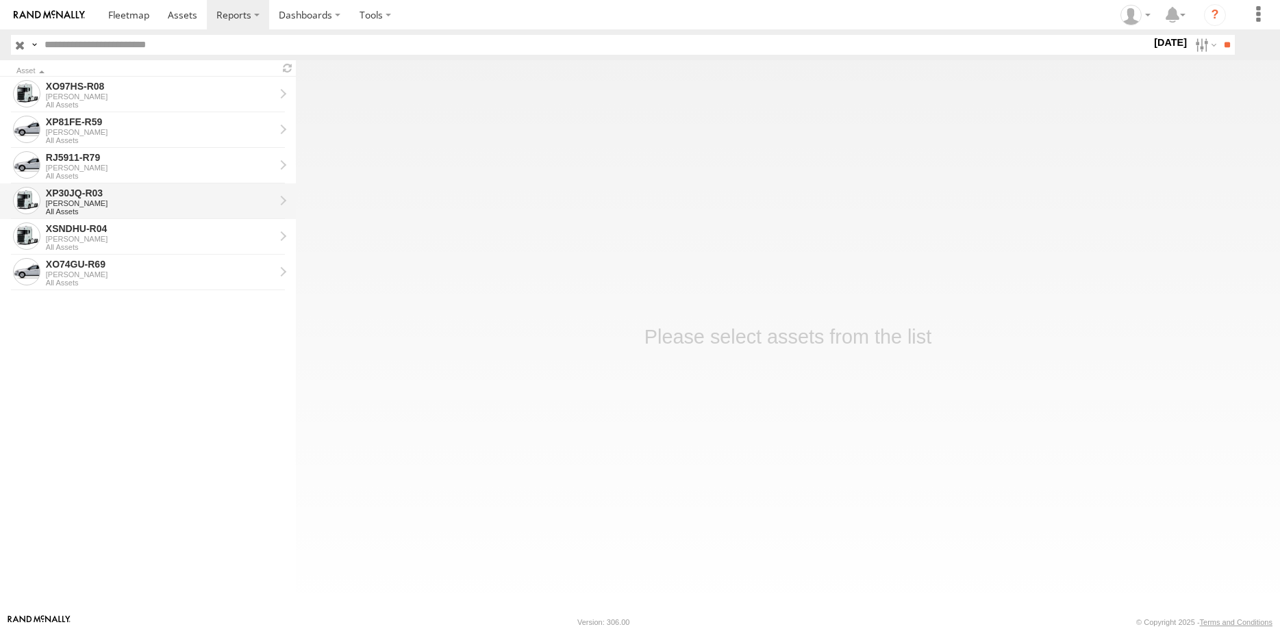
click at [138, 200] on div "[PERSON_NAME]" at bounding box center [160, 203] width 229 height 8
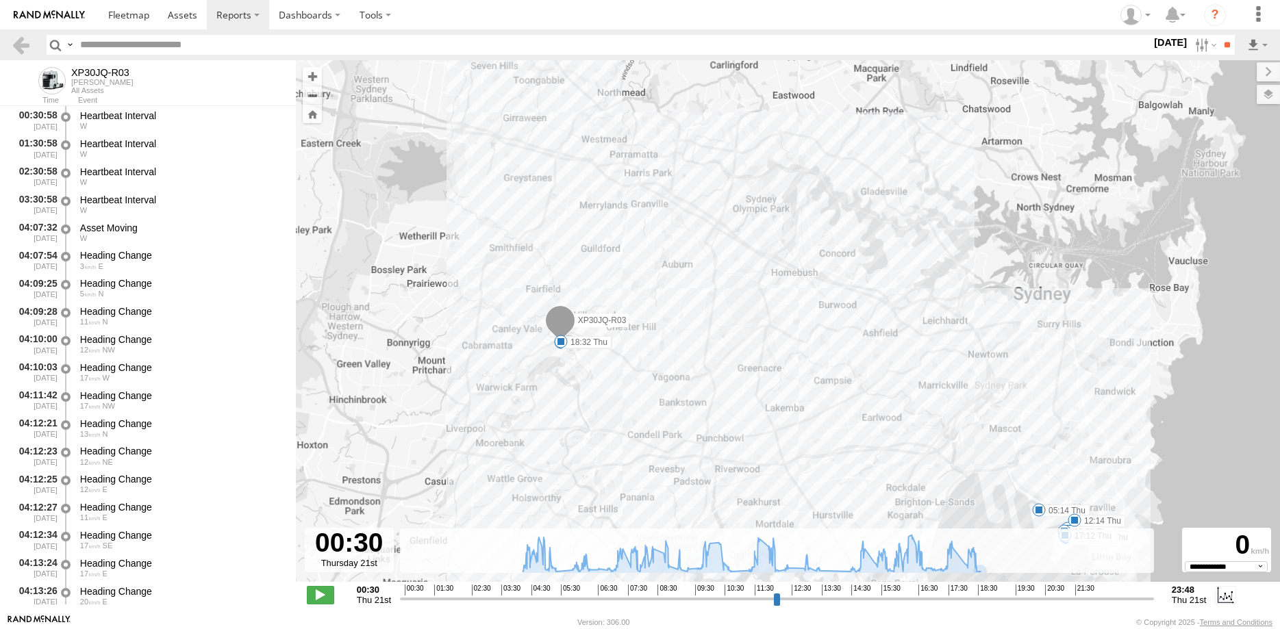
select select "**********"
click at [553, 596] on input "range" at bounding box center [777, 598] width 754 height 13
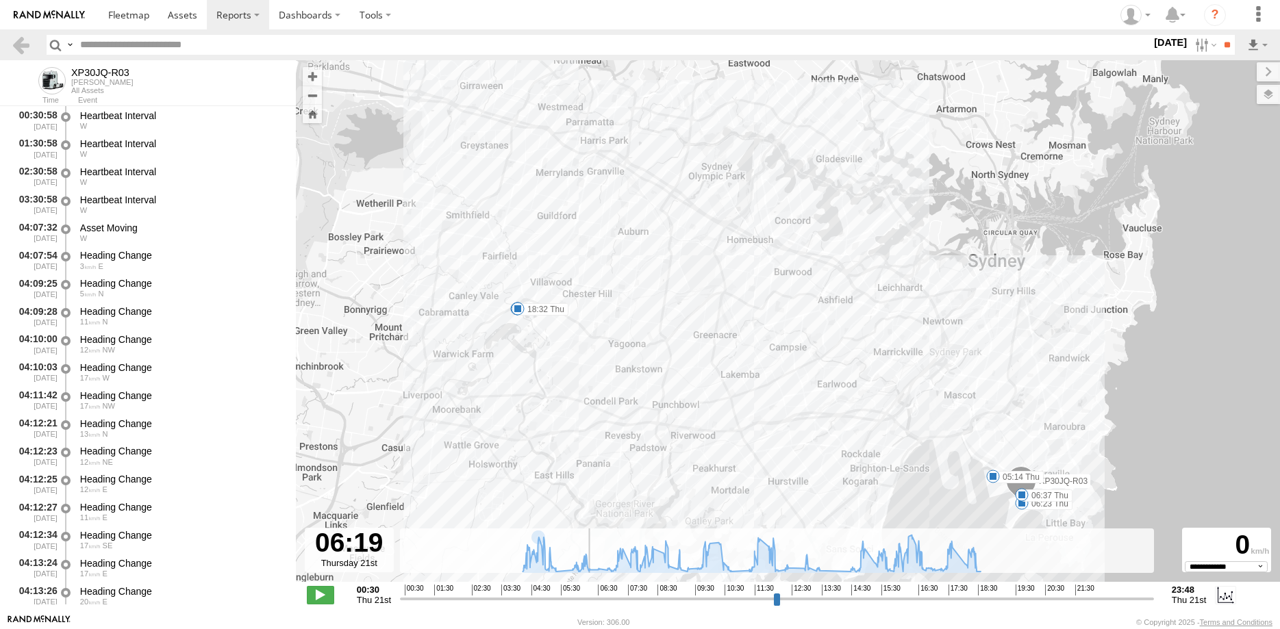
click at [590, 600] on input "range" at bounding box center [777, 598] width 754 height 13
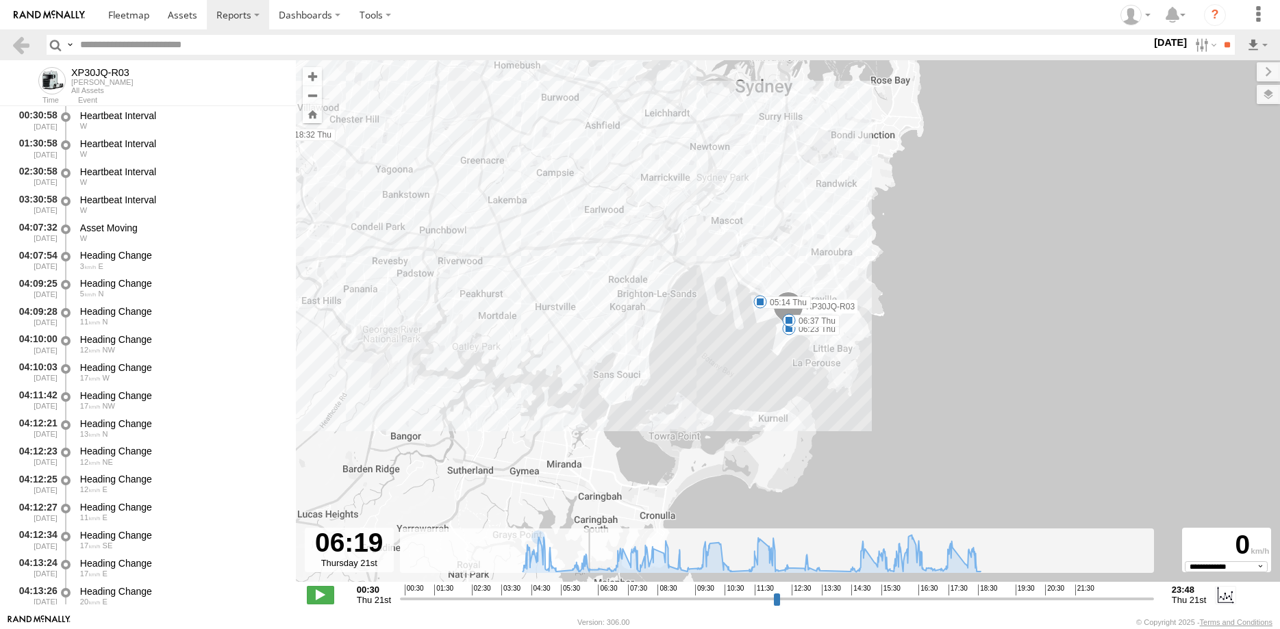
click at [775, 599] on input "range" at bounding box center [777, 598] width 754 height 13
click at [812, 598] on input "range" at bounding box center [777, 598] width 754 height 13
click at [924, 597] on input "range" at bounding box center [777, 598] width 754 height 13
click at [974, 597] on input "range" at bounding box center [777, 598] width 754 height 13
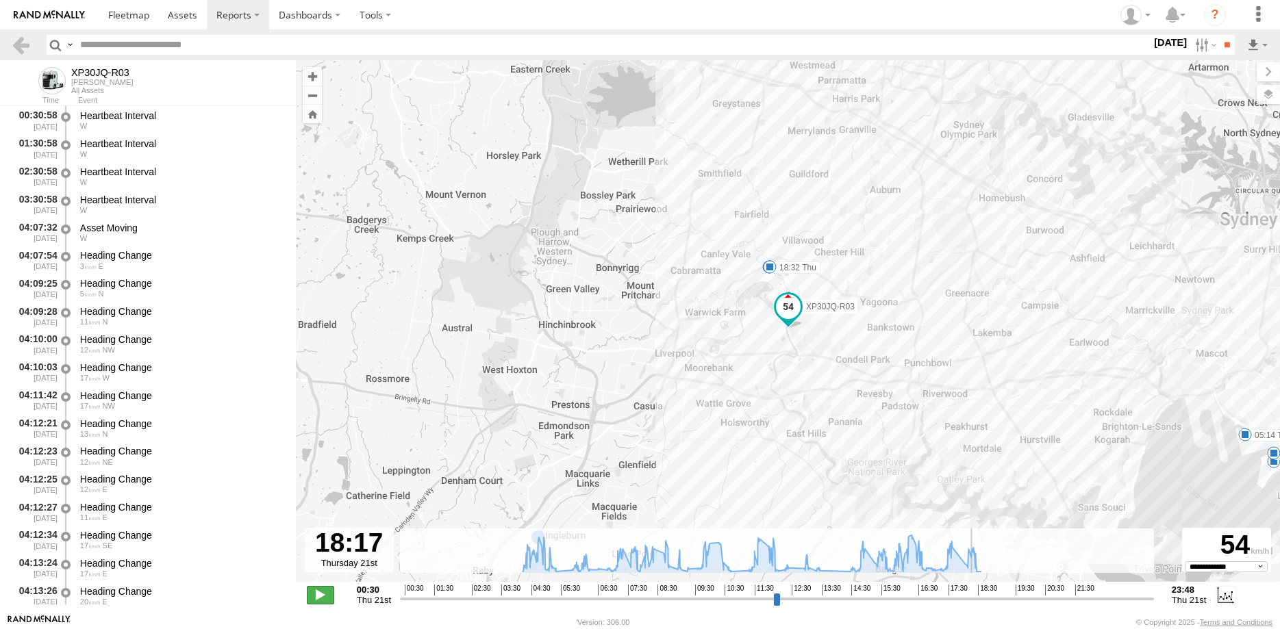
click at [324, 597] on span at bounding box center [320, 595] width 27 height 18
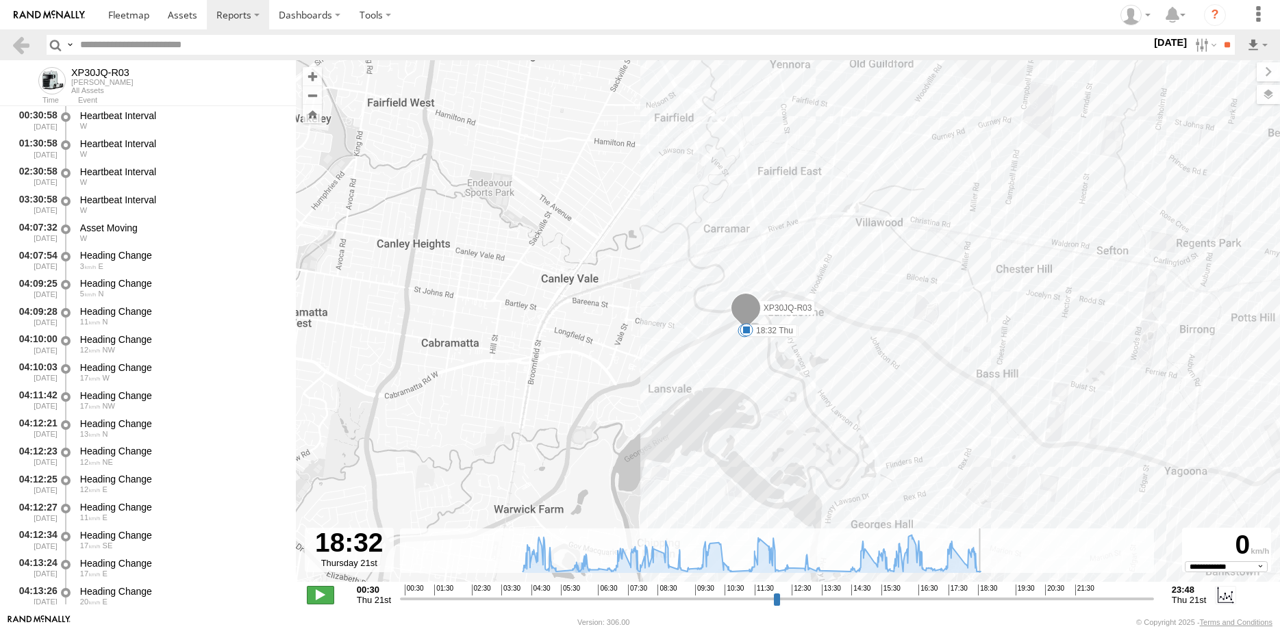
click at [316, 594] on span at bounding box center [320, 595] width 27 height 18
type input "**********"
click at [19, 39] on link at bounding box center [21, 45] width 20 height 20
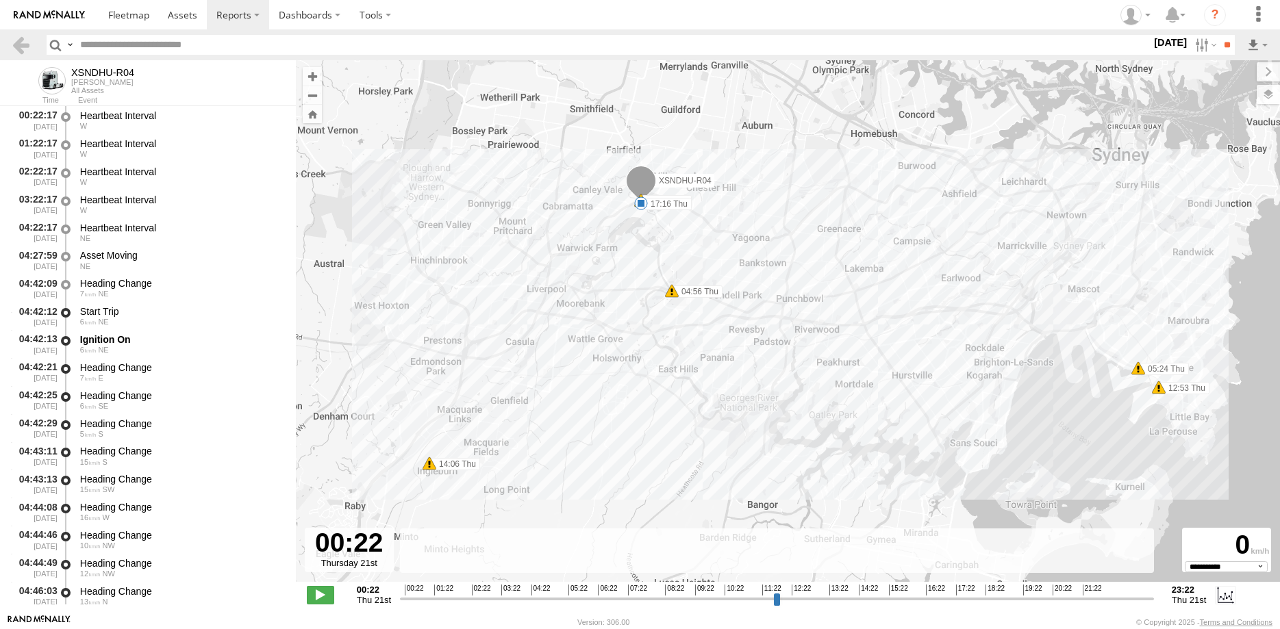
select select "**********"
click at [951, 597] on input "range" at bounding box center [777, 598] width 754 height 13
click at [934, 597] on input "range" at bounding box center [777, 598] width 754 height 13
click at [316, 597] on span at bounding box center [320, 595] width 27 height 18
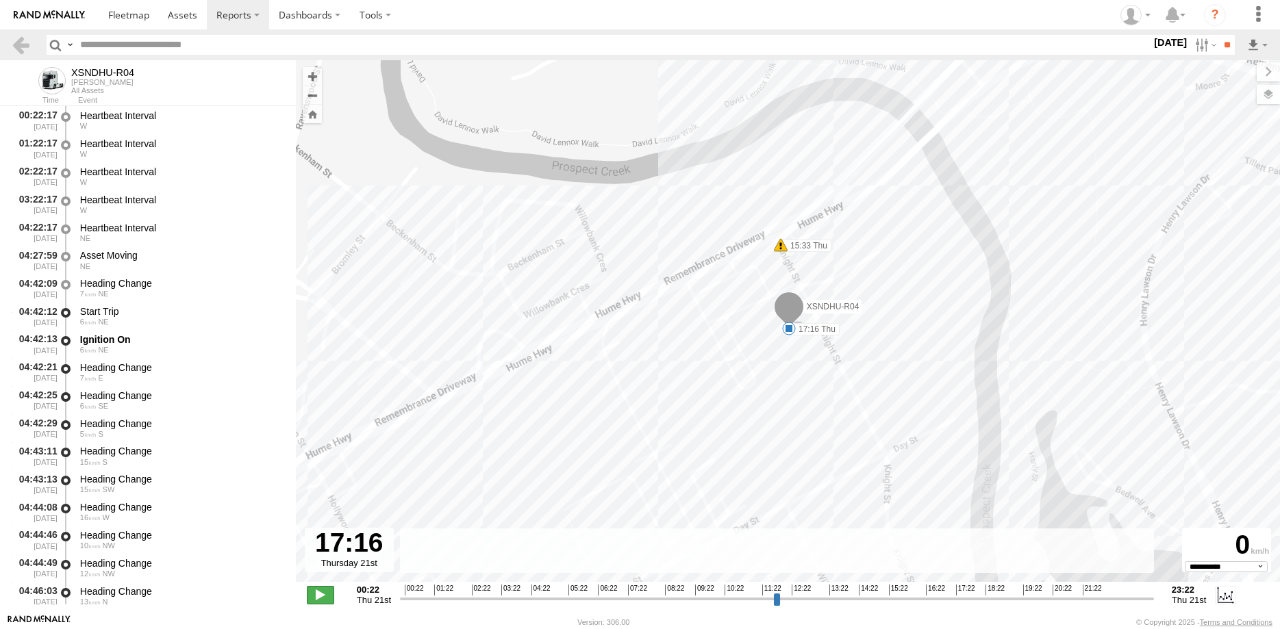
click at [323, 595] on span at bounding box center [320, 595] width 27 height 18
type input "**********"
click at [19, 42] on link at bounding box center [21, 45] width 20 height 20
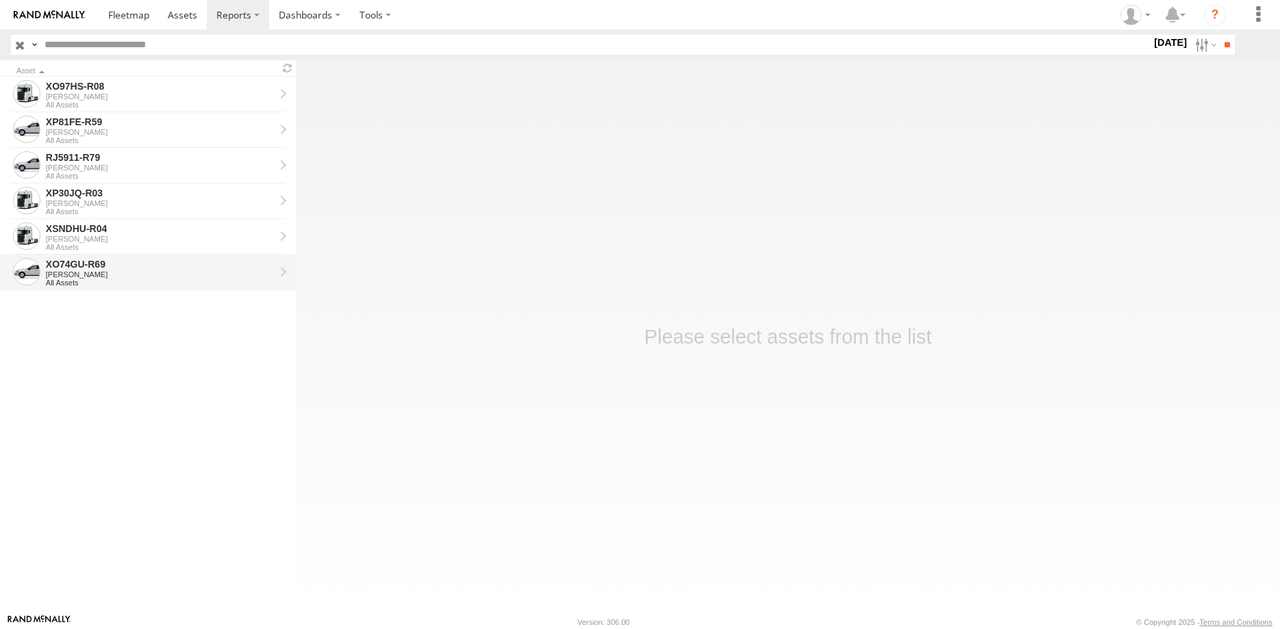
click at [172, 271] on div "XO74GU-R69" at bounding box center [160, 264] width 229 height 12
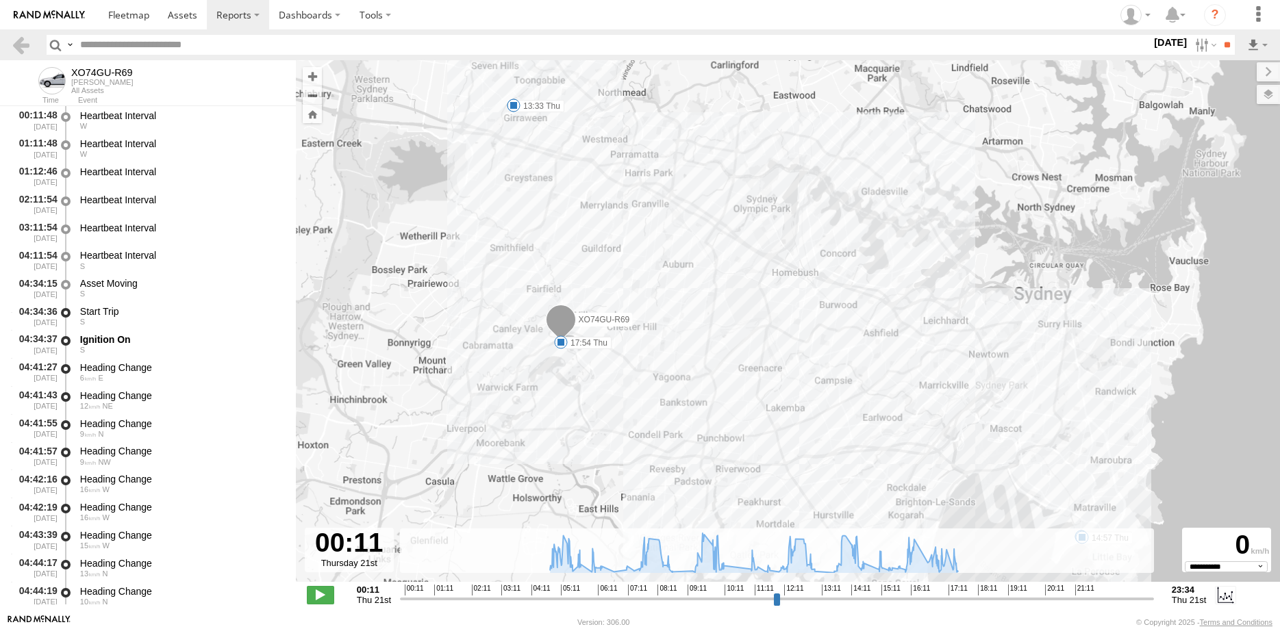
select select "**********"
click at [594, 597] on input "range" at bounding box center [777, 598] width 754 height 13
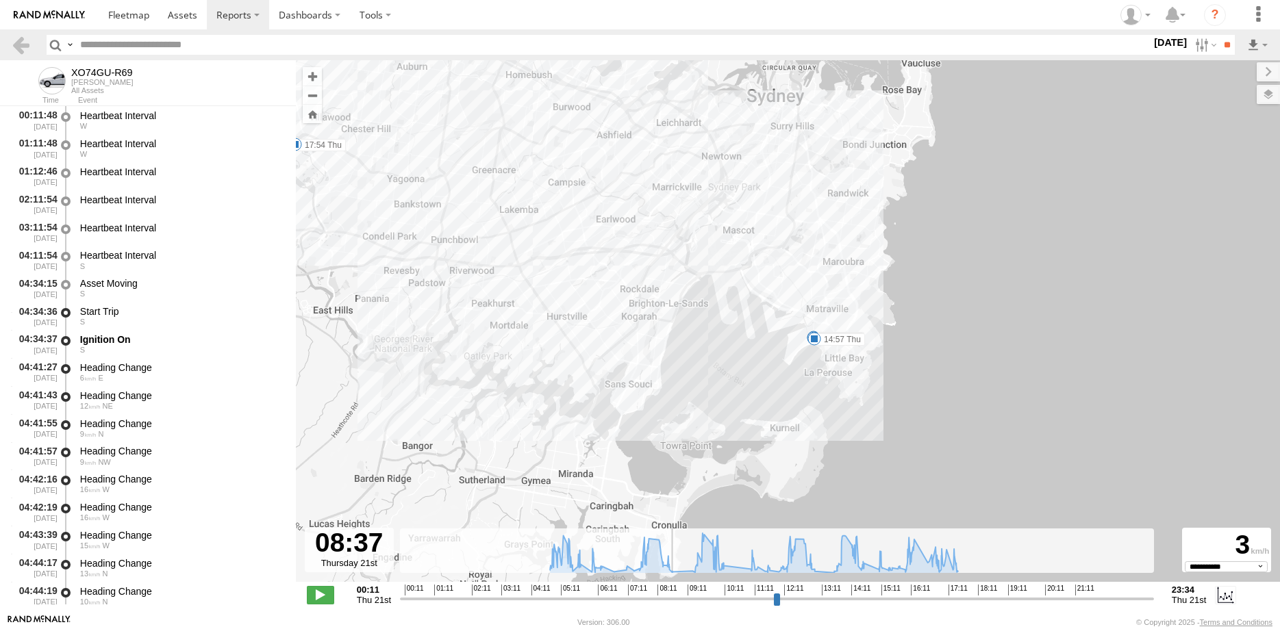
click at [673, 600] on input "range" at bounding box center [777, 598] width 754 height 13
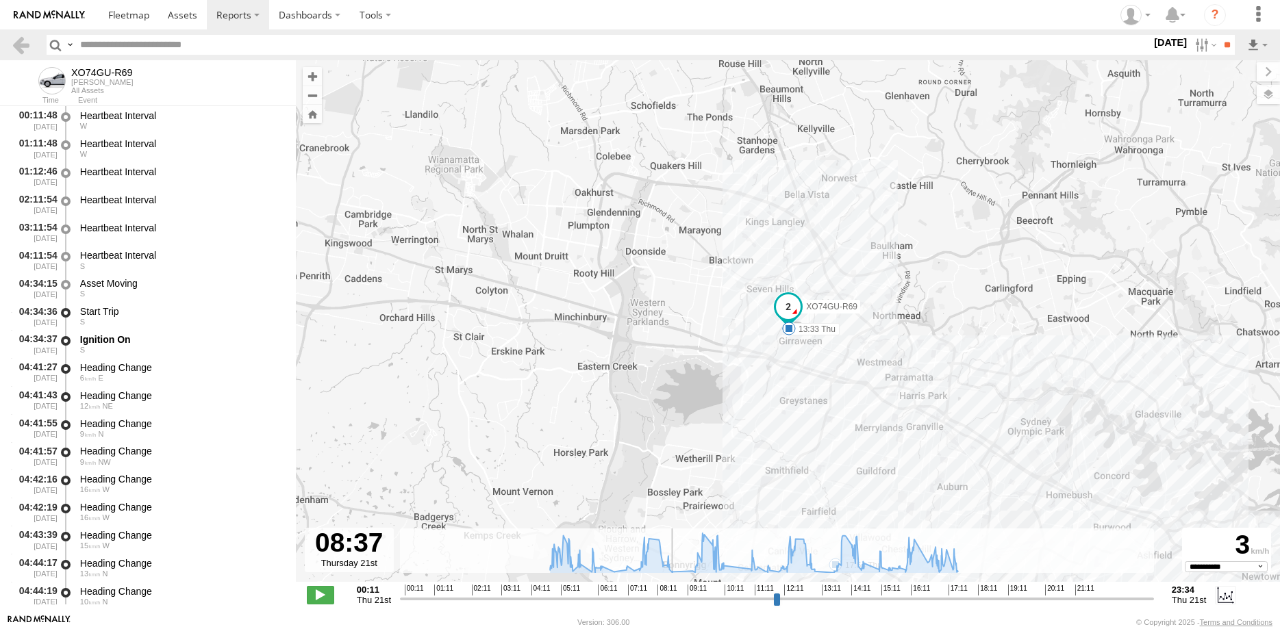
click at [729, 596] on input "range" at bounding box center [777, 598] width 754 height 13
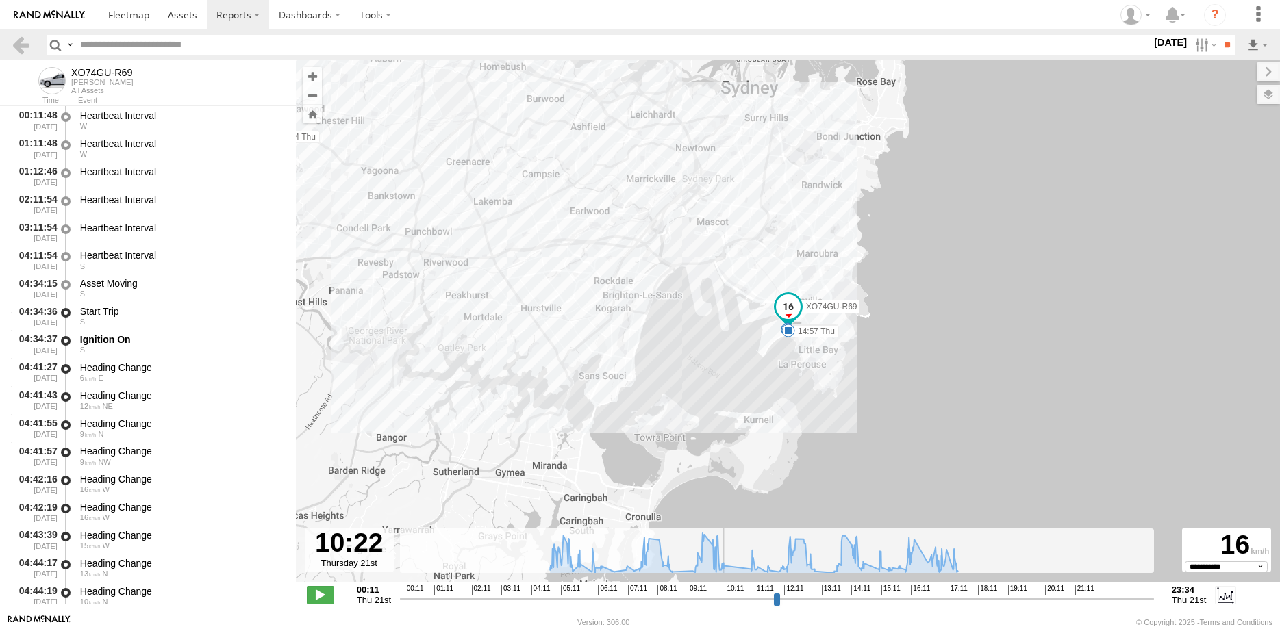
click at [815, 597] on input "range" at bounding box center [777, 598] width 754 height 13
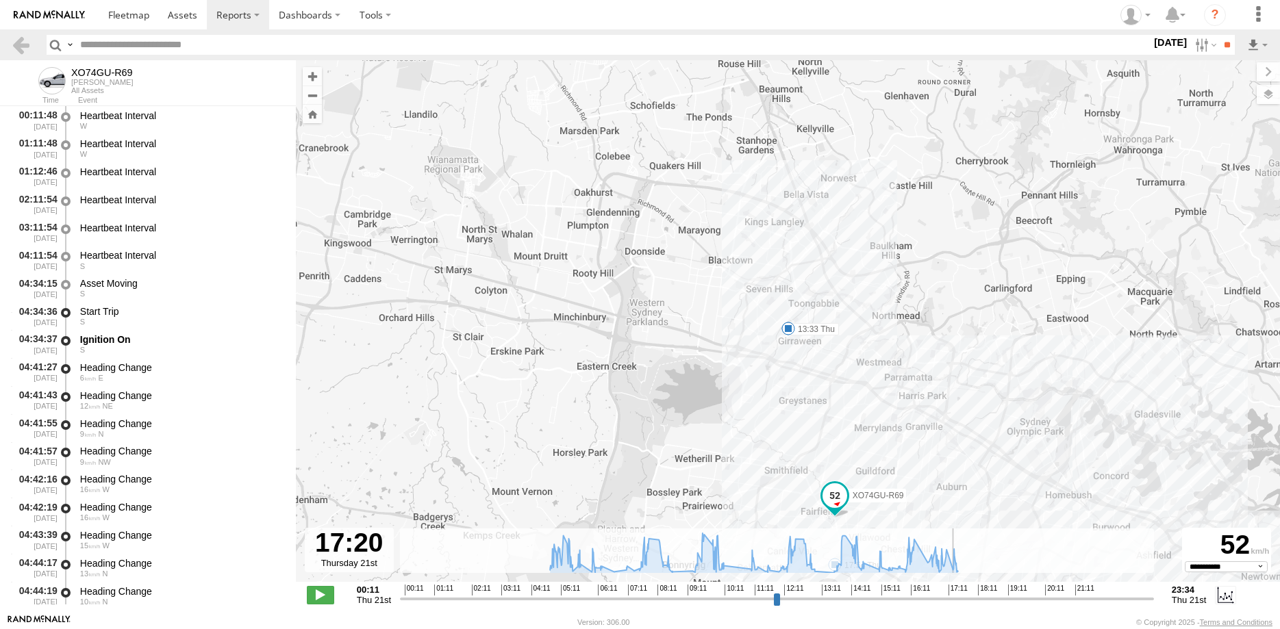
click at [951, 594] on input "range" at bounding box center [777, 598] width 754 height 13
click at [319, 592] on span at bounding box center [320, 595] width 27 height 18
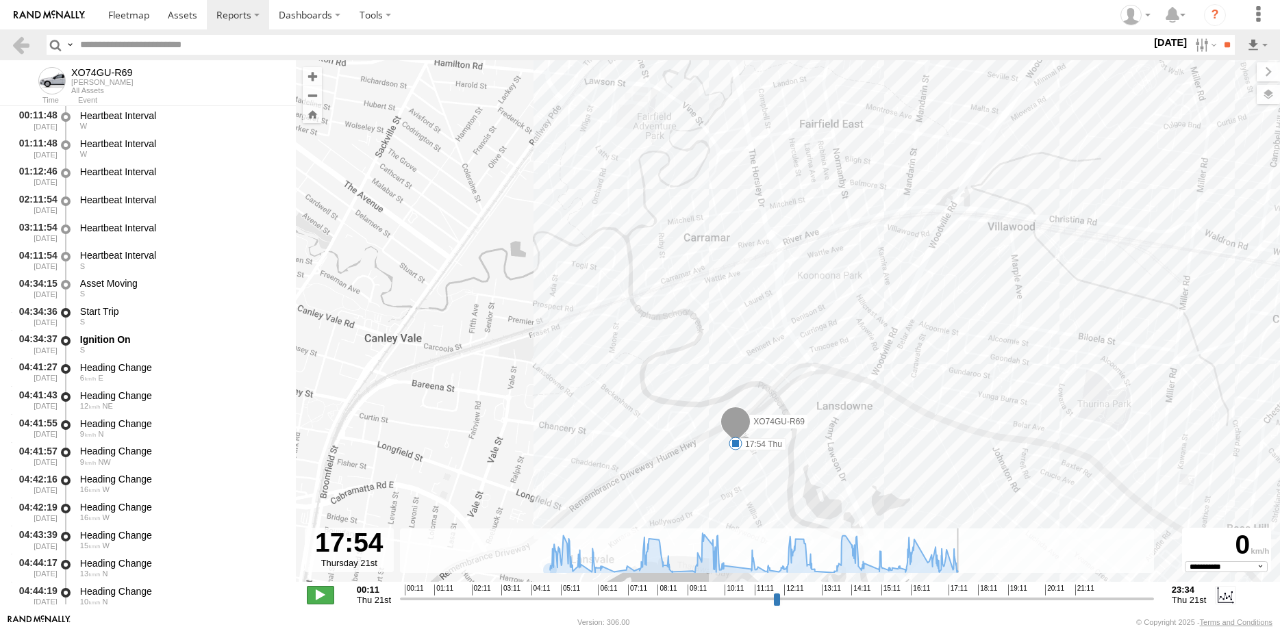
click at [325, 598] on span at bounding box center [320, 595] width 27 height 18
type input "**********"
click at [22, 42] on link at bounding box center [21, 45] width 20 height 20
